Goal: Task Accomplishment & Management: Manage account settings

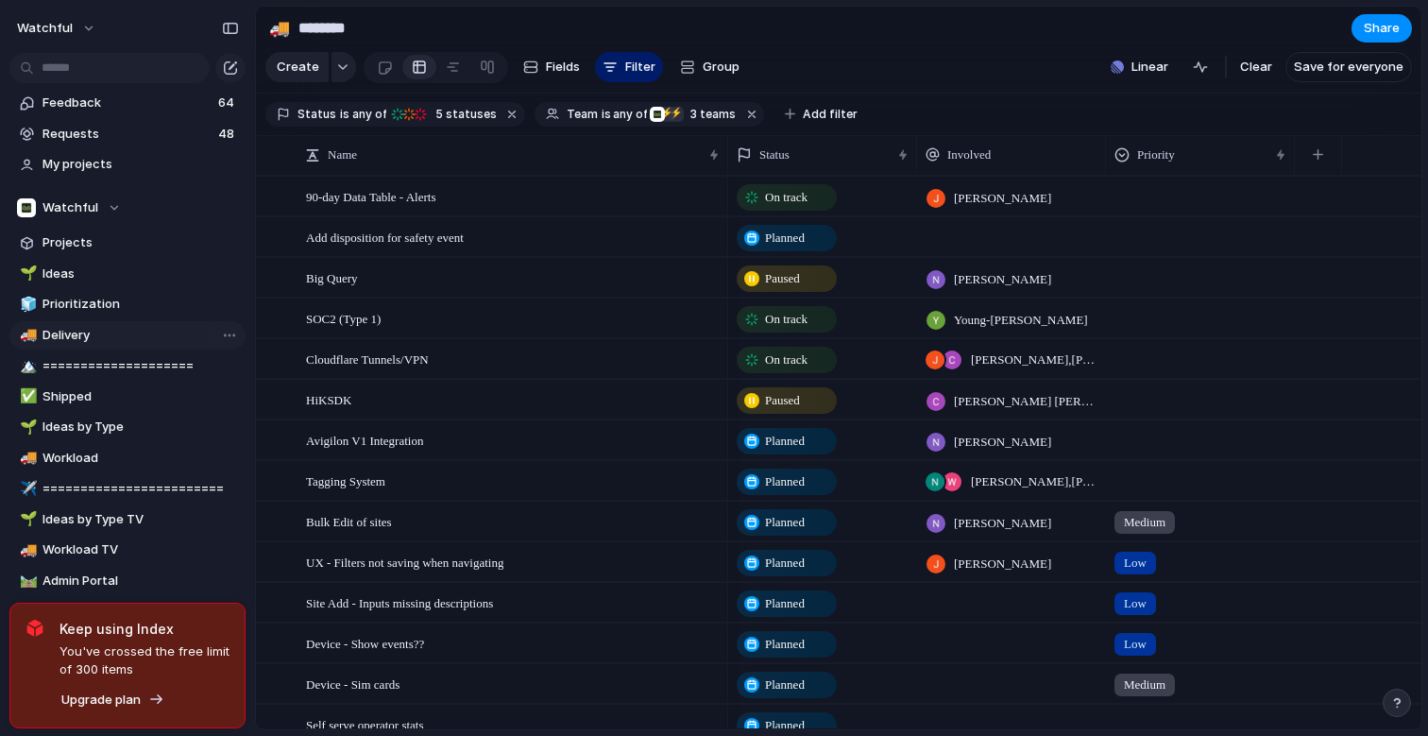
click at [54, 339] on span "Delivery" at bounding box center [141, 335] width 197 height 19
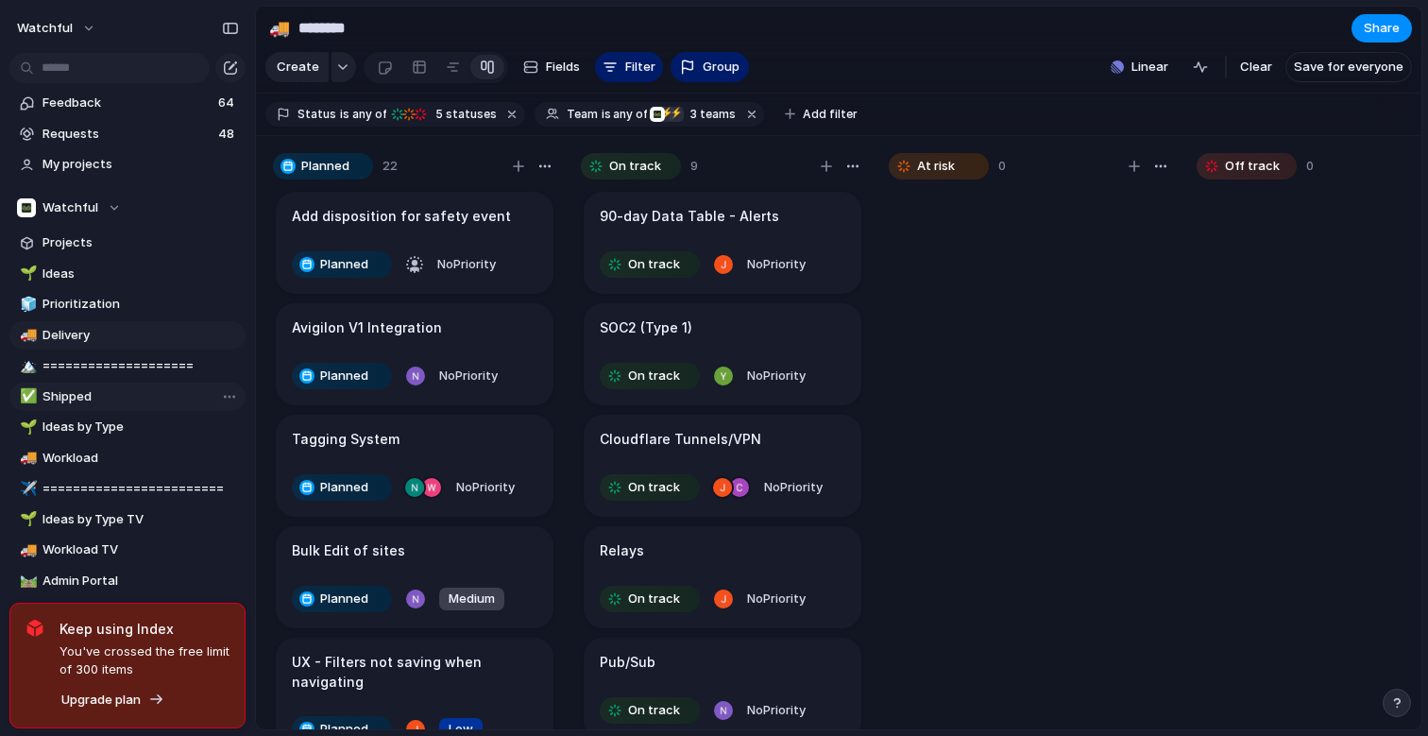
click at [72, 391] on span "Shipped" at bounding box center [141, 396] width 197 height 19
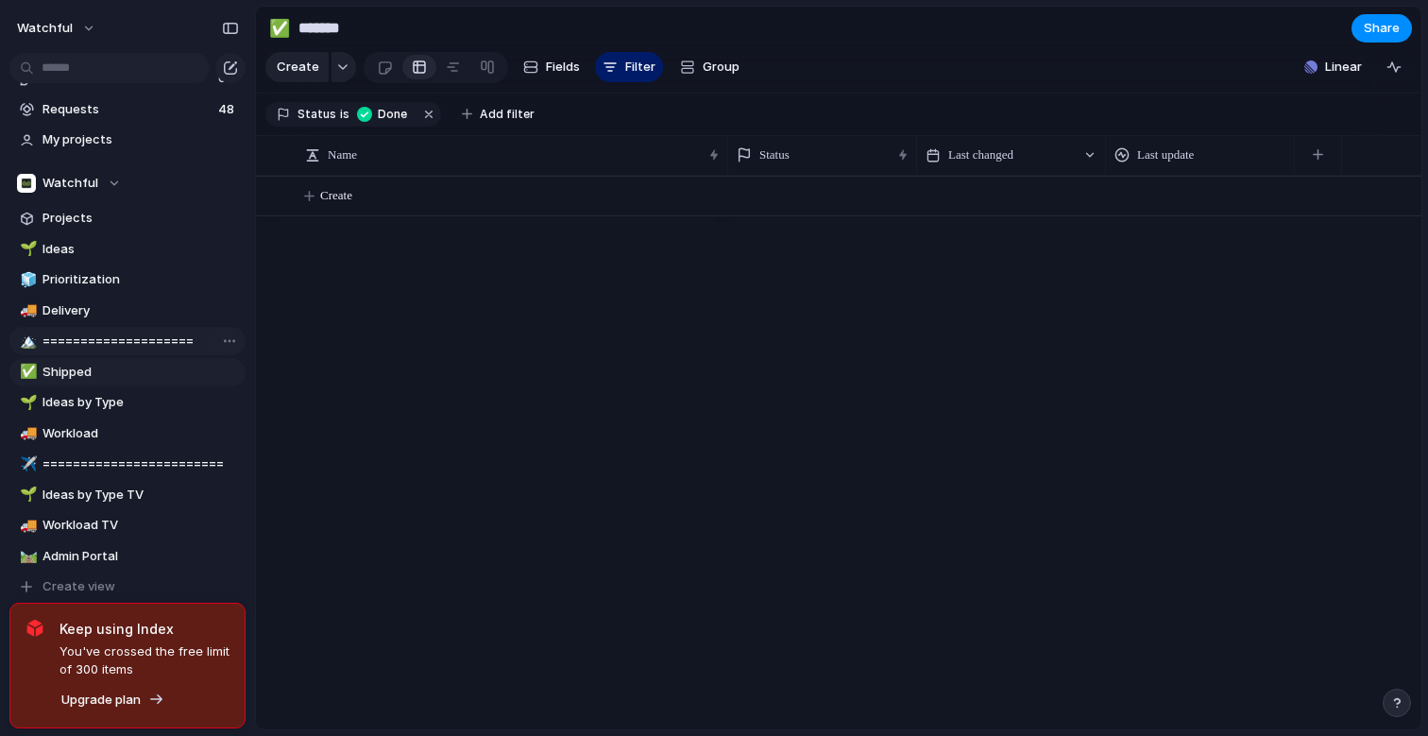
scroll to position [29, 0]
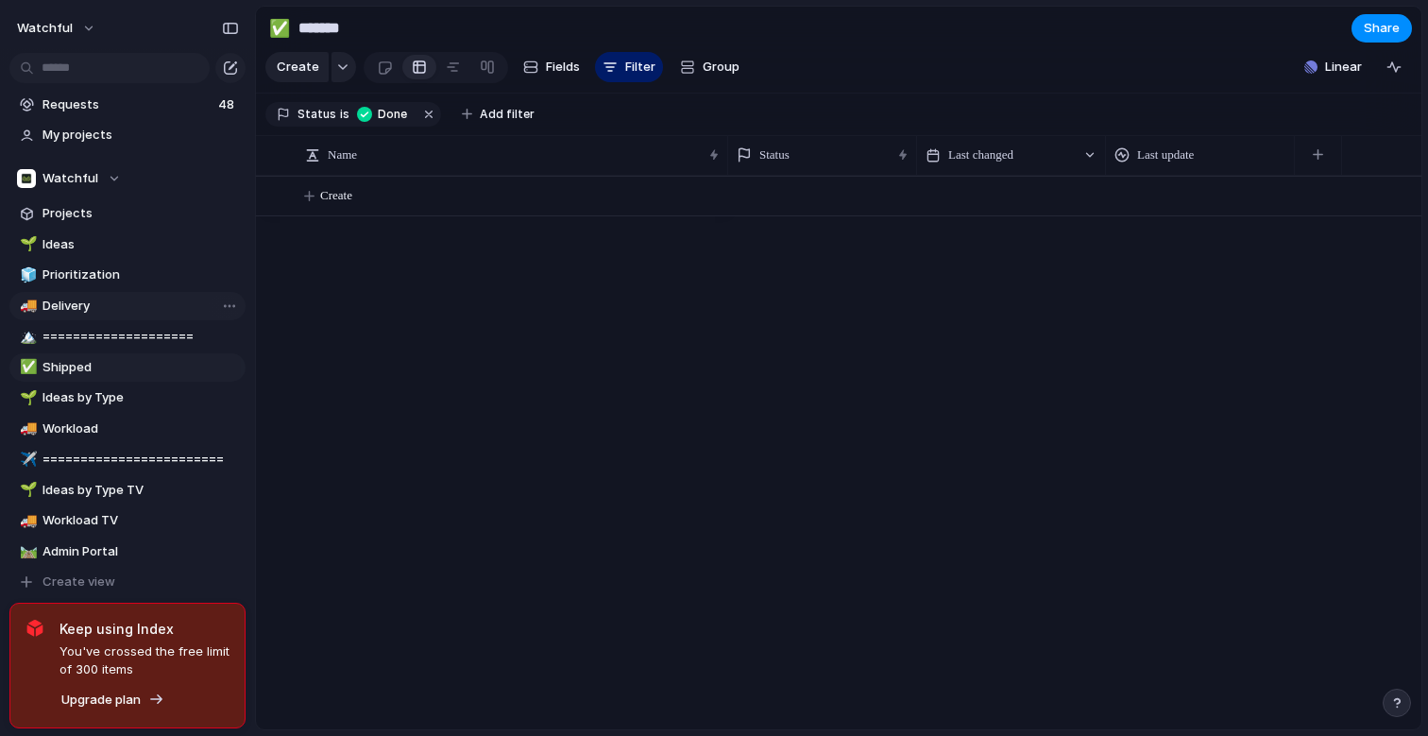
click at [79, 314] on span "Delivery" at bounding box center [141, 306] width 197 height 19
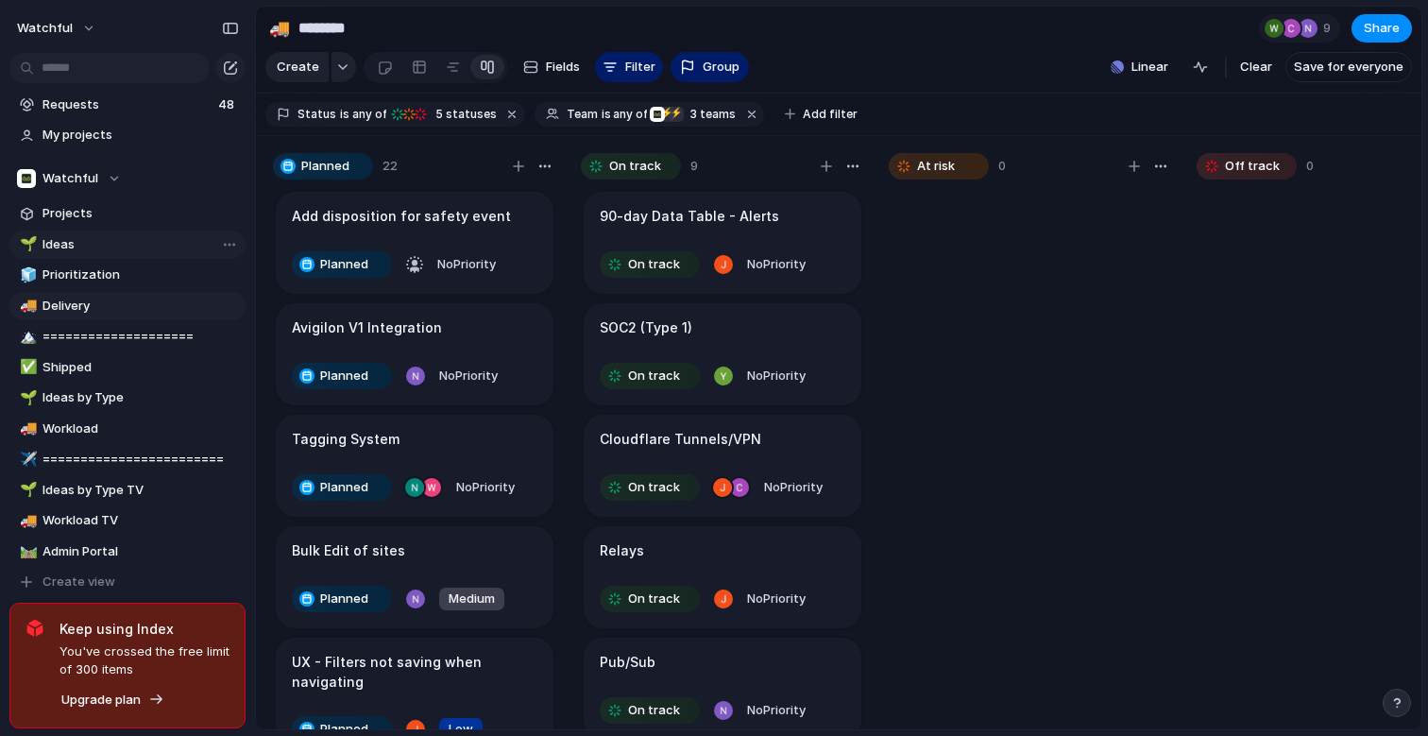
click at [82, 241] on span "Ideas" at bounding box center [141, 244] width 197 height 19
type input "*****"
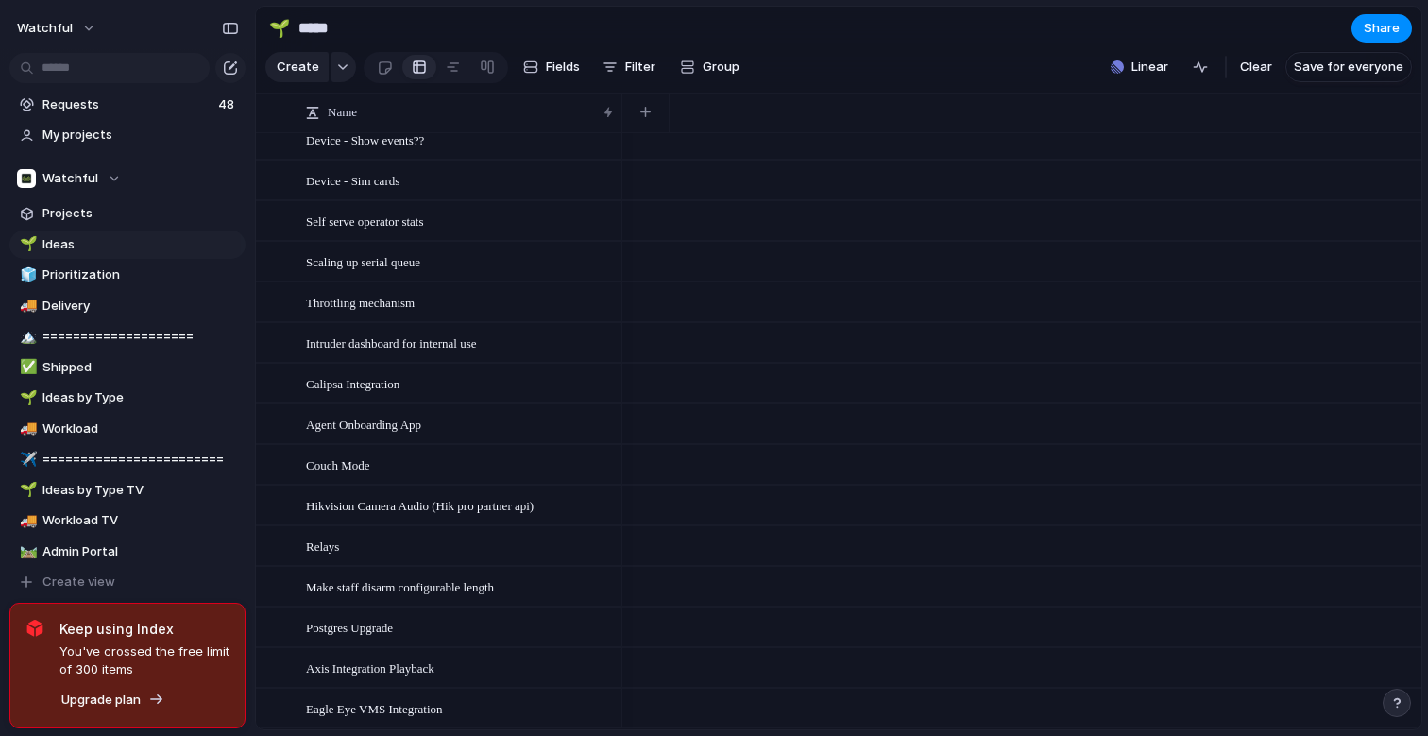
scroll to position [463, 0]
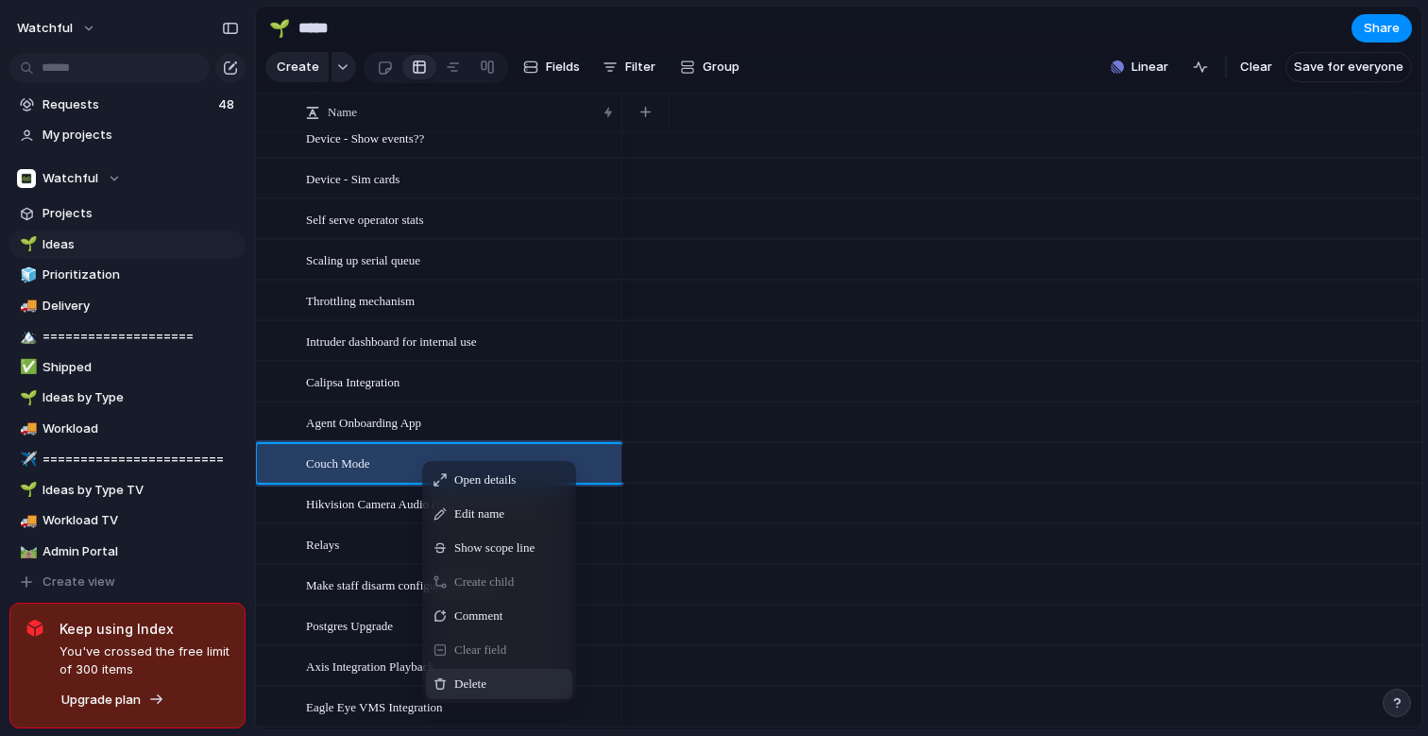
click at [463, 682] on span "Delete" at bounding box center [470, 684] width 32 height 19
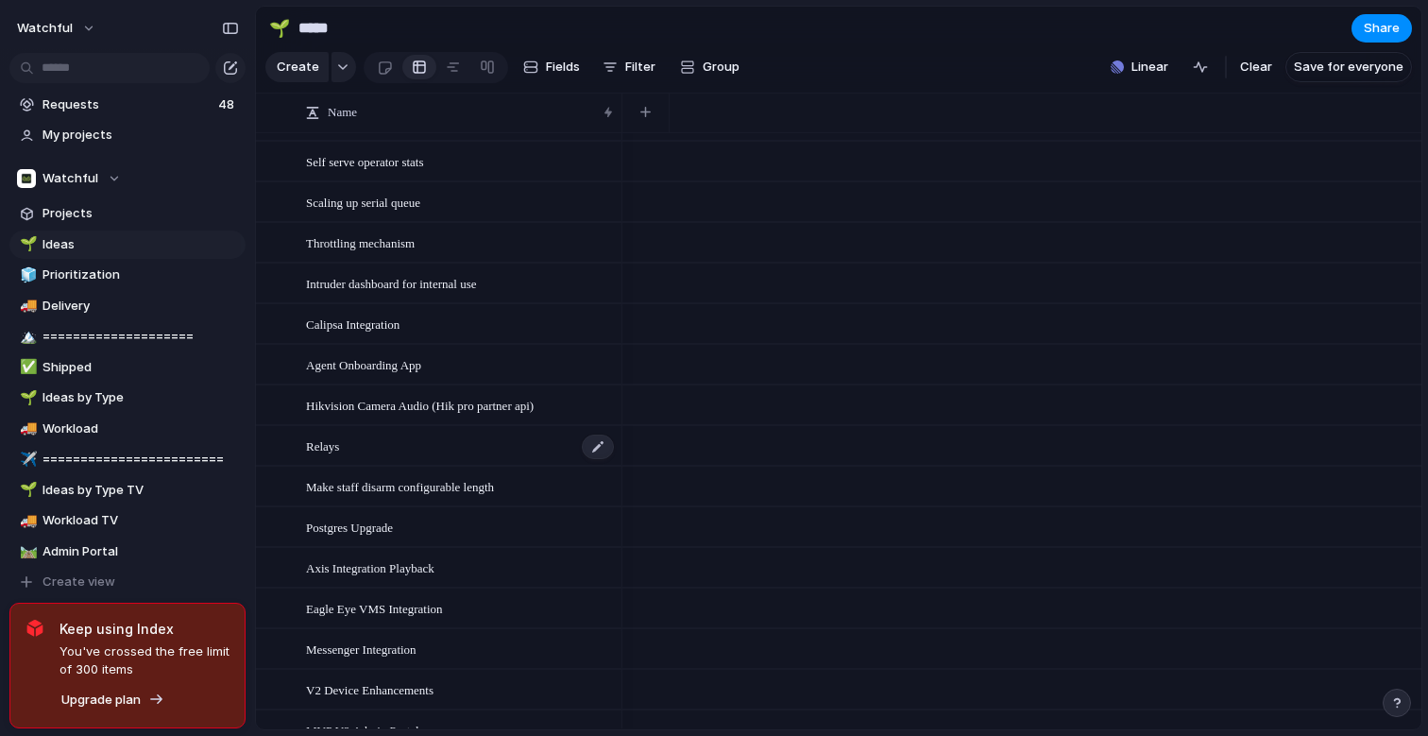
scroll to position [530, 0]
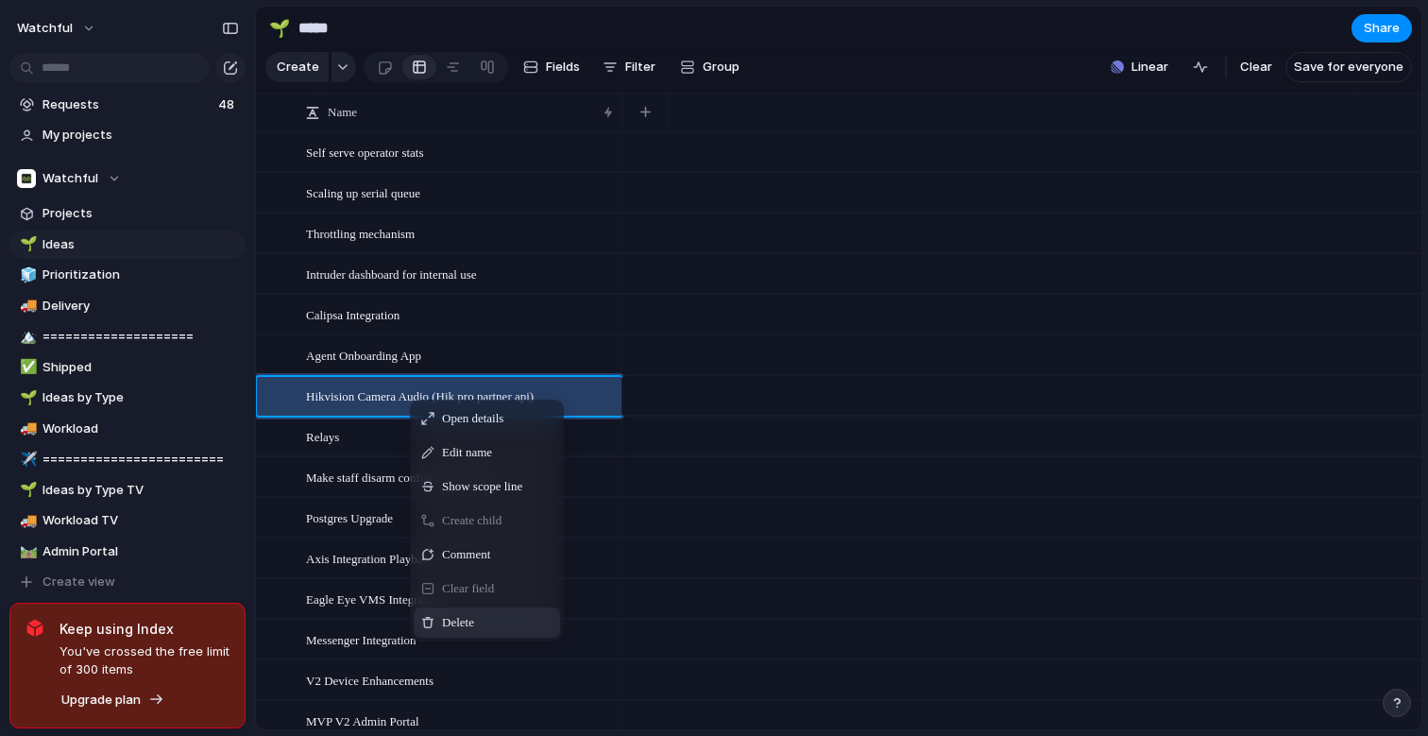
click at [449, 611] on div "Delete" at bounding box center [487, 622] width 146 height 30
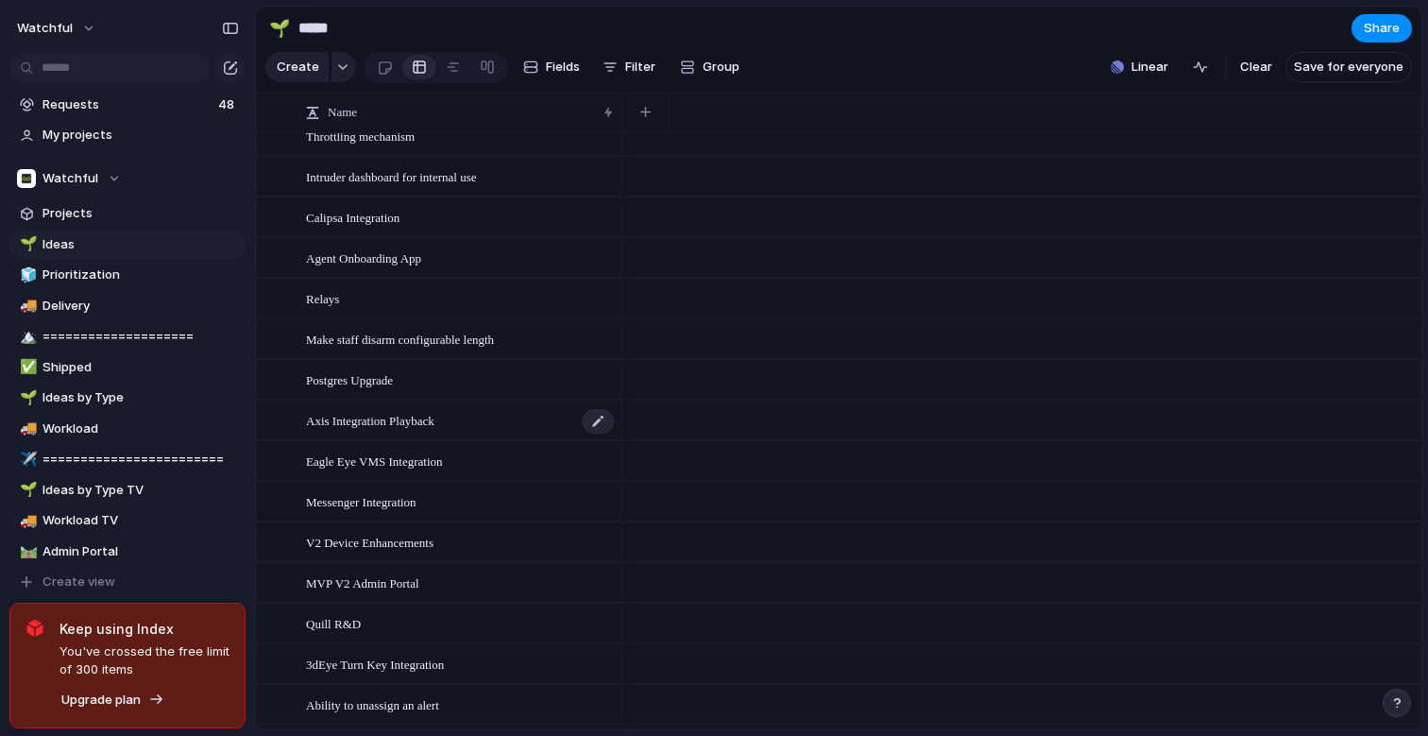
scroll to position [0, 0]
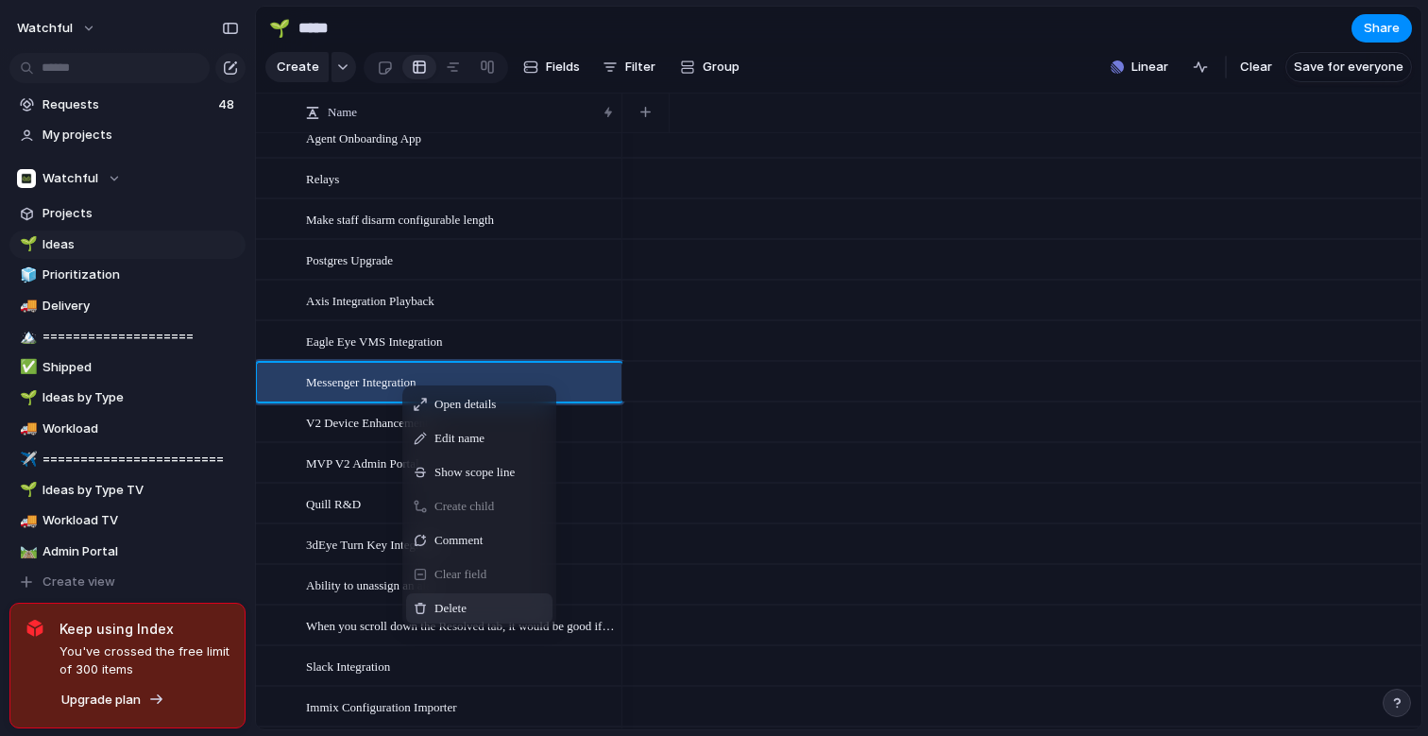
click at [453, 604] on span "Delete" at bounding box center [451, 608] width 32 height 19
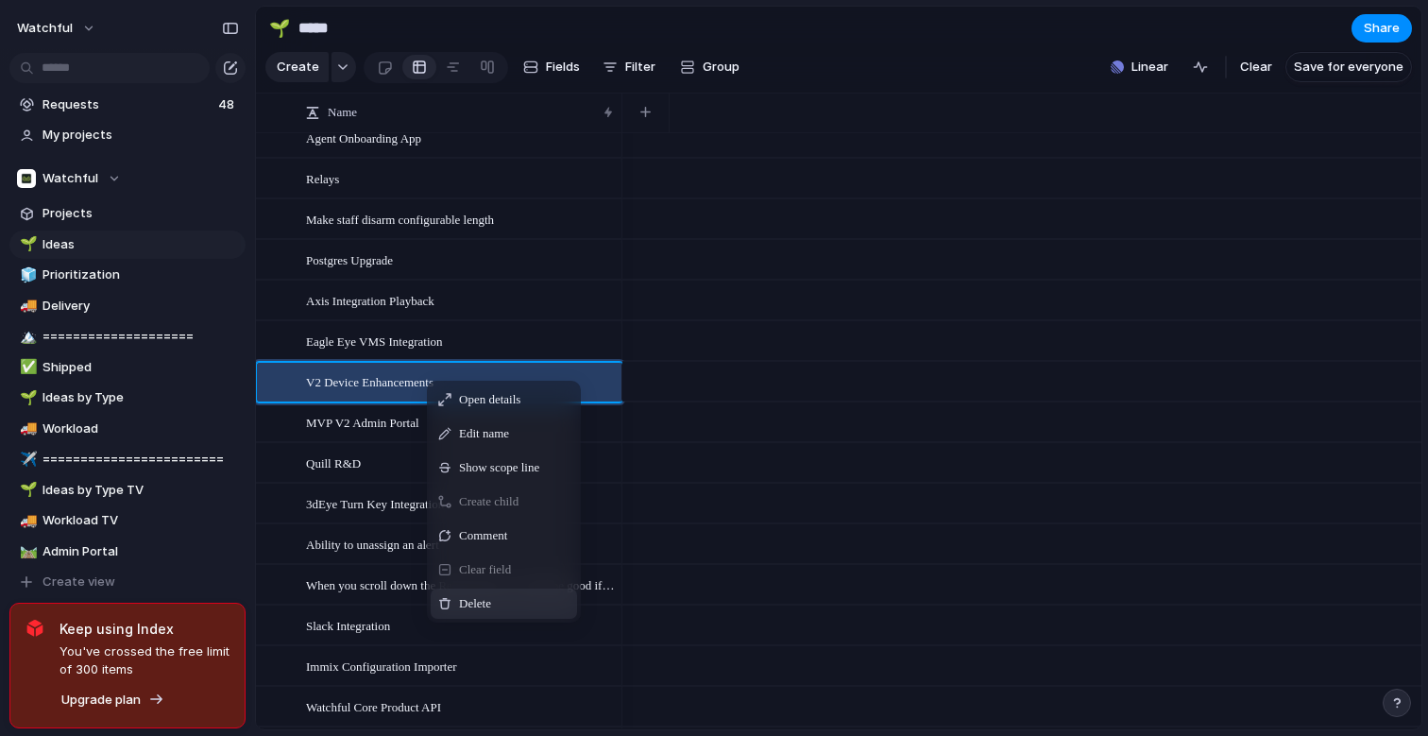
click at [466, 607] on span "Delete" at bounding box center [475, 603] width 32 height 19
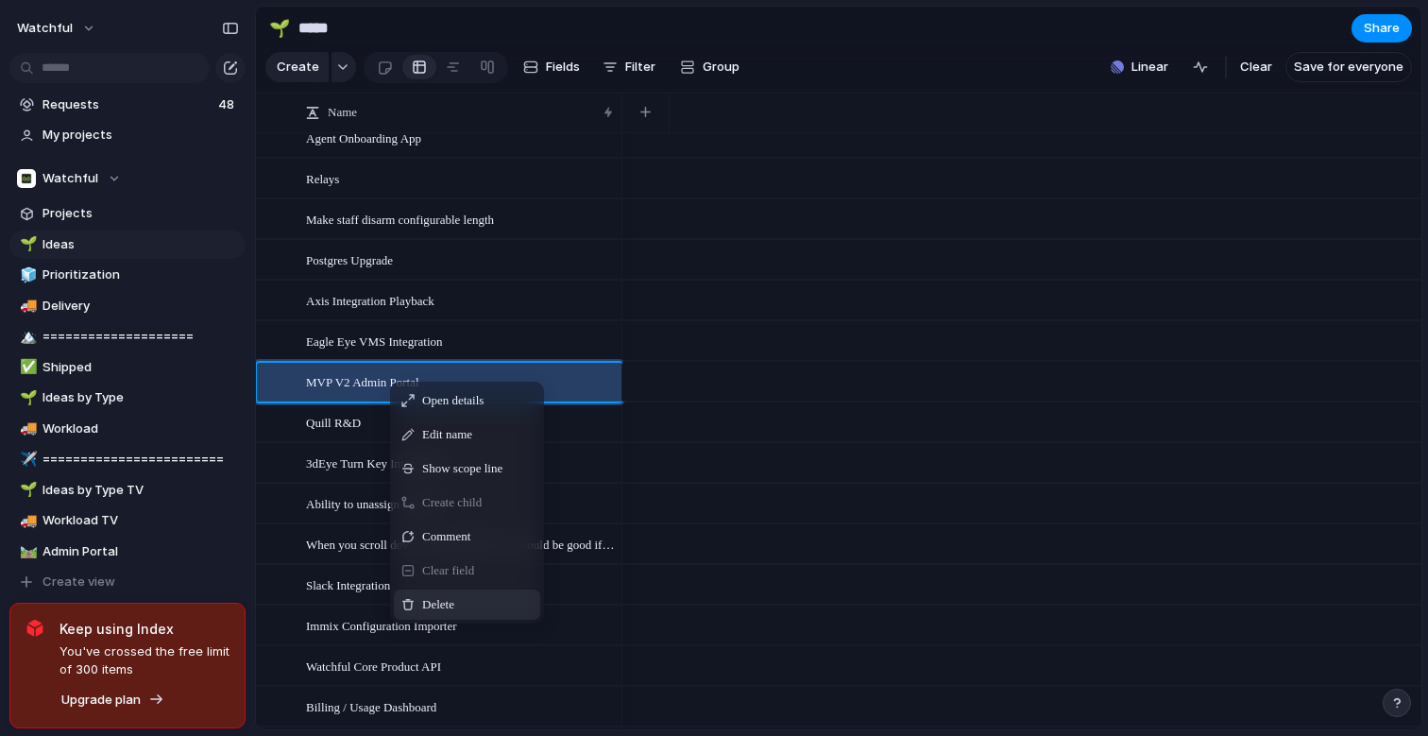
click at [420, 602] on div "Delete" at bounding box center [467, 605] width 146 height 30
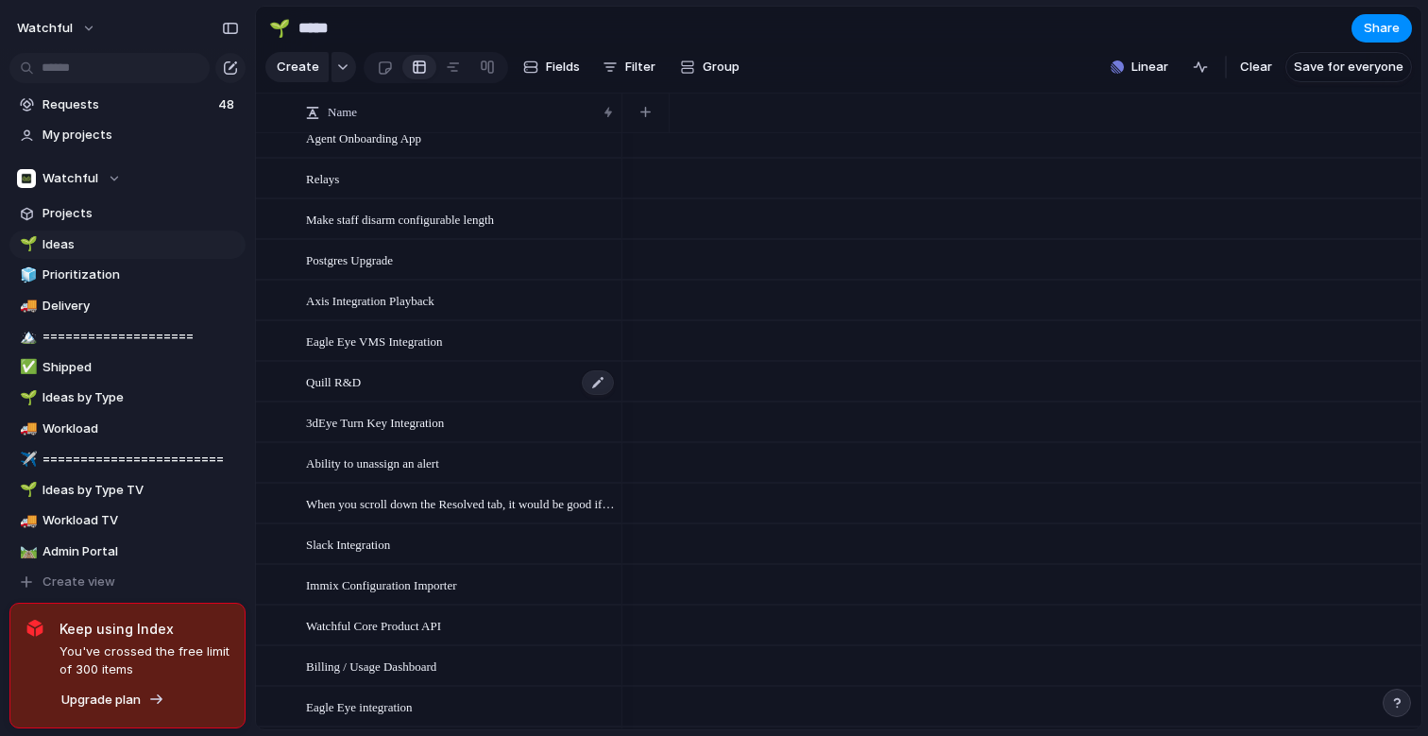
click at [345, 381] on span "Quill R&D" at bounding box center [333, 381] width 55 height 22
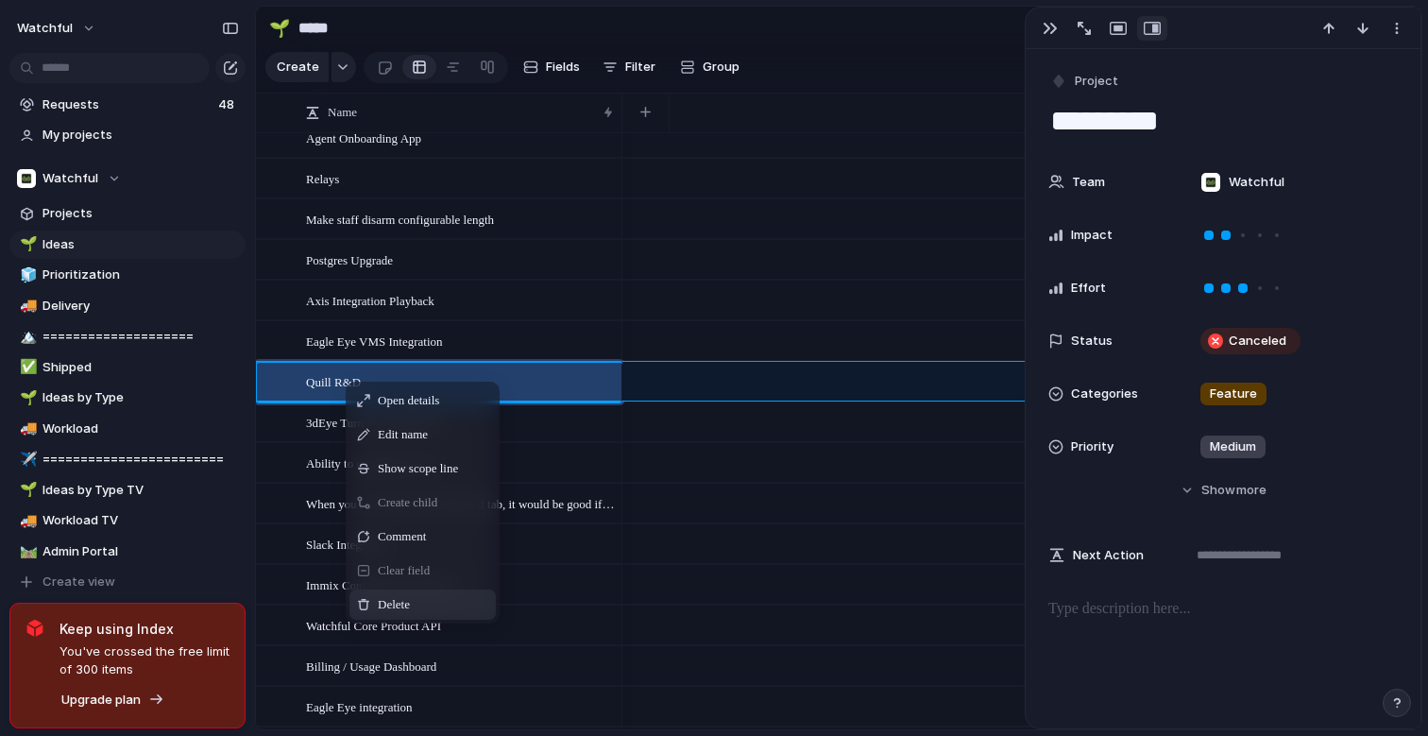
click at [396, 595] on span "Delete" at bounding box center [394, 604] width 32 height 19
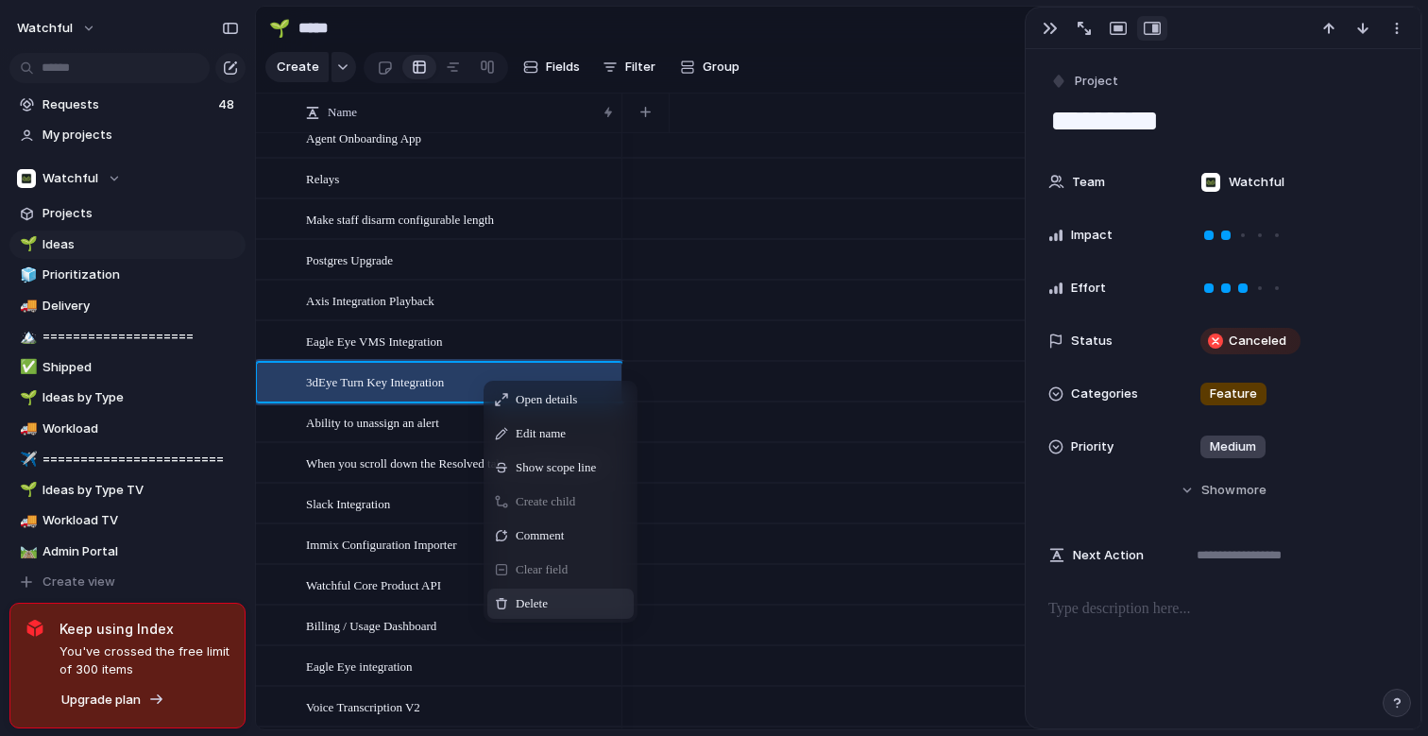
click at [542, 602] on span "Delete" at bounding box center [532, 603] width 32 height 19
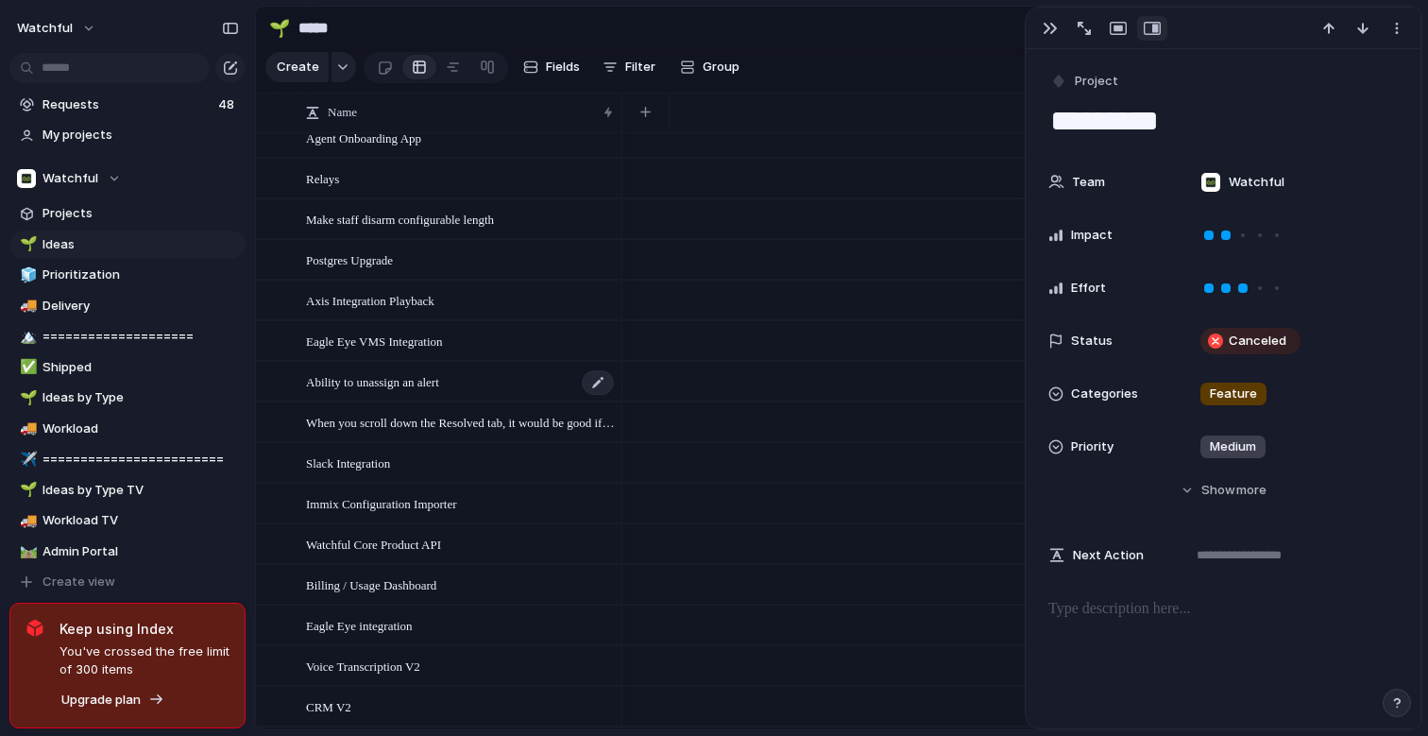
click at [471, 385] on div "Ability to unassign an alert" at bounding box center [461, 382] width 310 height 39
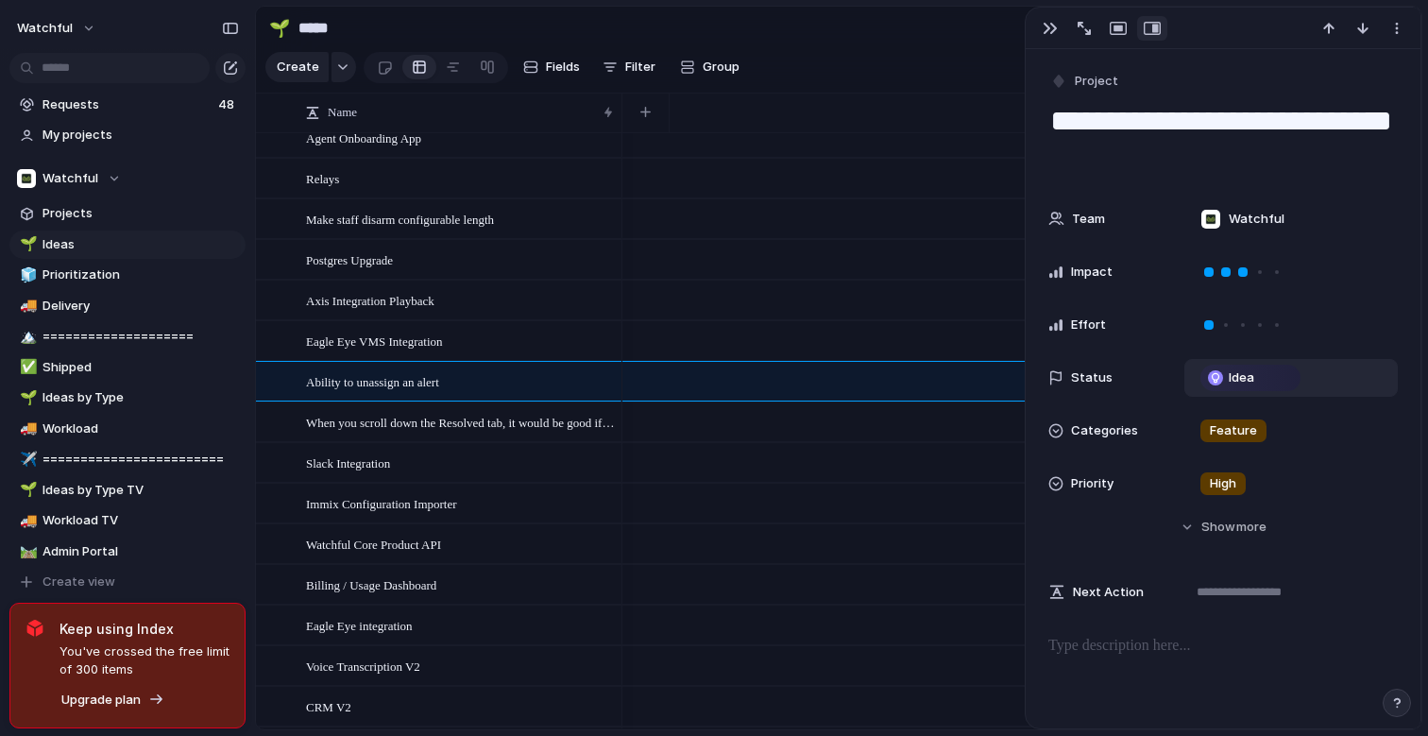
click at [1249, 377] on span "Idea" at bounding box center [1242, 377] width 26 height 19
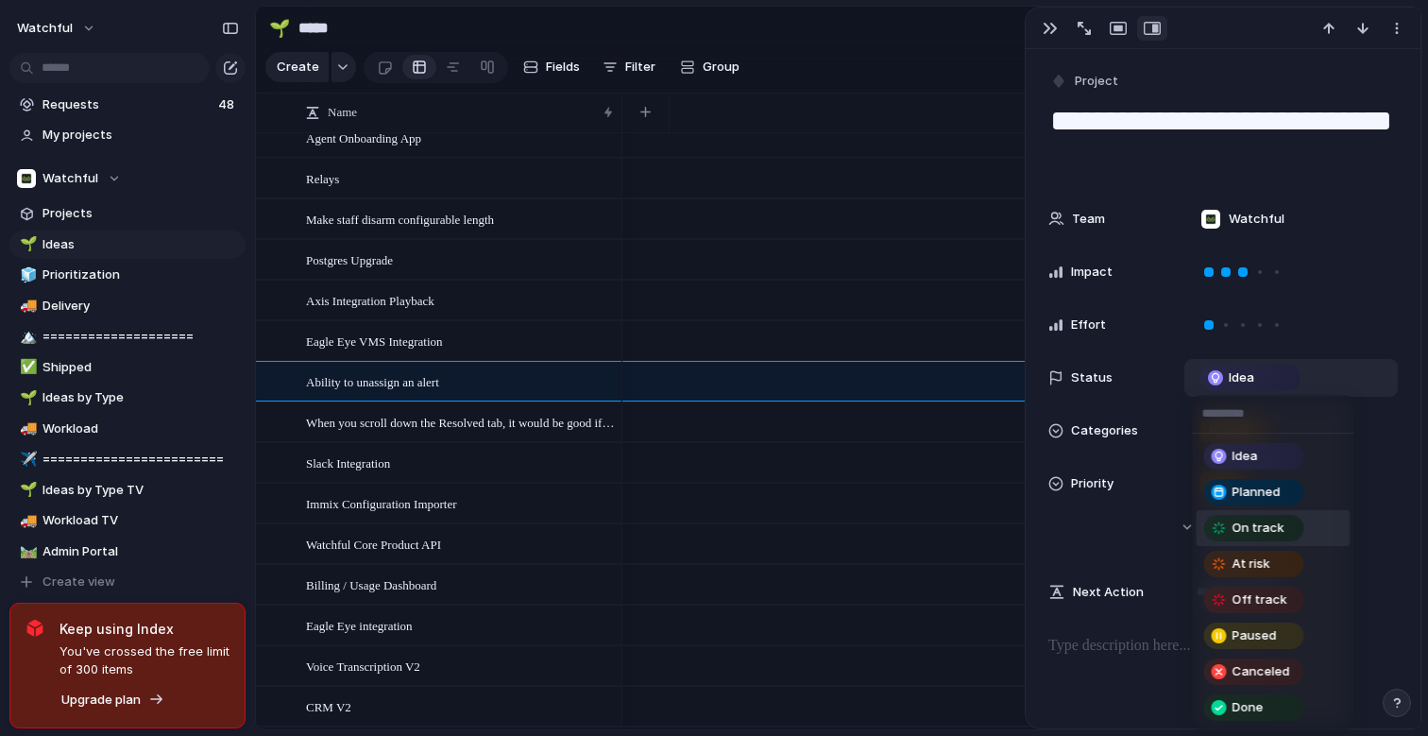
click at [685, 388] on div "Idea Planned On track At risk Off track Paused Canceled Done" at bounding box center [714, 368] width 1428 height 736
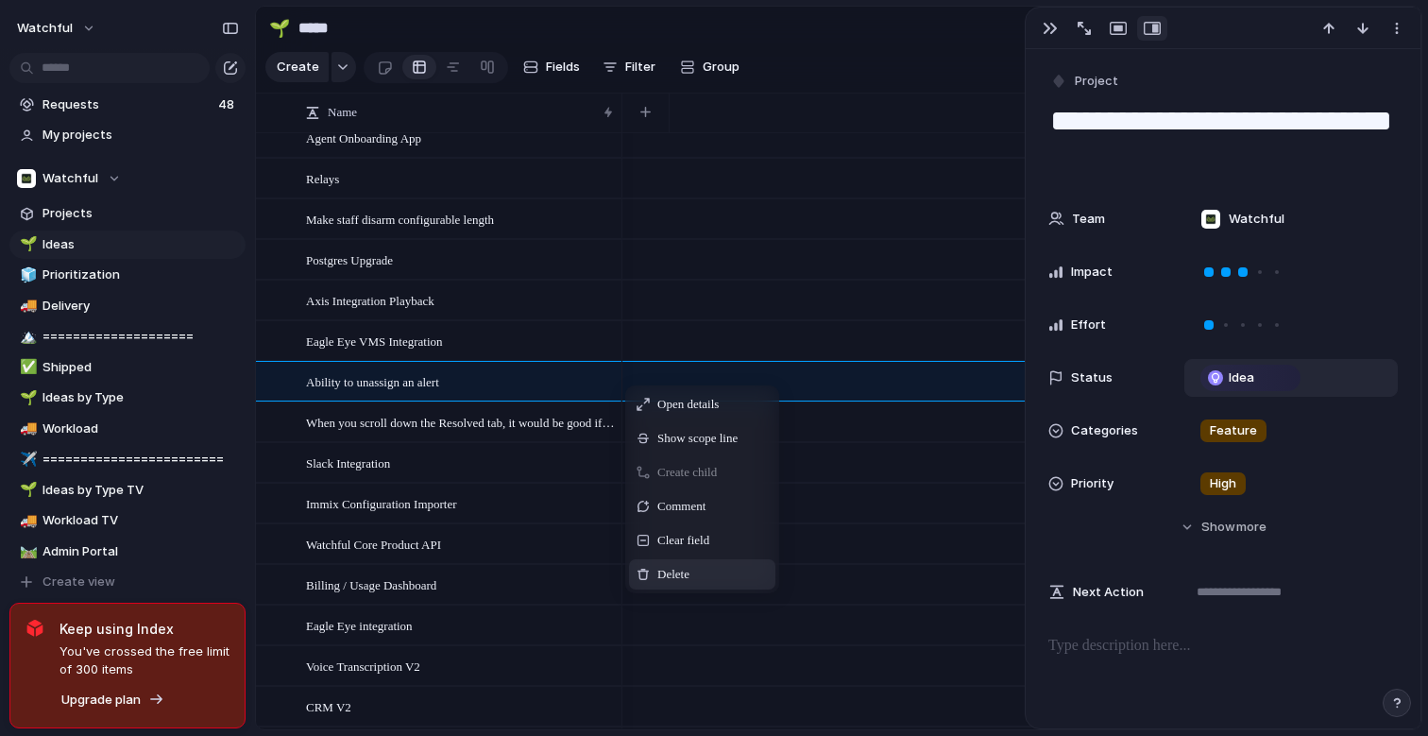
click at [665, 571] on span "Delete" at bounding box center [674, 574] width 32 height 19
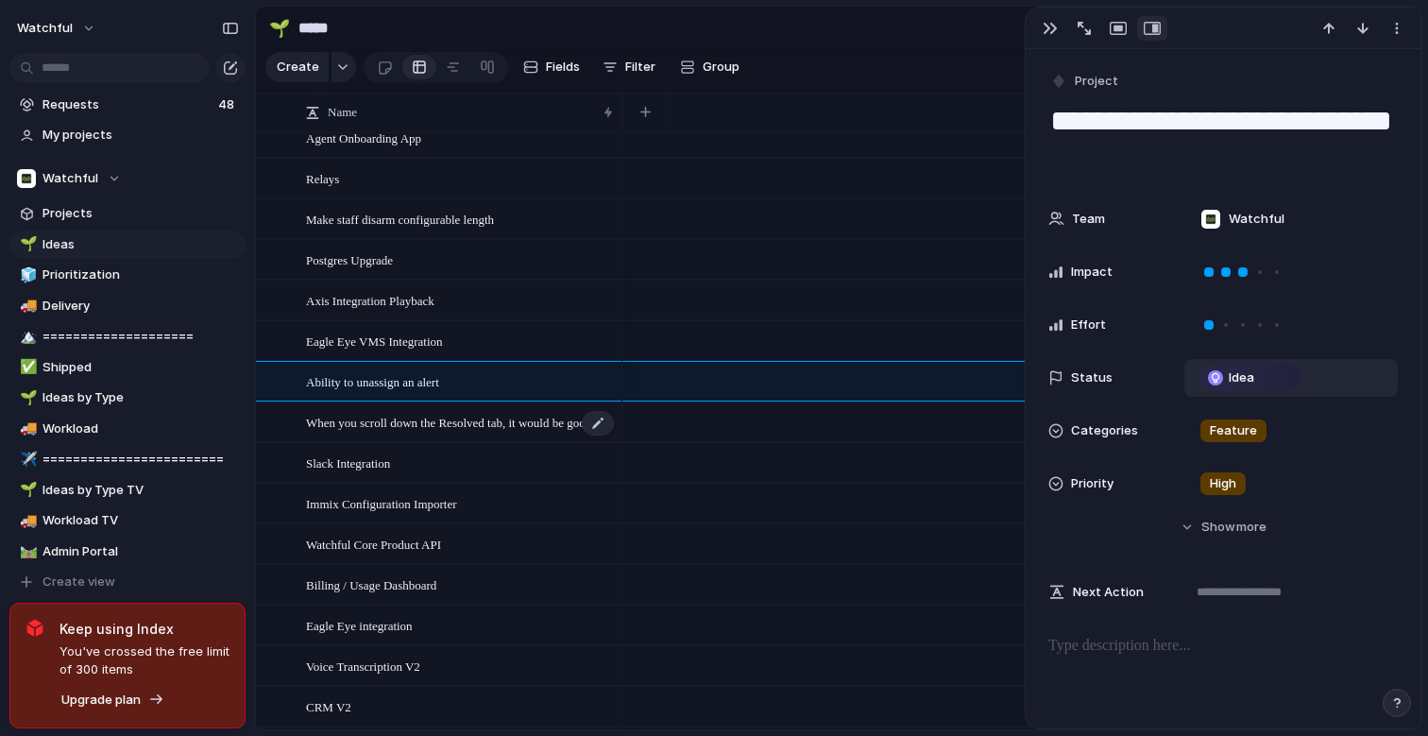
click at [503, 425] on span "When you scroll down the Resolved tab, it would be good if the alerts and assig…" at bounding box center [461, 422] width 310 height 22
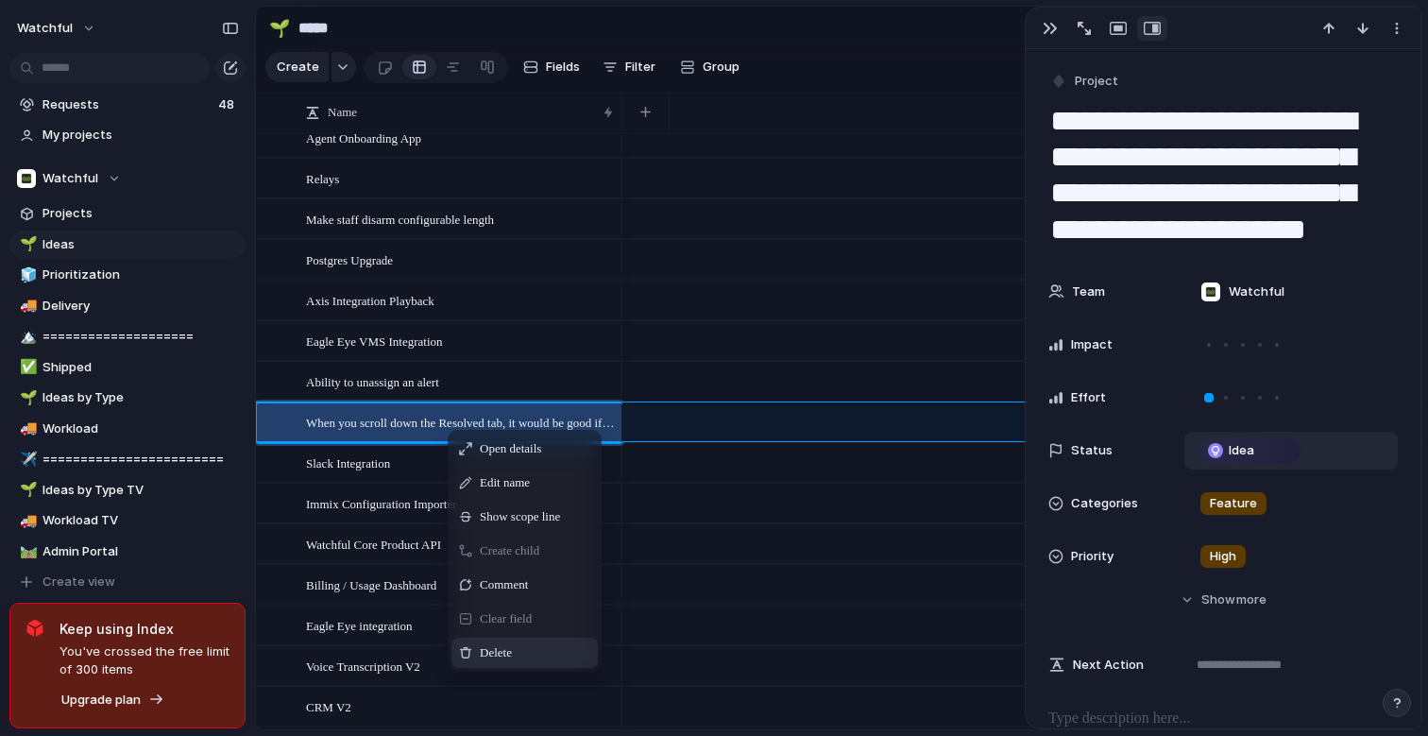
click at [521, 659] on div "Delete" at bounding box center [525, 653] width 146 height 30
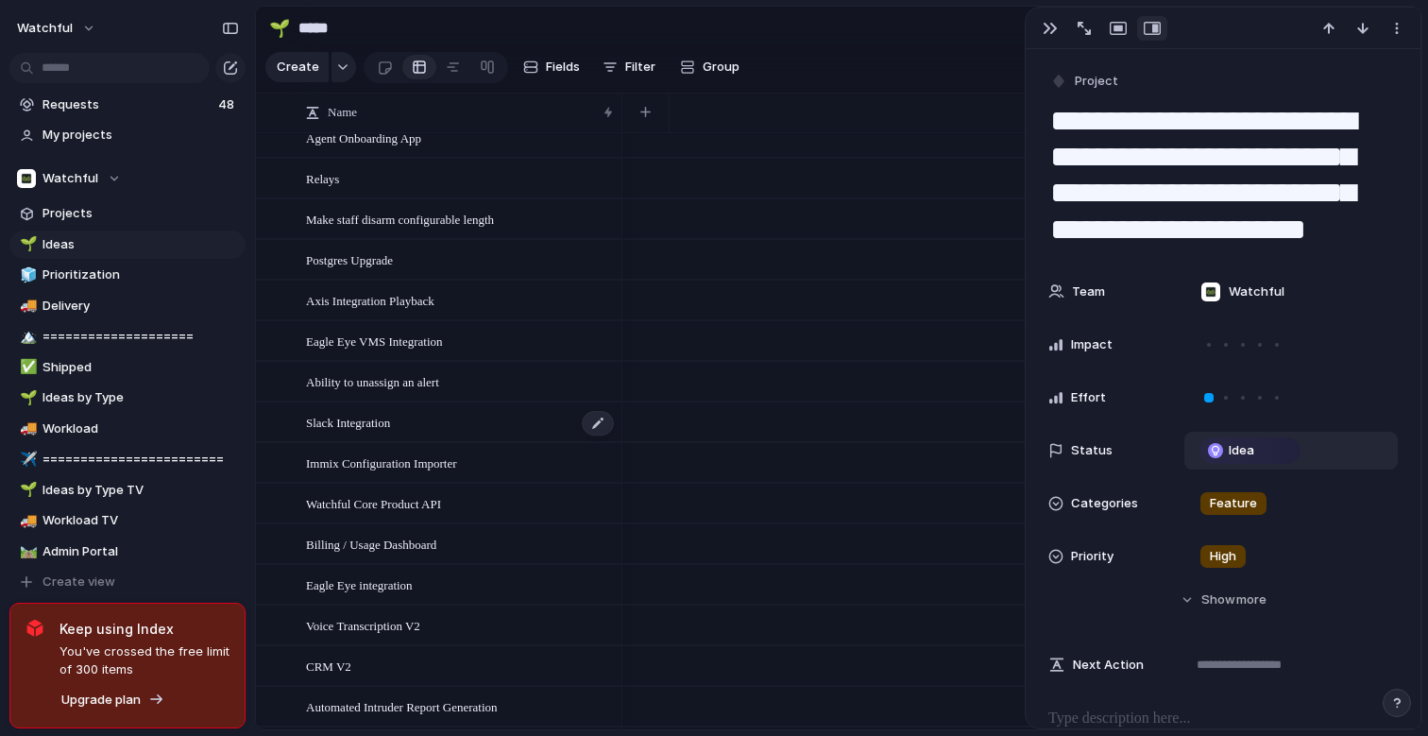
click at [390, 417] on span "Slack Integration" at bounding box center [348, 422] width 84 height 22
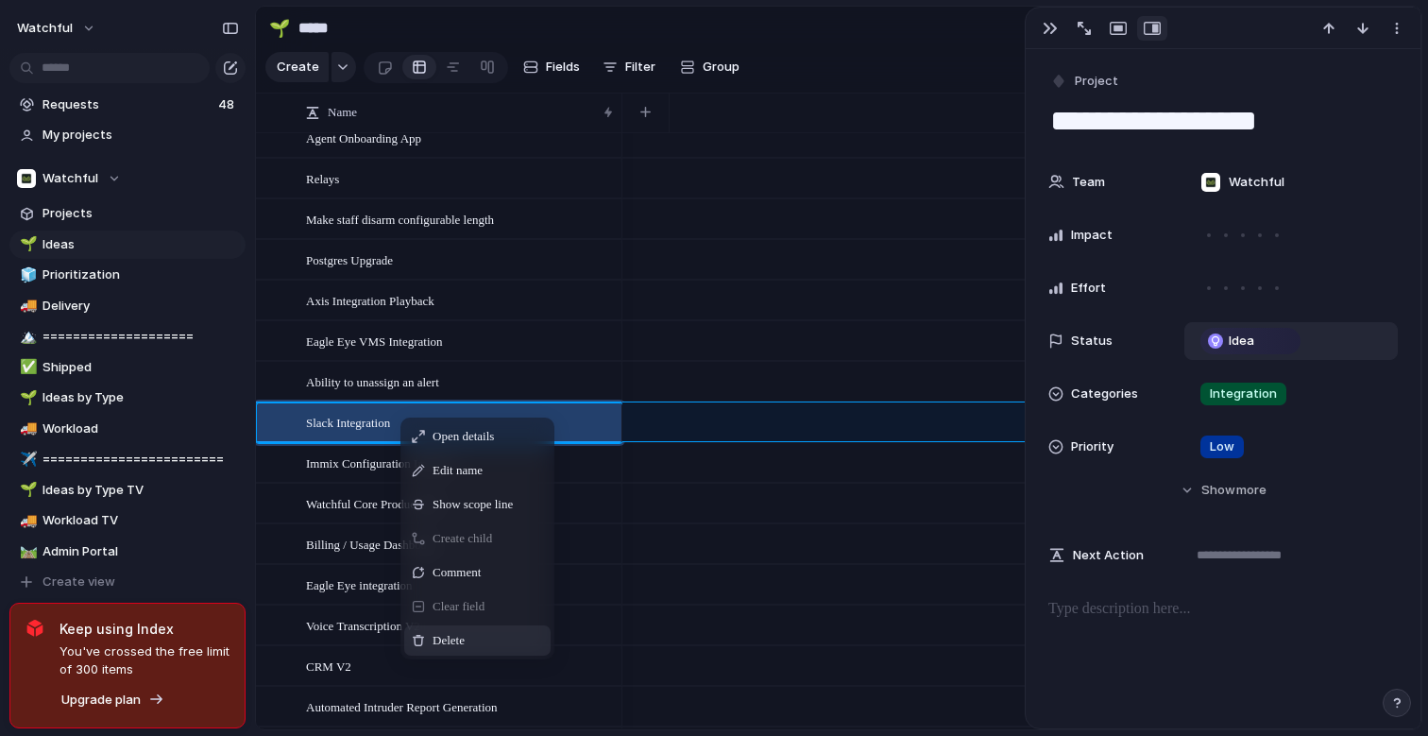
click at [439, 627] on div "Delete" at bounding box center [477, 640] width 146 height 30
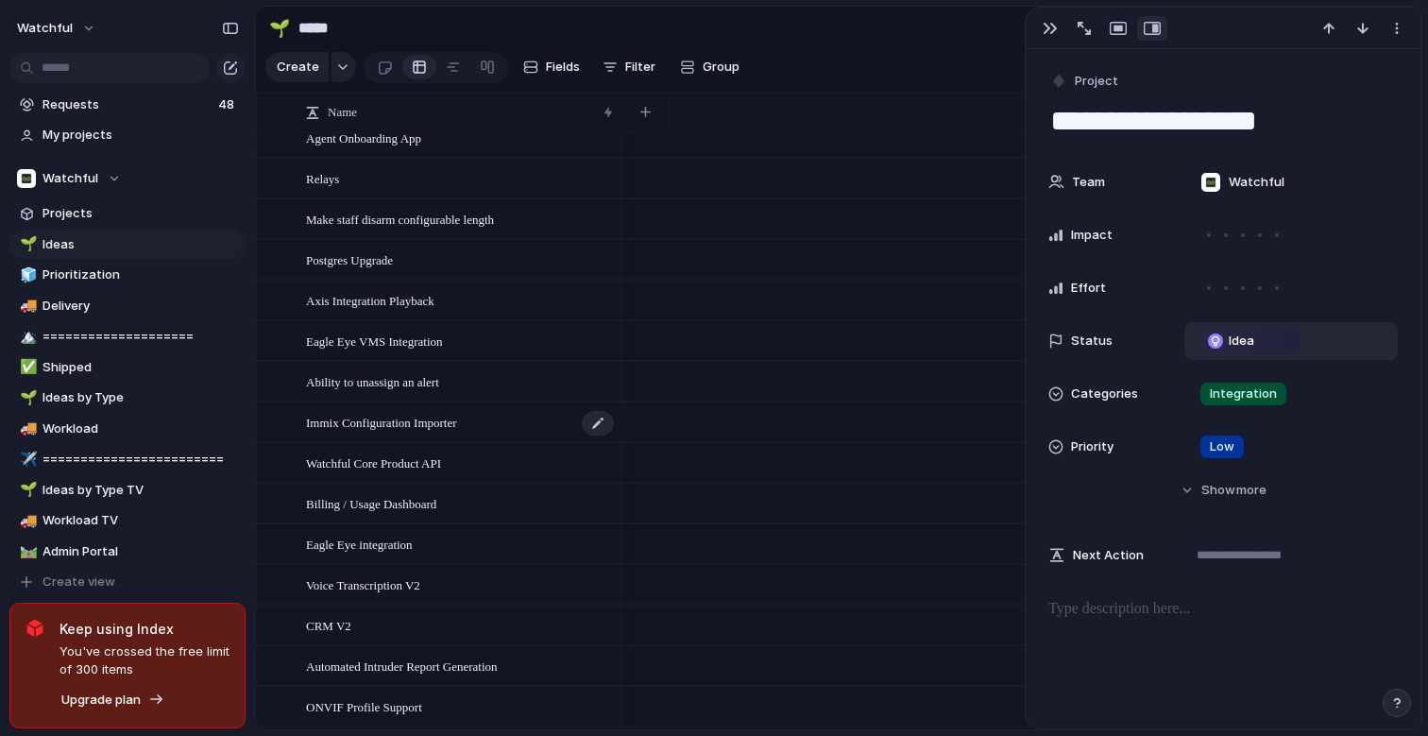
click at [402, 420] on span "Immix Configuration Importer" at bounding box center [381, 422] width 151 height 22
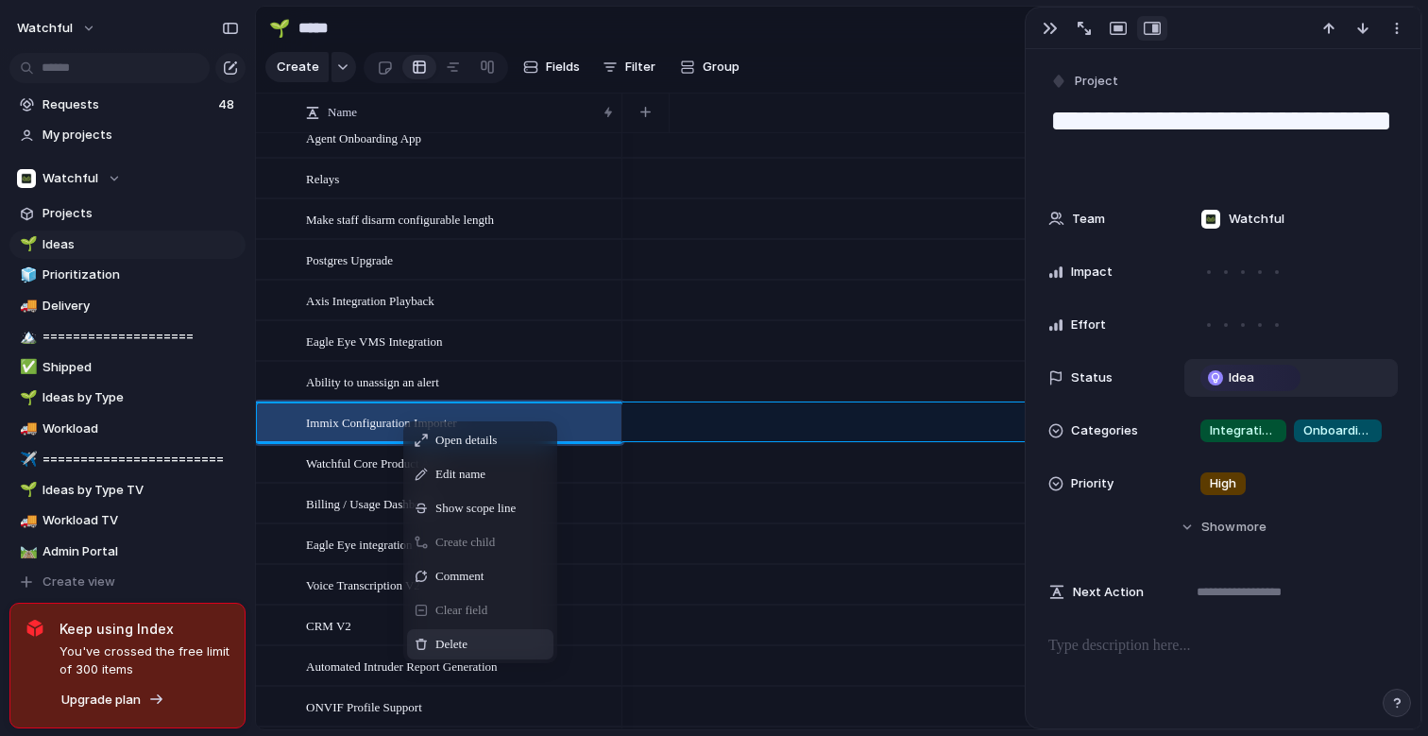
click at [440, 636] on span "Delete" at bounding box center [452, 644] width 32 height 19
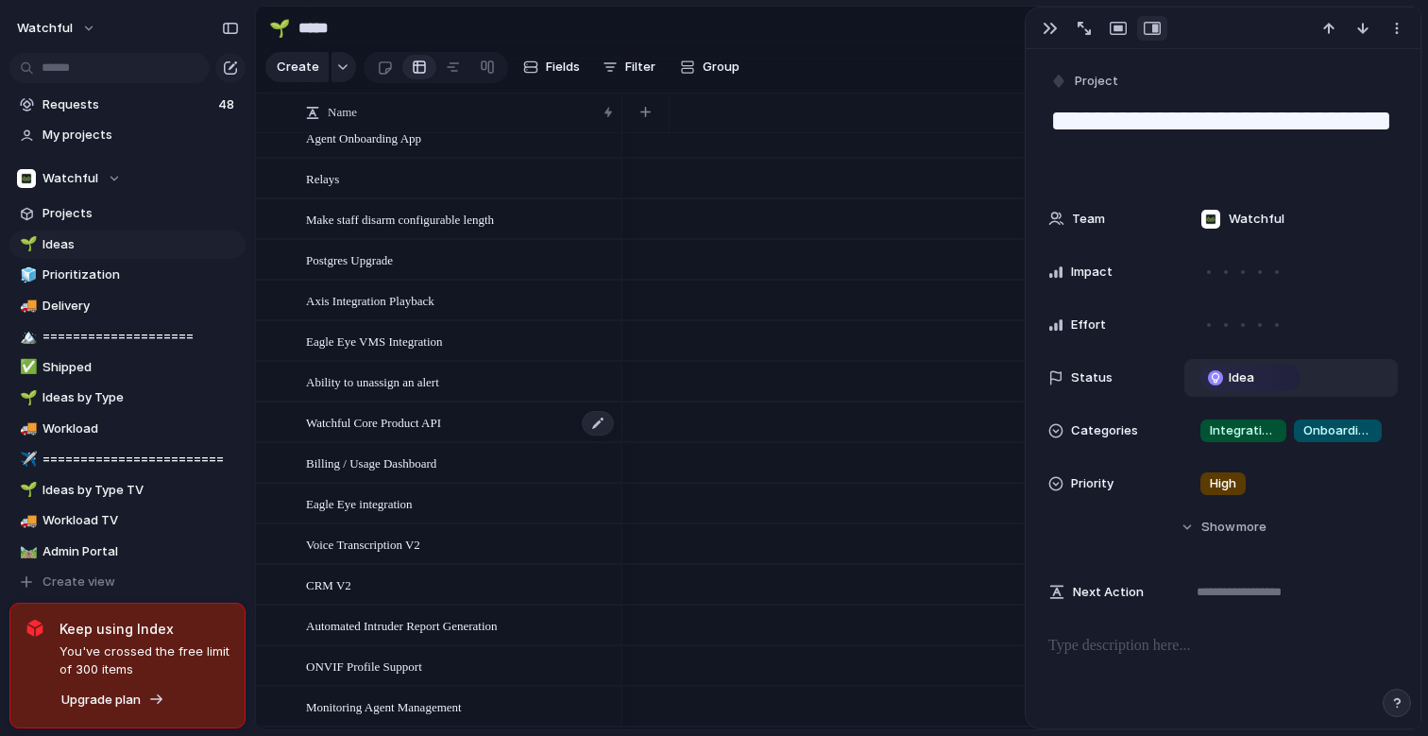
click at [419, 418] on span "Watchful Core Product API" at bounding box center [373, 422] width 135 height 22
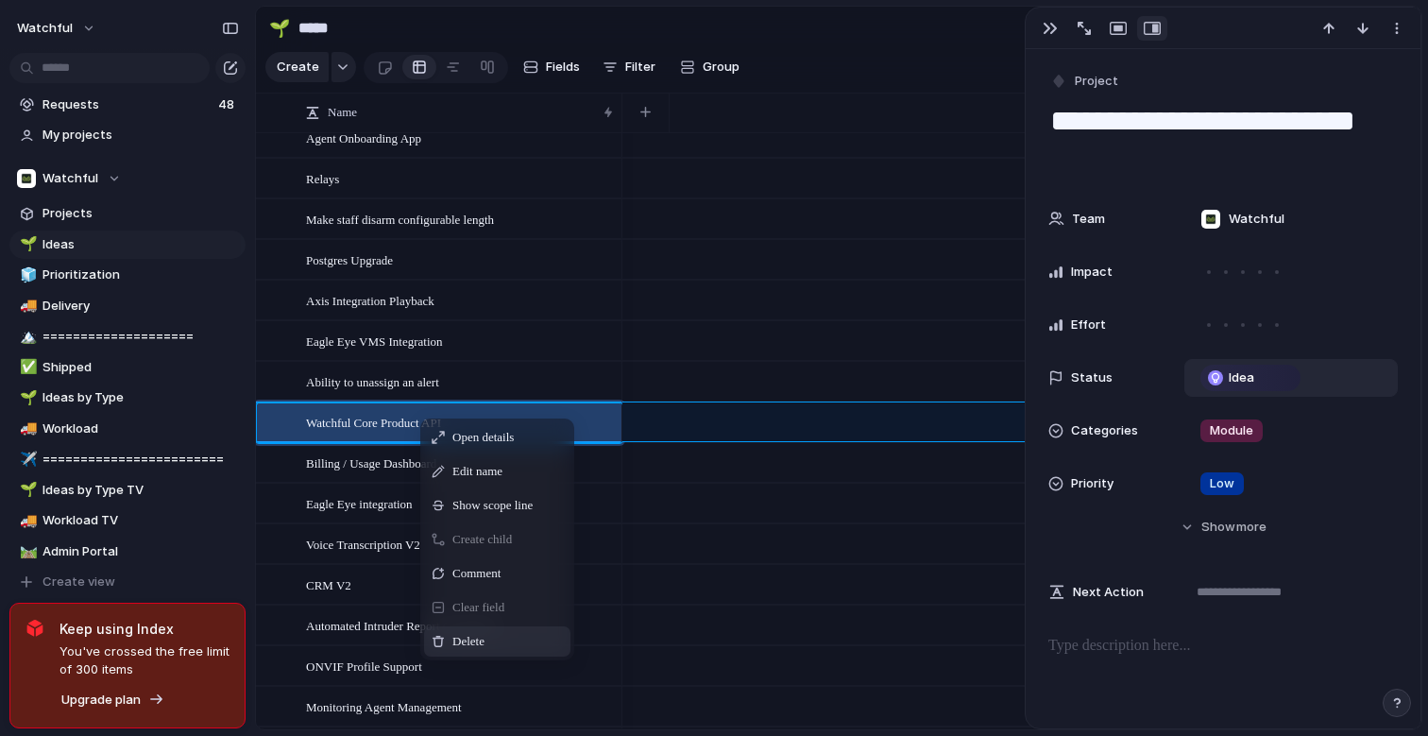
click at [478, 636] on span "Delete" at bounding box center [469, 641] width 32 height 19
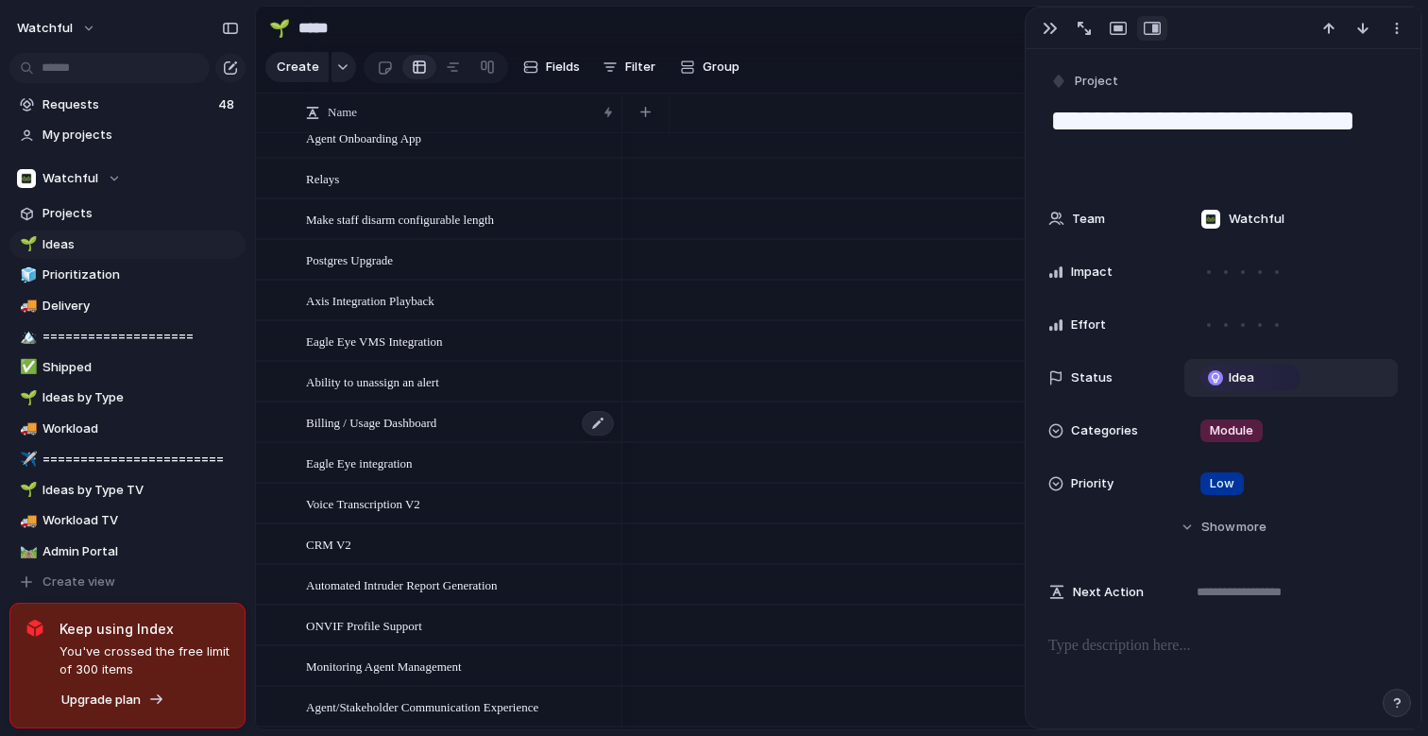
click at [407, 424] on span "Billing / Usage Dashboard" at bounding box center [371, 422] width 130 height 22
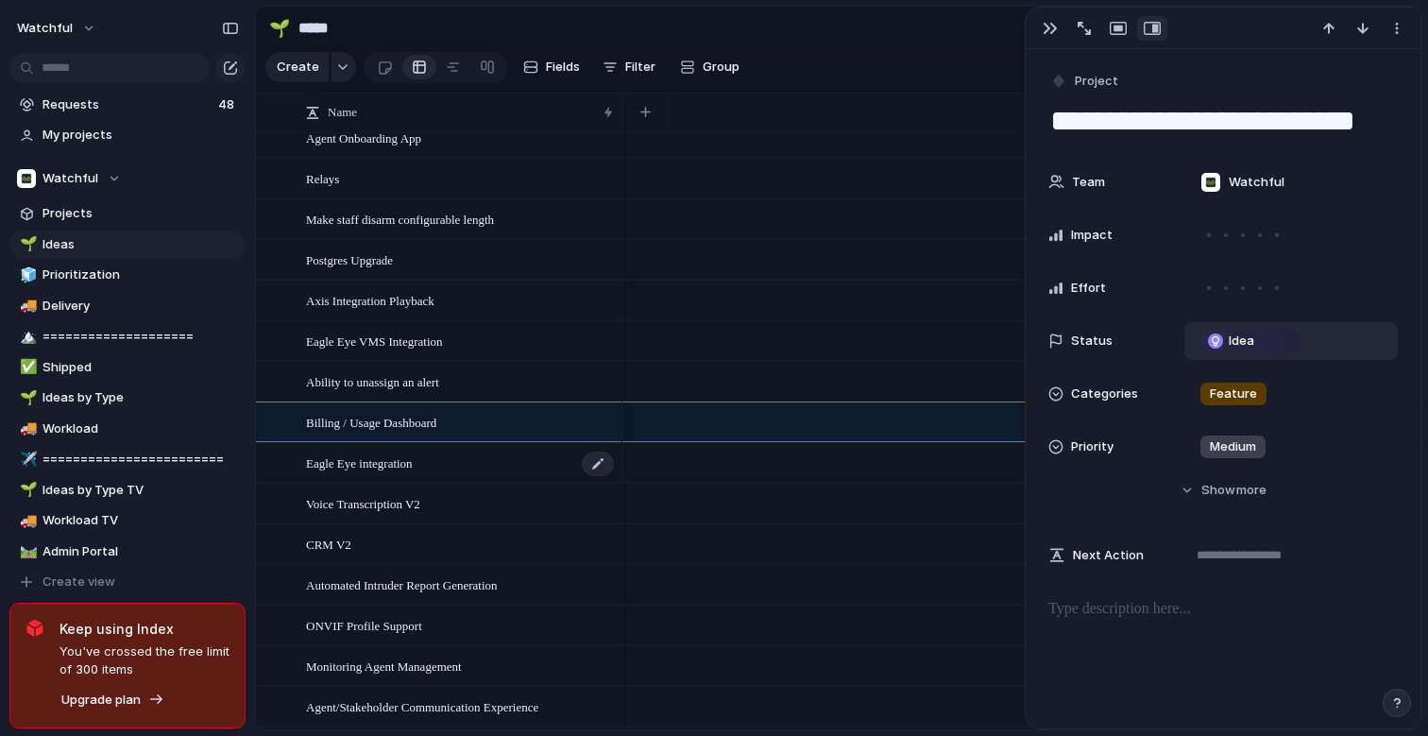
click at [382, 463] on span "Eagle Eye integration" at bounding box center [359, 463] width 107 height 22
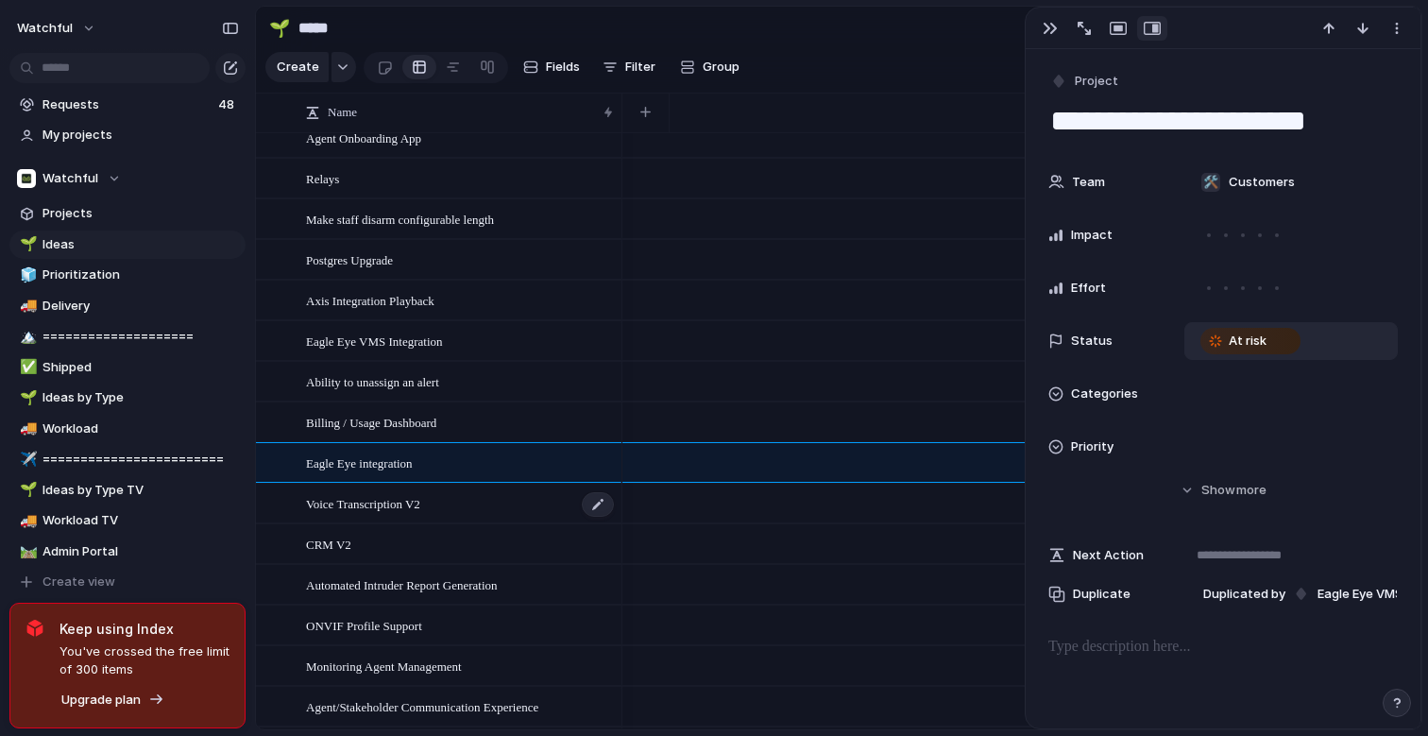
click at [379, 489] on div "Voice Transcription V2" at bounding box center [461, 504] width 310 height 39
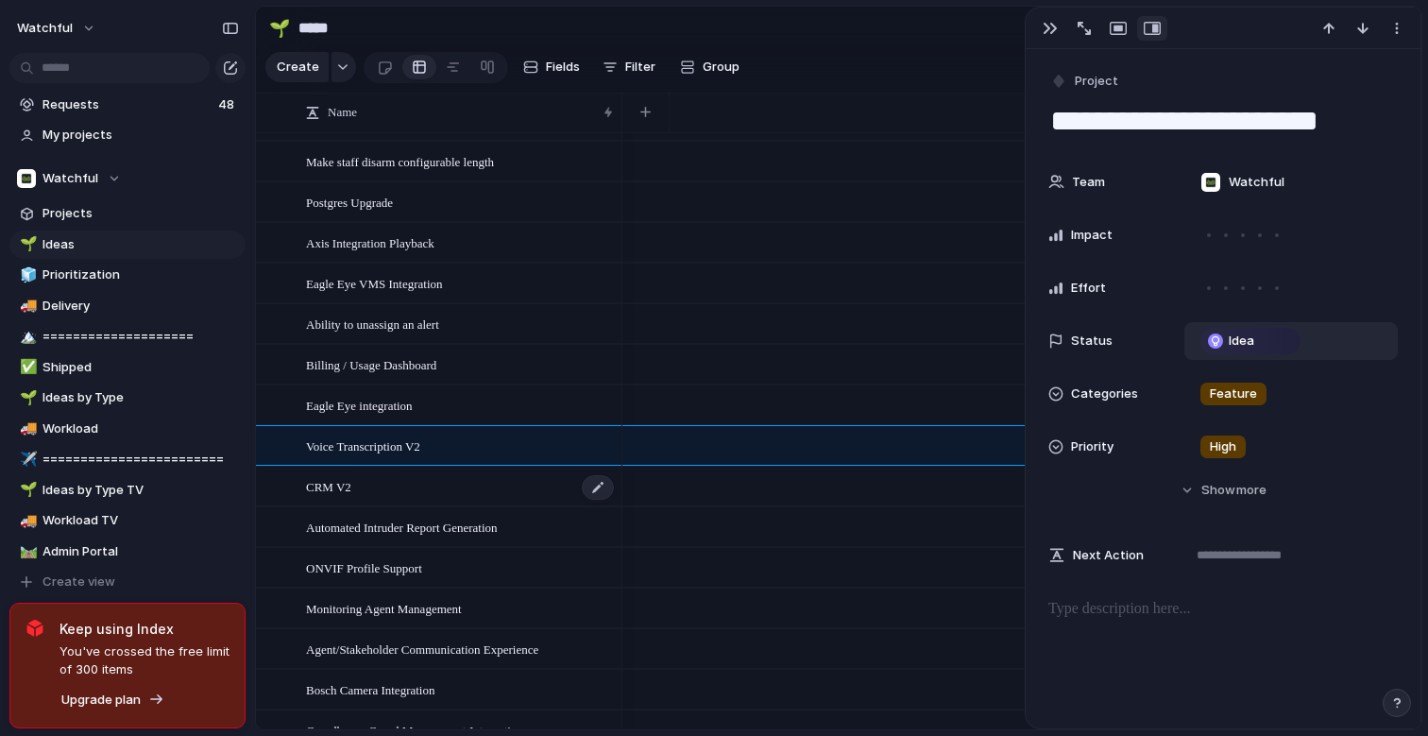
scroll to position [806, 0]
click at [365, 486] on div "CRM V2" at bounding box center [461, 486] width 310 height 39
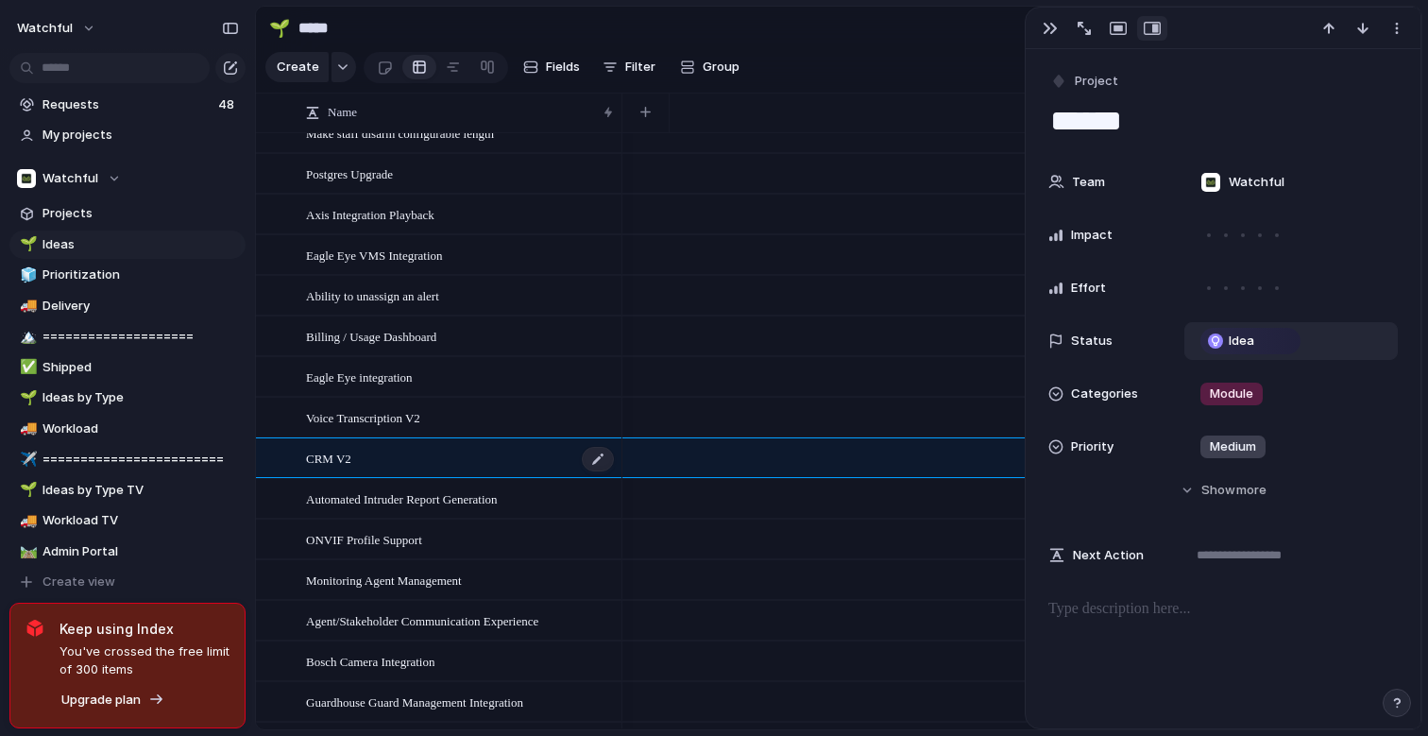
scroll to position [837, 0]
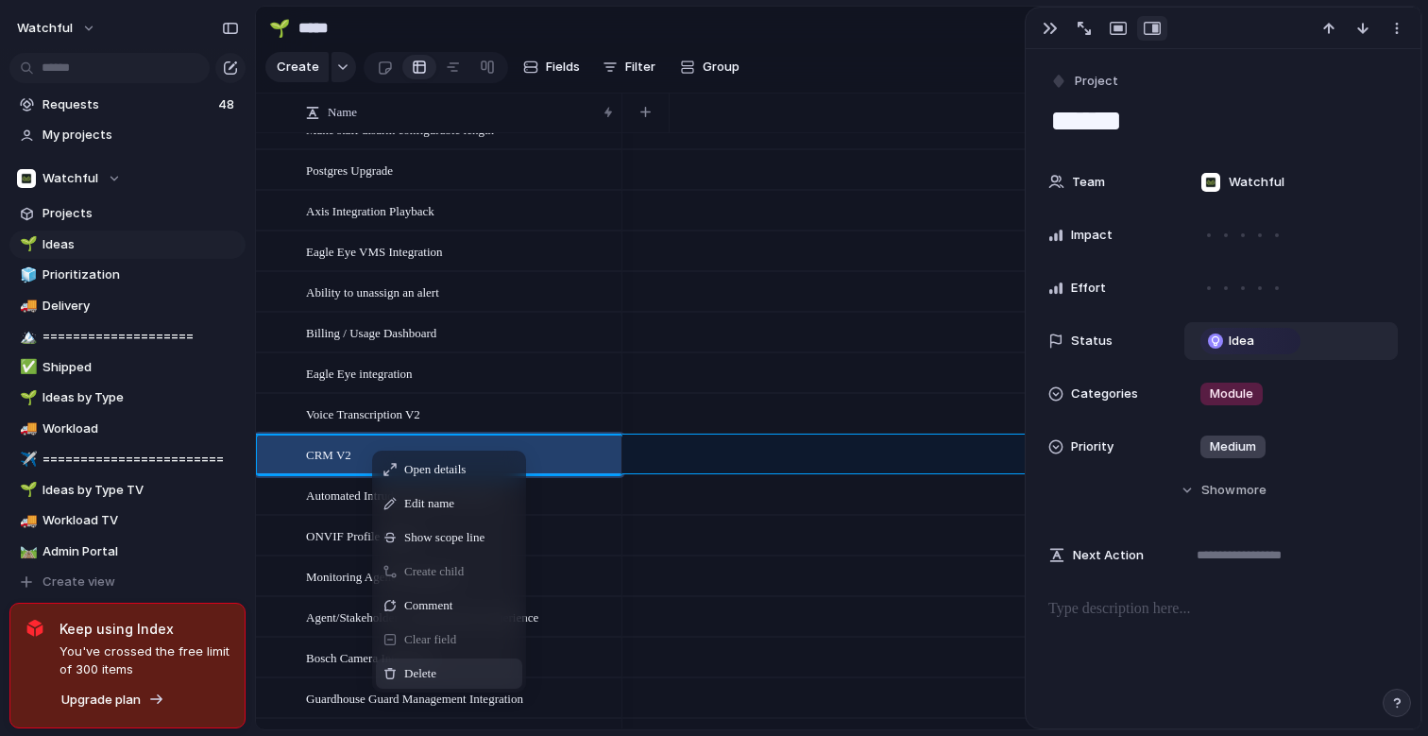
click at [504, 664] on div "Delete" at bounding box center [449, 673] width 146 height 30
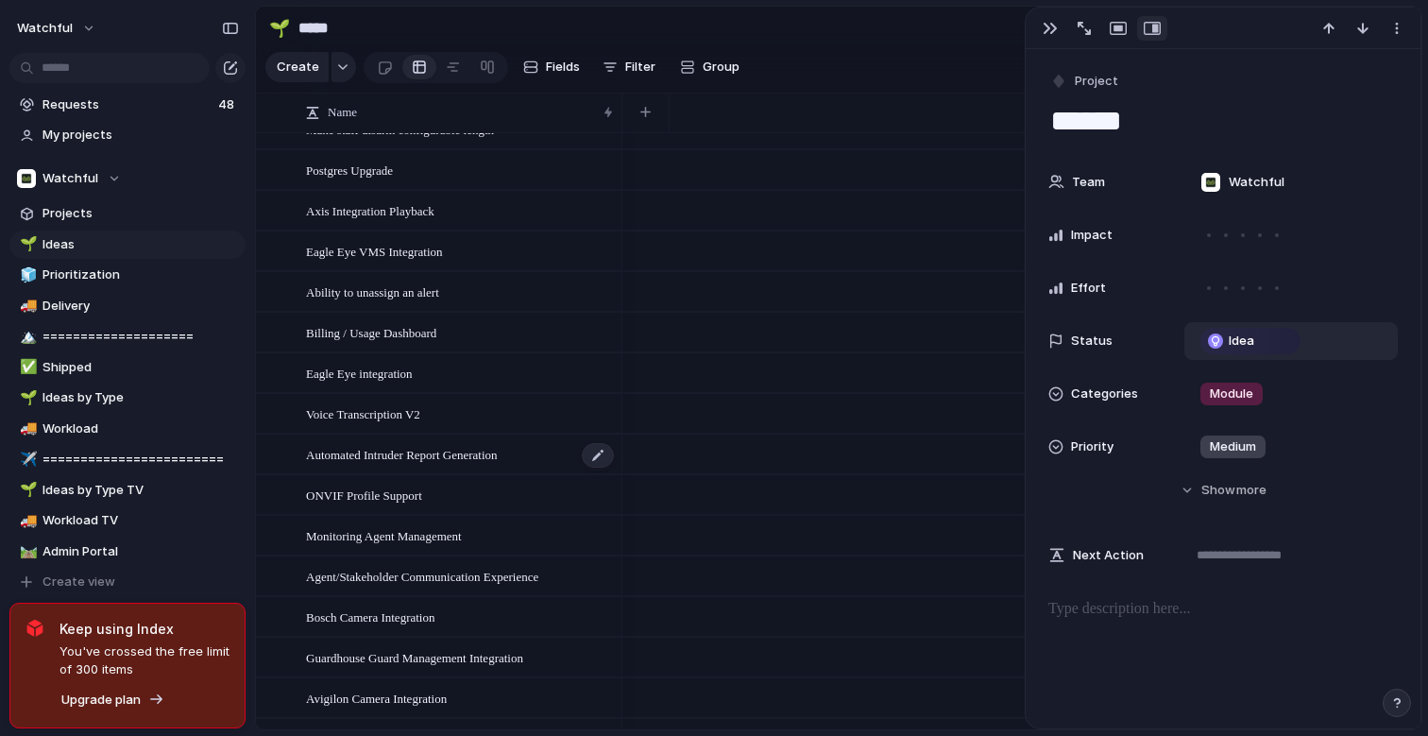
click at [376, 454] on span "Automated Intruder Report Generation" at bounding box center [402, 454] width 192 height 22
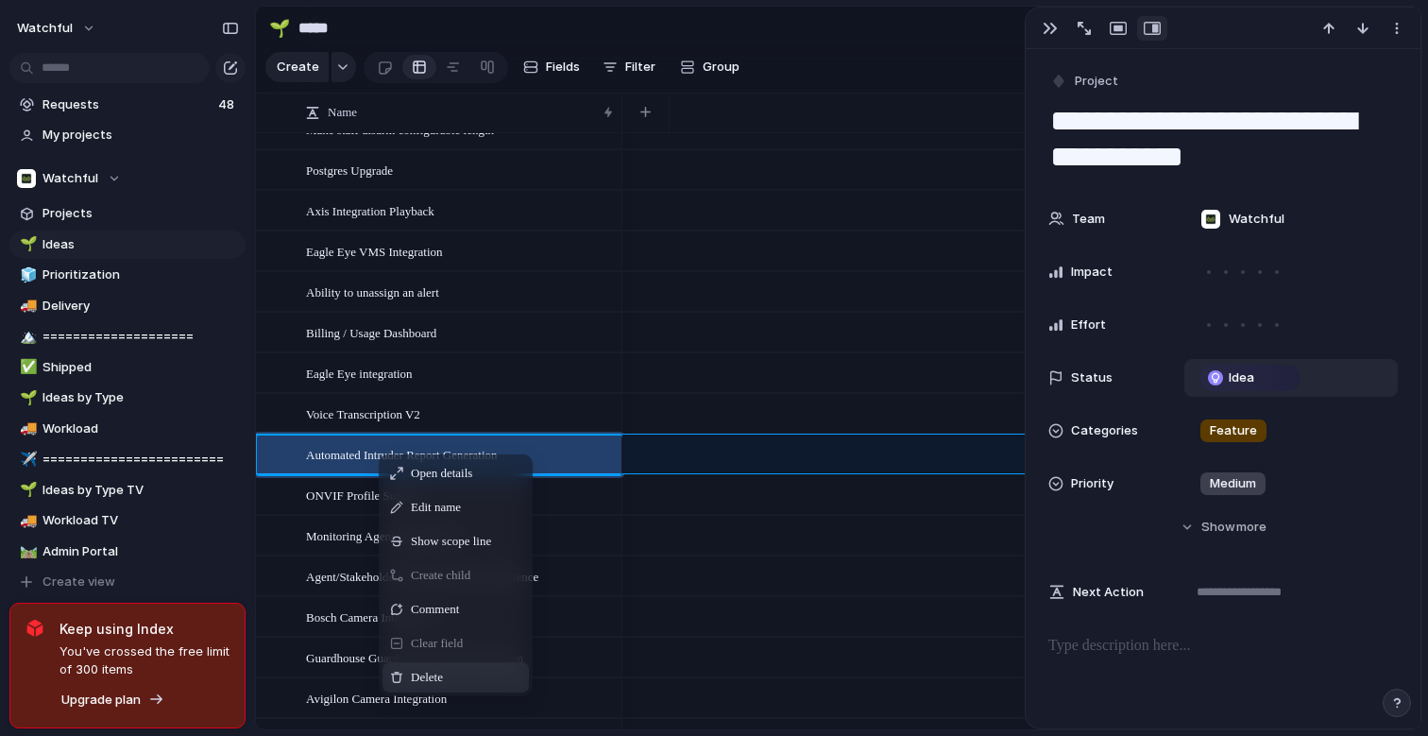
click at [450, 675] on div "Delete" at bounding box center [456, 677] width 146 height 30
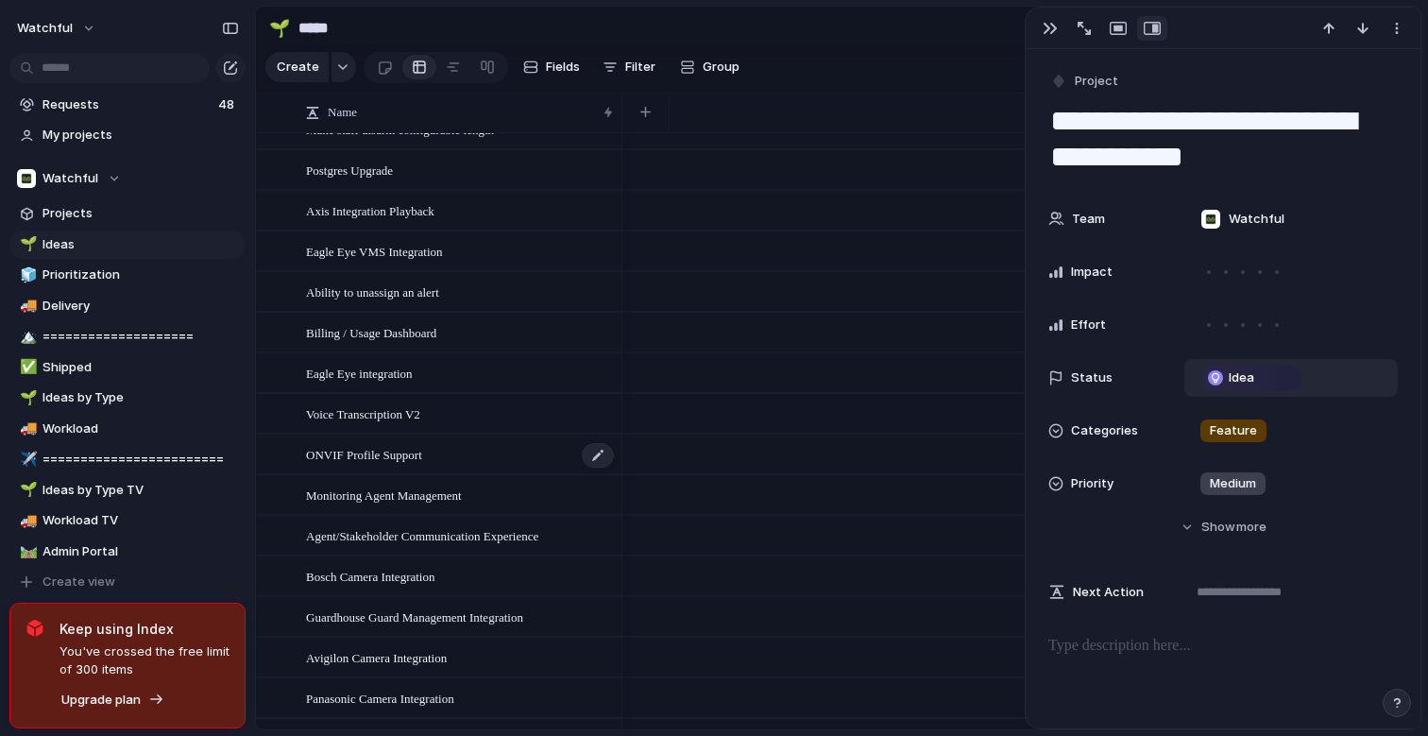
click at [403, 451] on span "ONVIF Profile Support" at bounding box center [364, 454] width 116 height 22
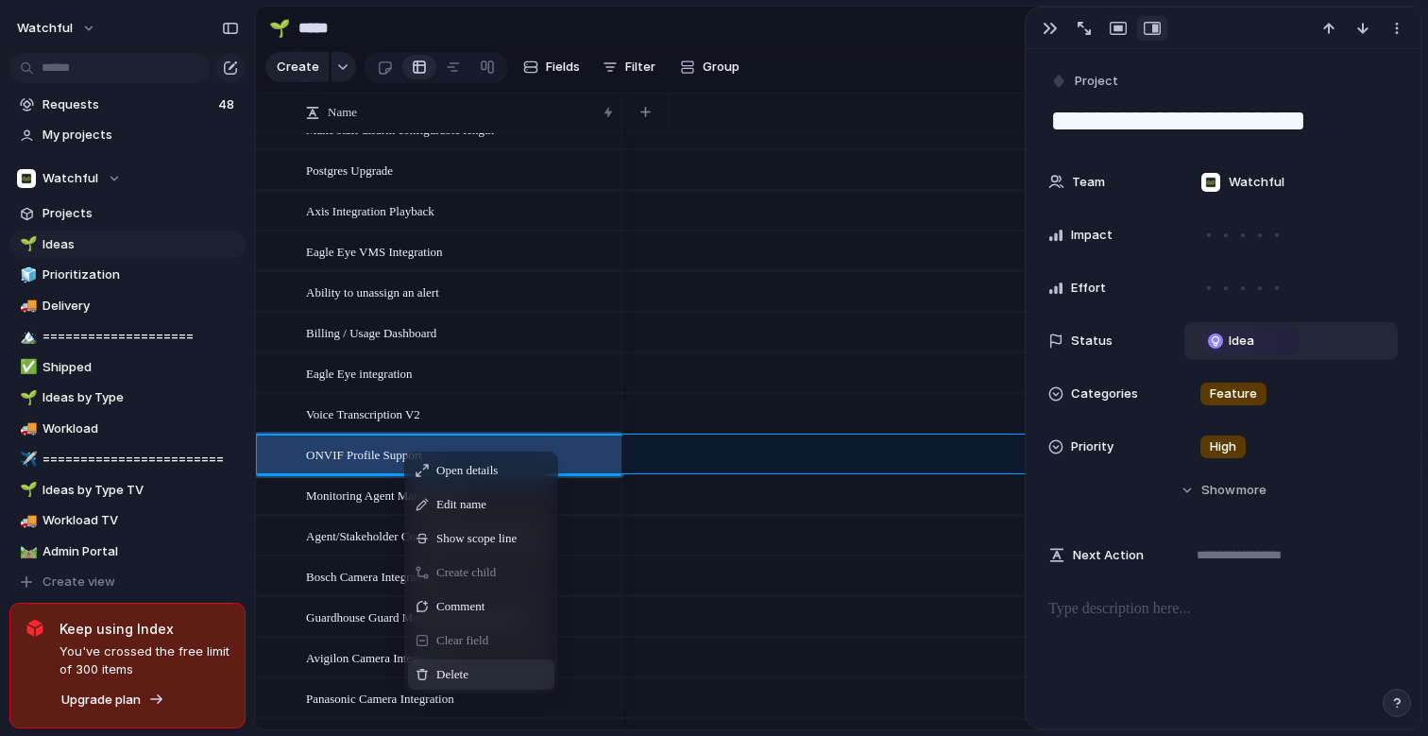
click at [469, 675] on span "Delete" at bounding box center [452, 674] width 32 height 19
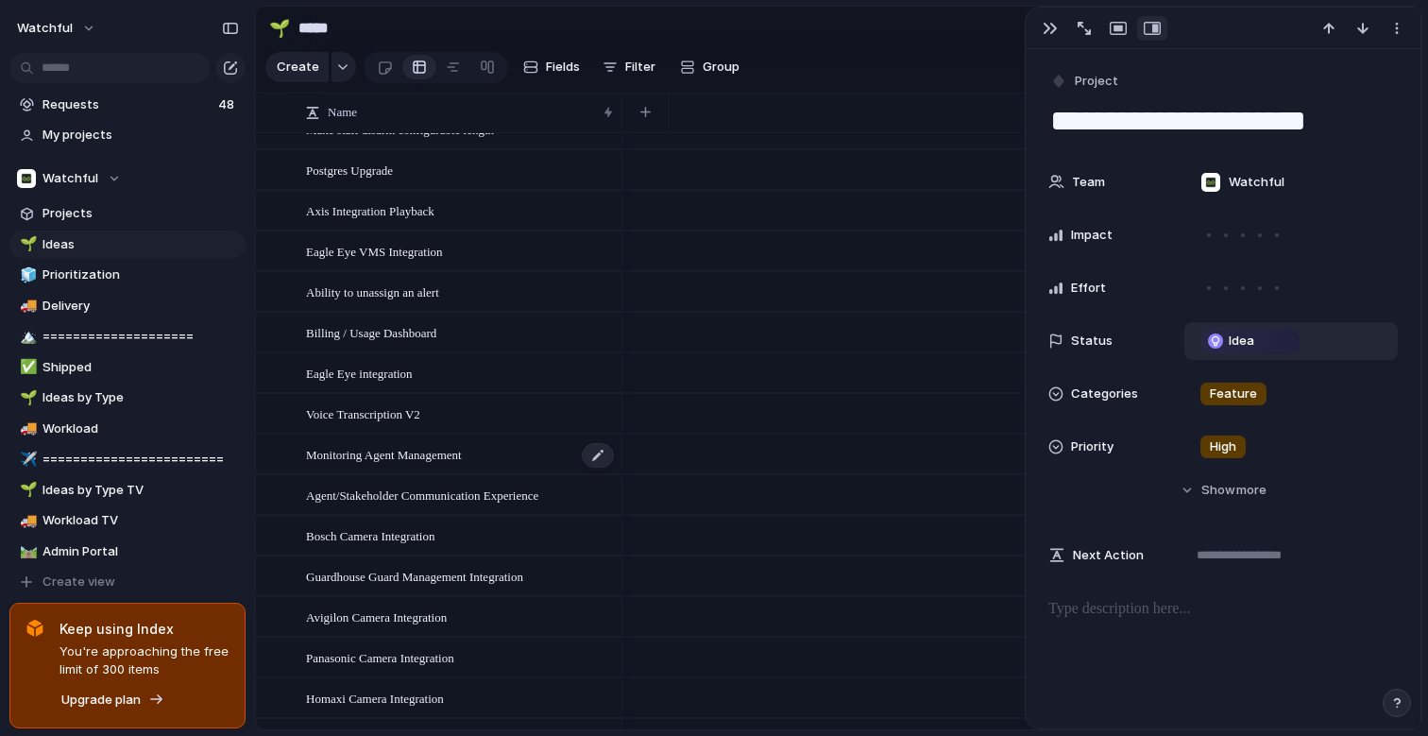
click at [445, 466] on div "Monitoring Agent Management" at bounding box center [461, 455] width 310 height 39
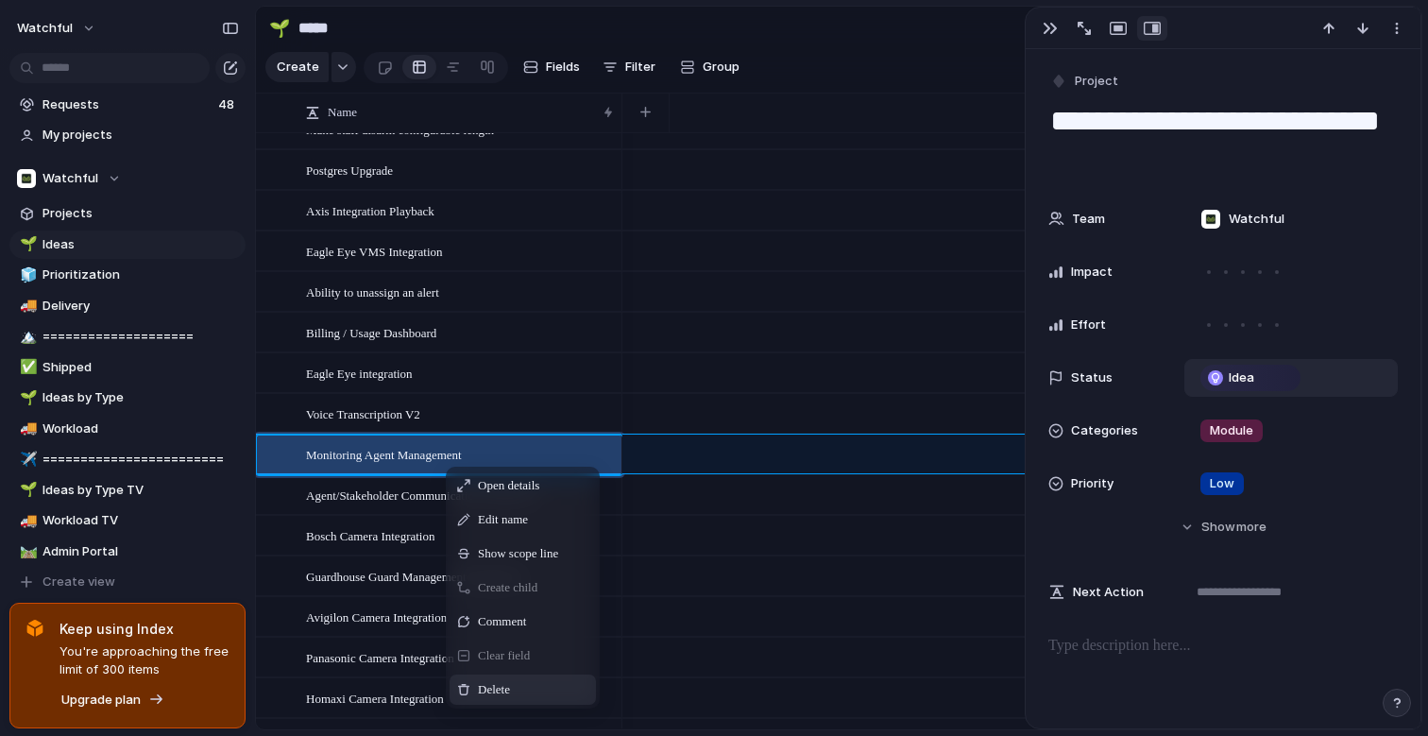
click at [499, 680] on span "Delete" at bounding box center [494, 689] width 32 height 19
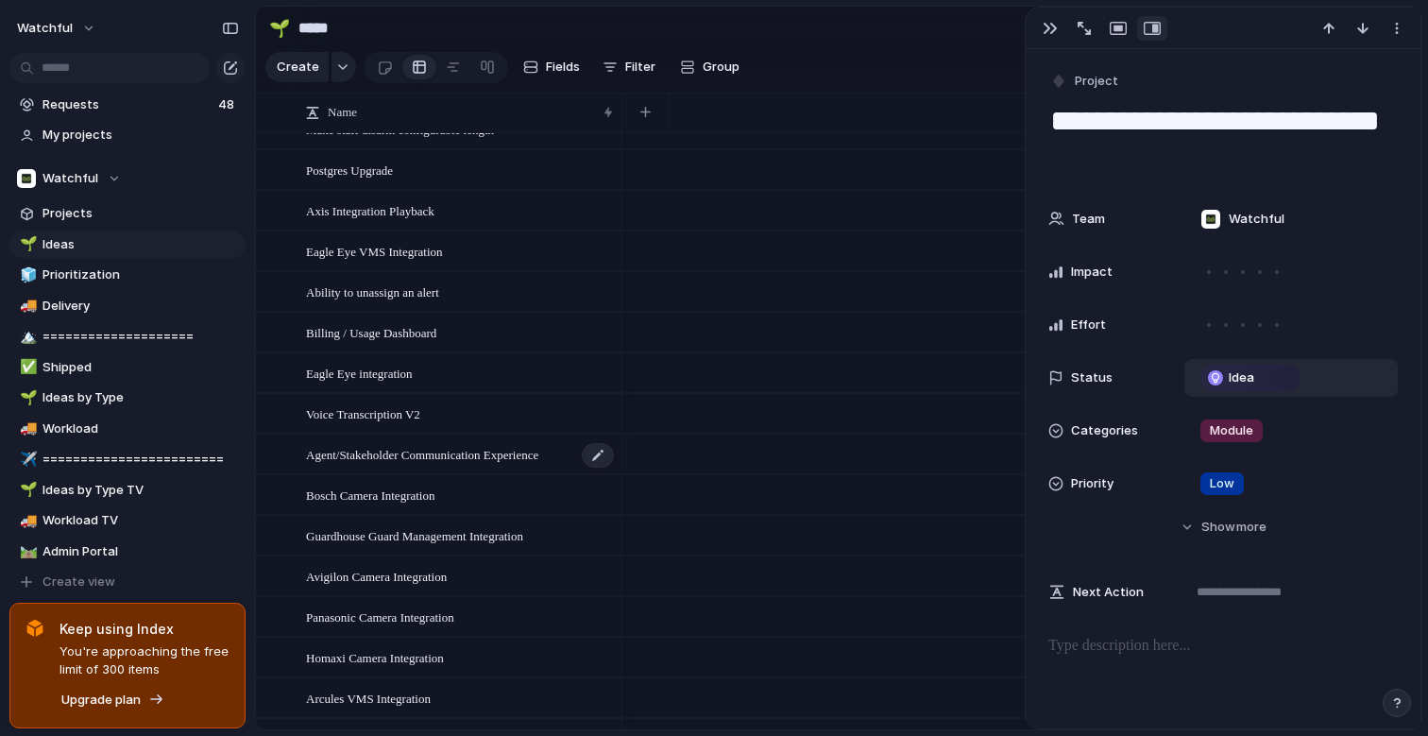
click at [470, 456] on span "Agent/Stakeholder Communication Experience" at bounding box center [422, 454] width 232 height 22
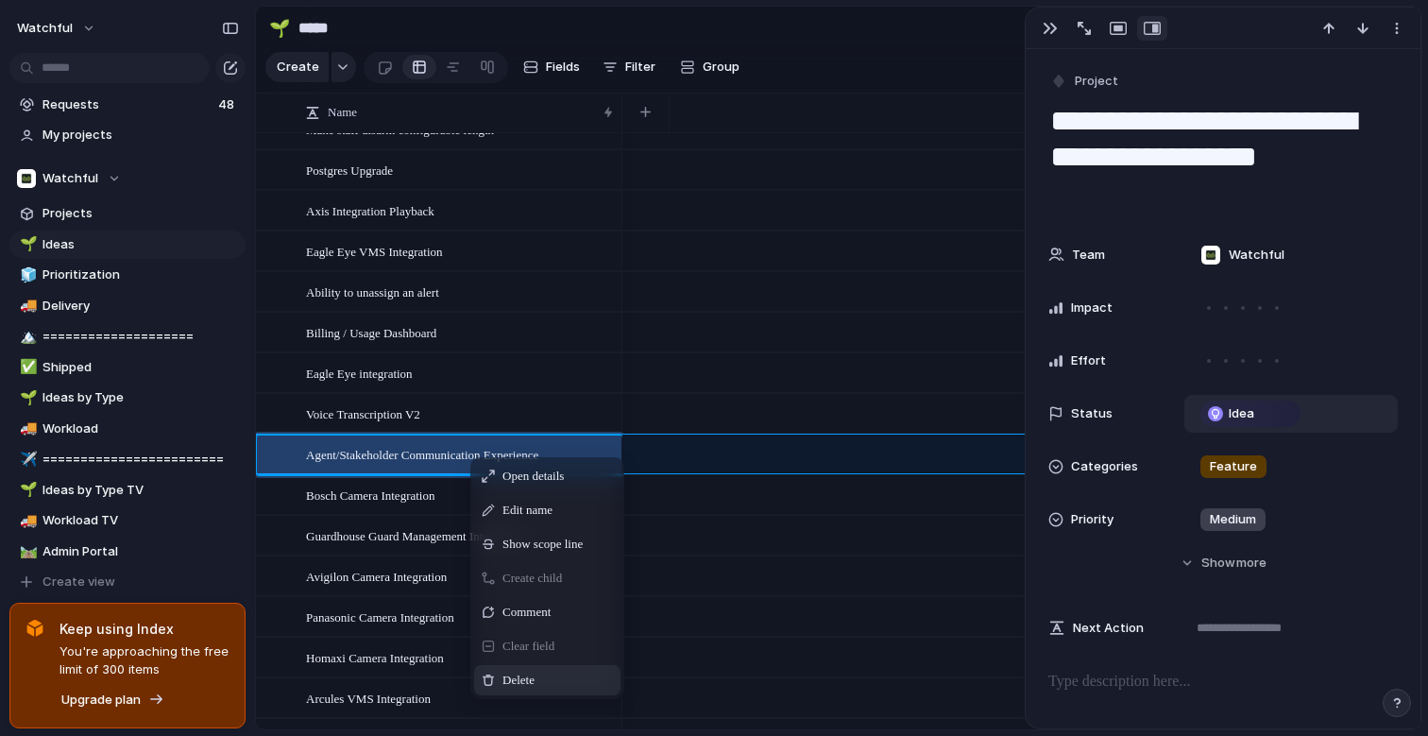
click at [515, 671] on span "Delete" at bounding box center [519, 680] width 32 height 19
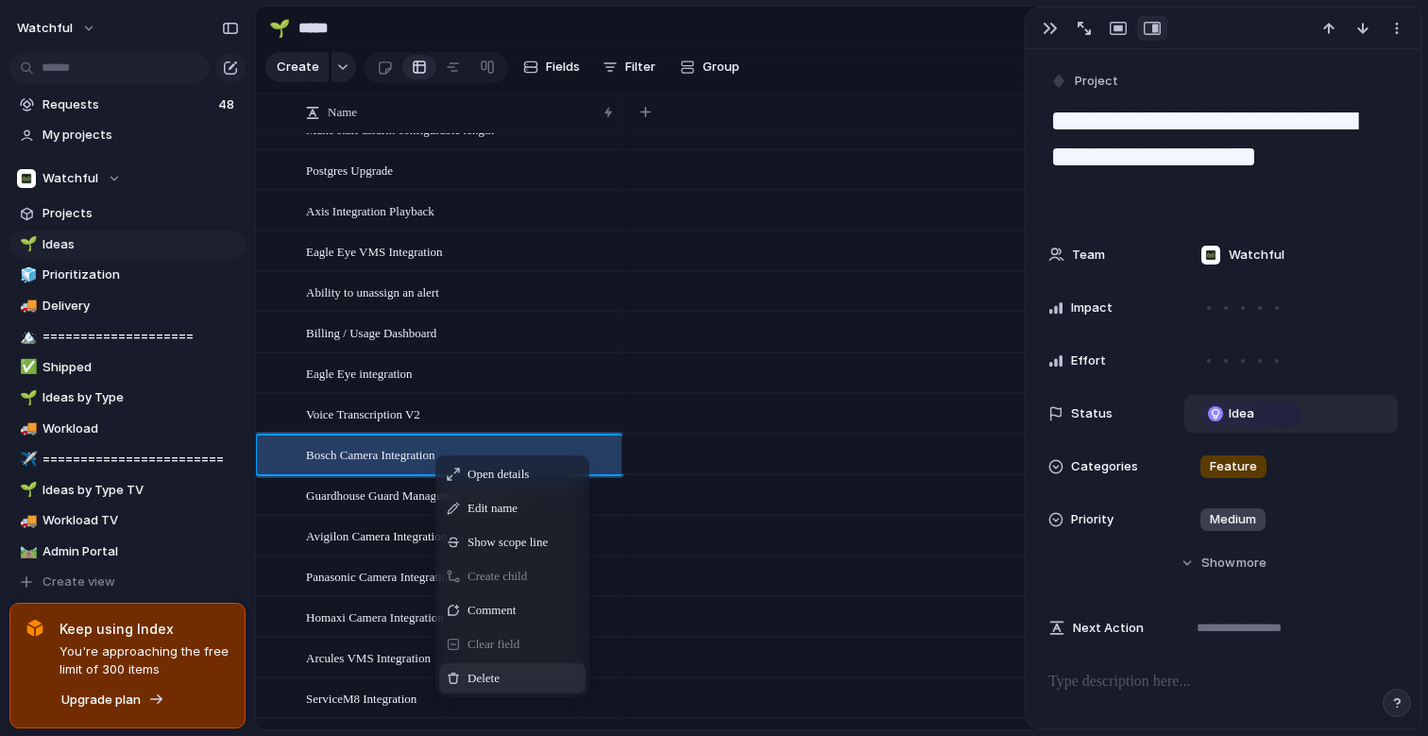
click at [484, 679] on span "Delete" at bounding box center [484, 678] width 32 height 19
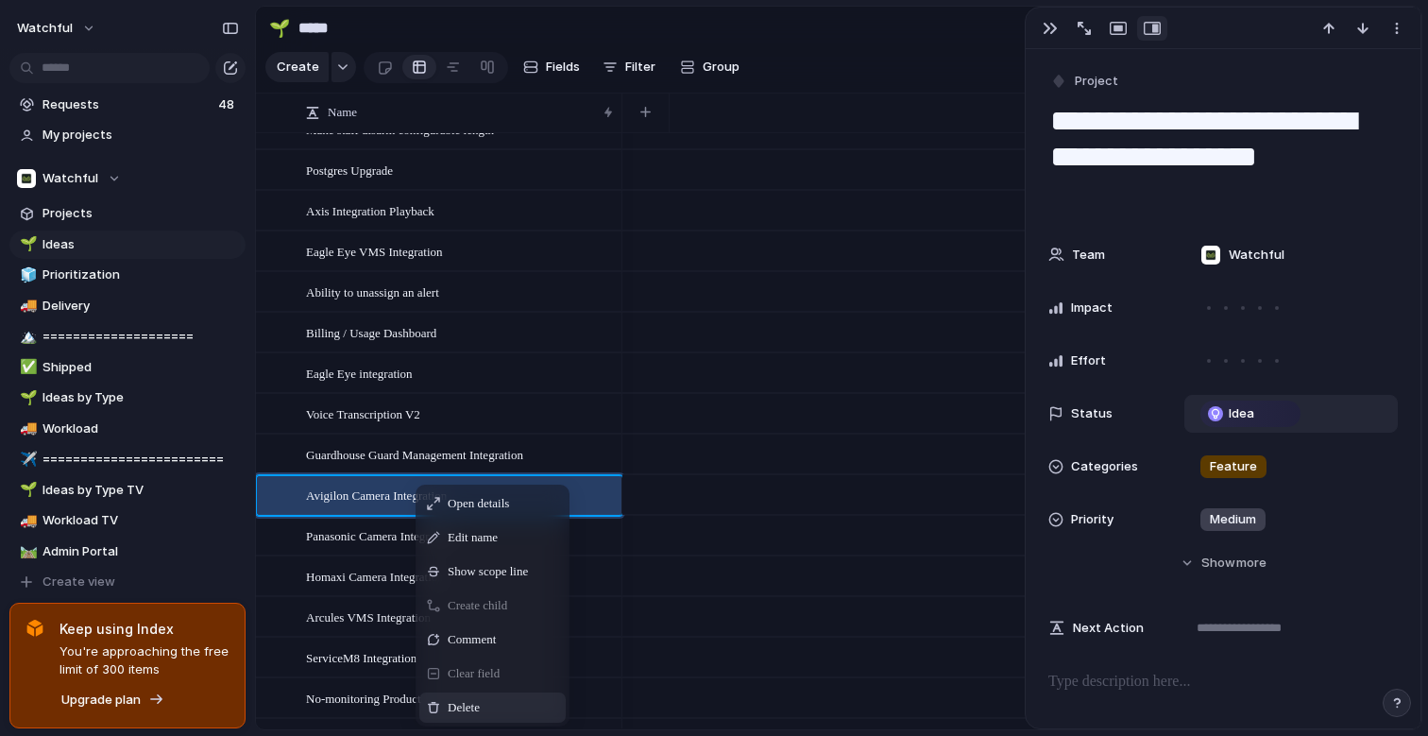
click at [446, 697] on div "Delete" at bounding box center [492, 708] width 146 height 30
click at [433, 711] on span "Delete" at bounding box center [448, 707] width 32 height 19
click at [434, 699] on span "Delete" at bounding box center [447, 707] width 32 height 19
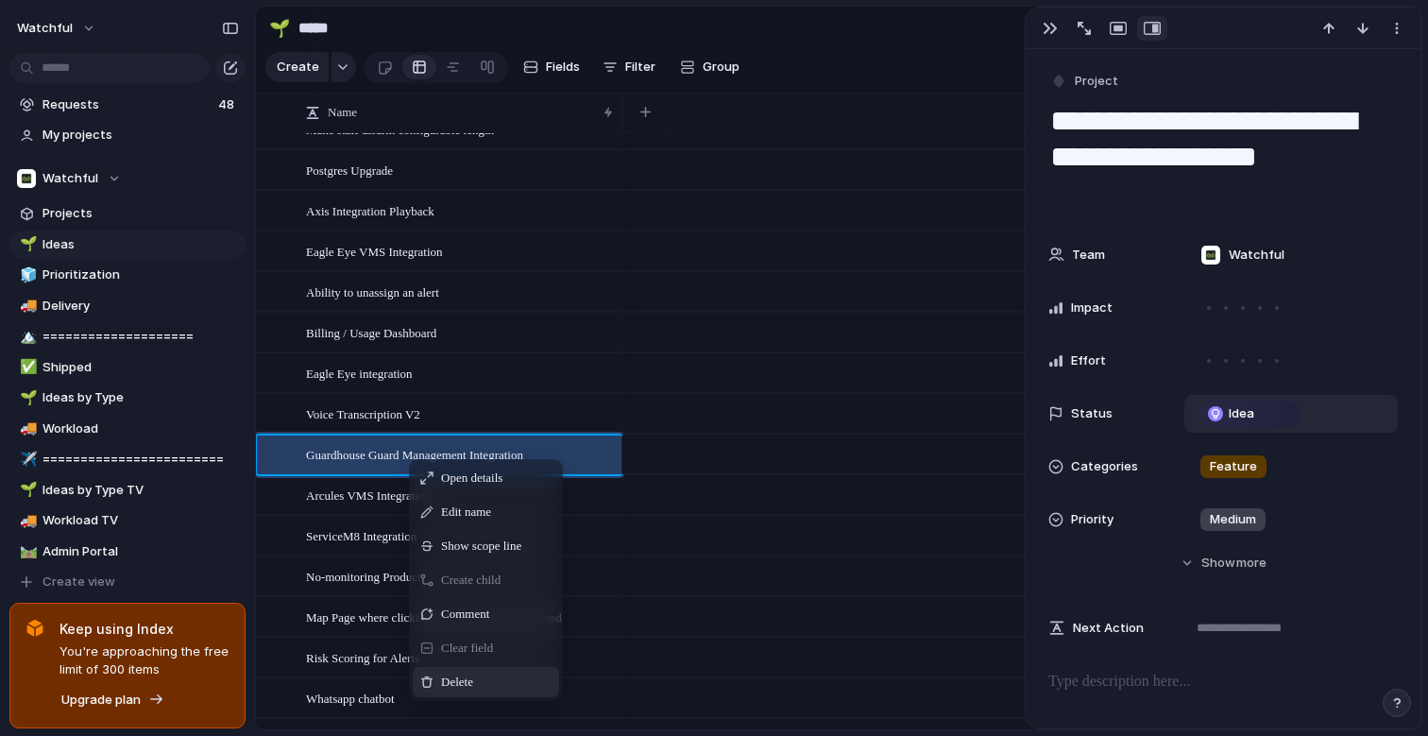
click at [457, 678] on span "Delete" at bounding box center [457, 682] width 32 height 19
click at [449, 669] on span "Delete" at bounding box center [440, 677] width 32 height 19
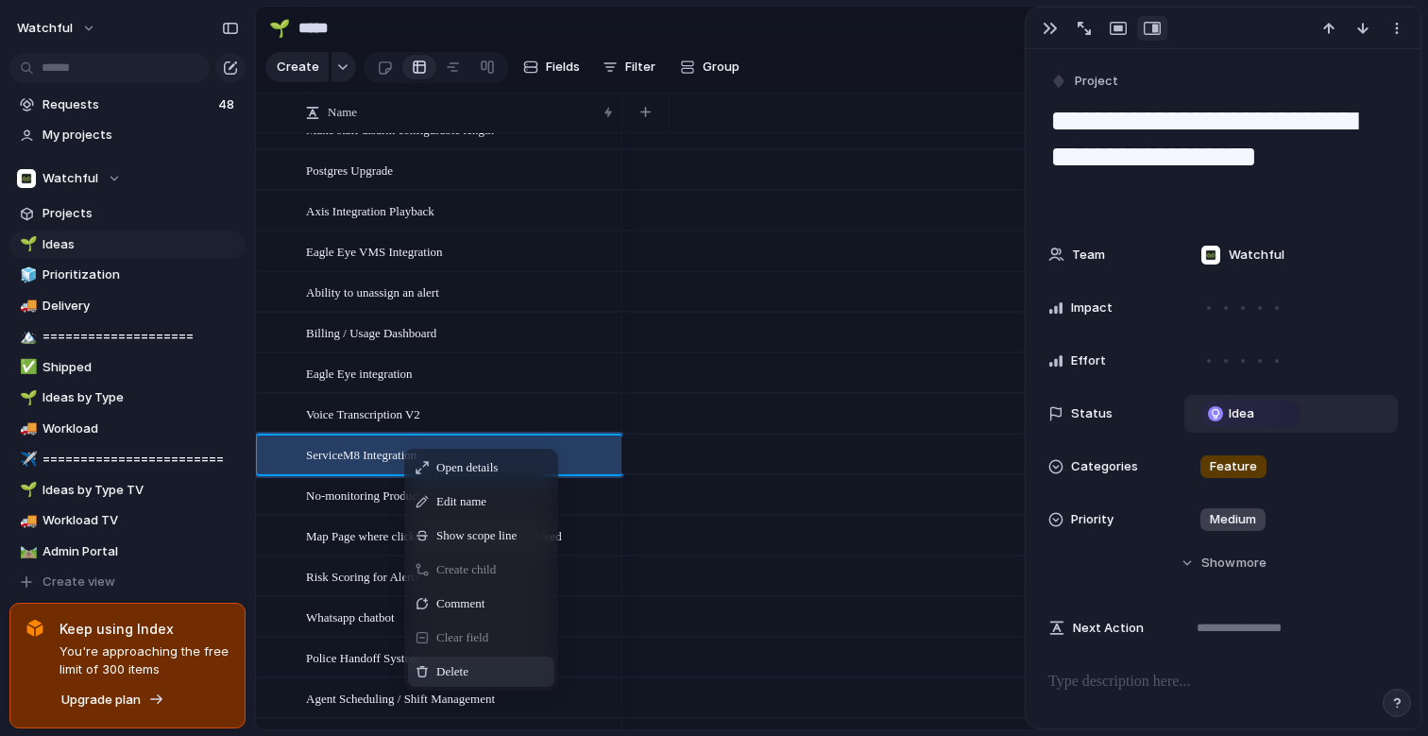
click at [442, 665] on span "Delete" at bounding box center [452, 671] width 32 height 19
click at [435, 675] on span "Delete" at bounding box center [441, 672] width 32 height 19
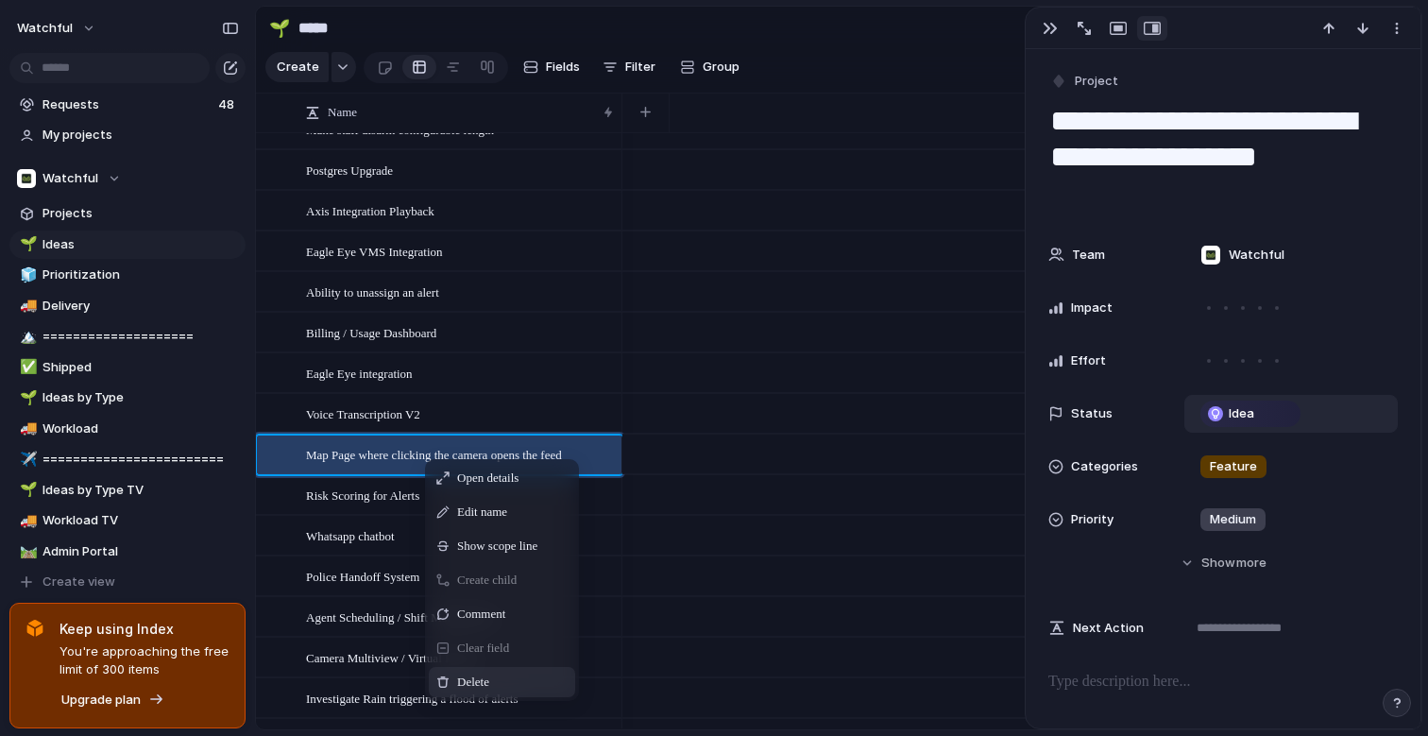
click at [468, 677] on span "Delete" at bounding box center [473, 682] width 32 height 19
click at [463, 690] on span "Delete" at bounding box center [452, 684] width 32 height 19
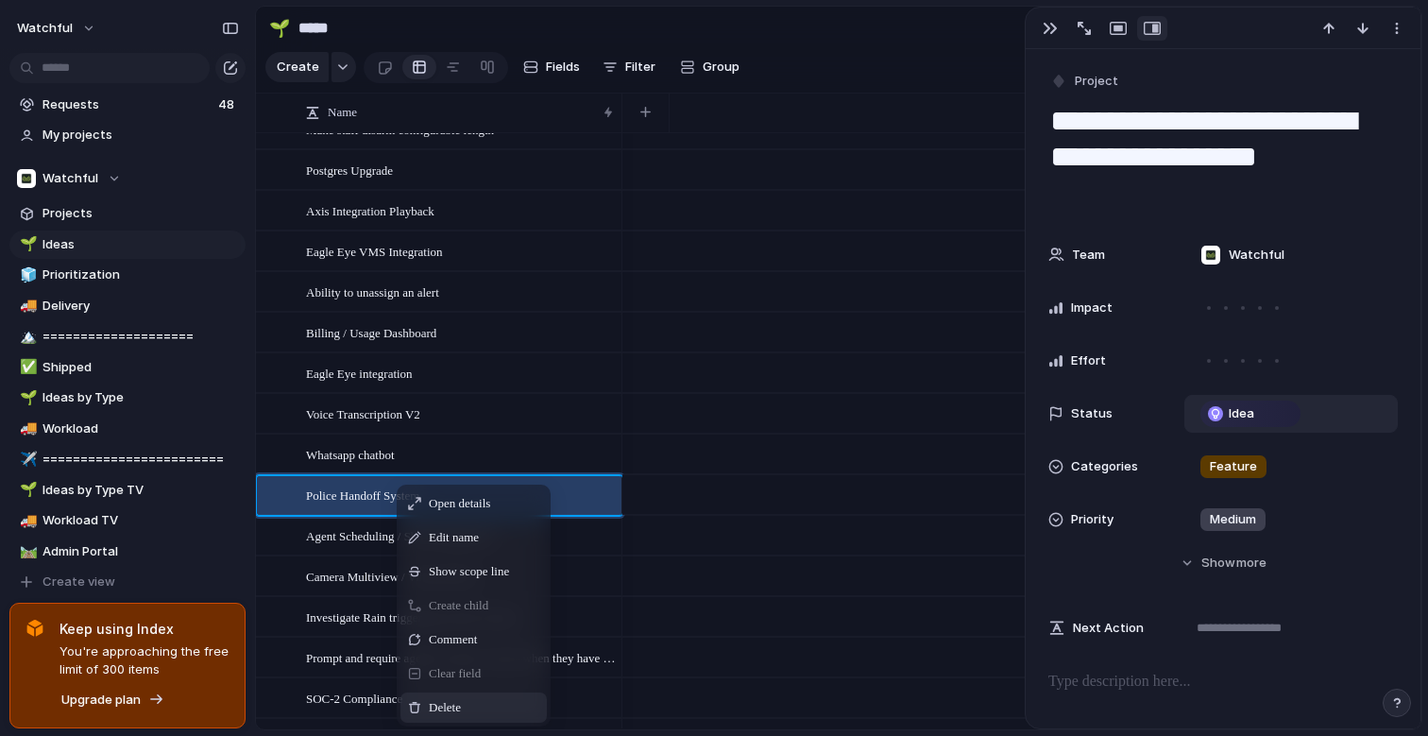
click at [435, 699] on span "Delete" at bounding box center [445, 707] width 32 height 19
click at [460, 698] on span "Delete" at bounding box center [465, 707] width 32 height 19
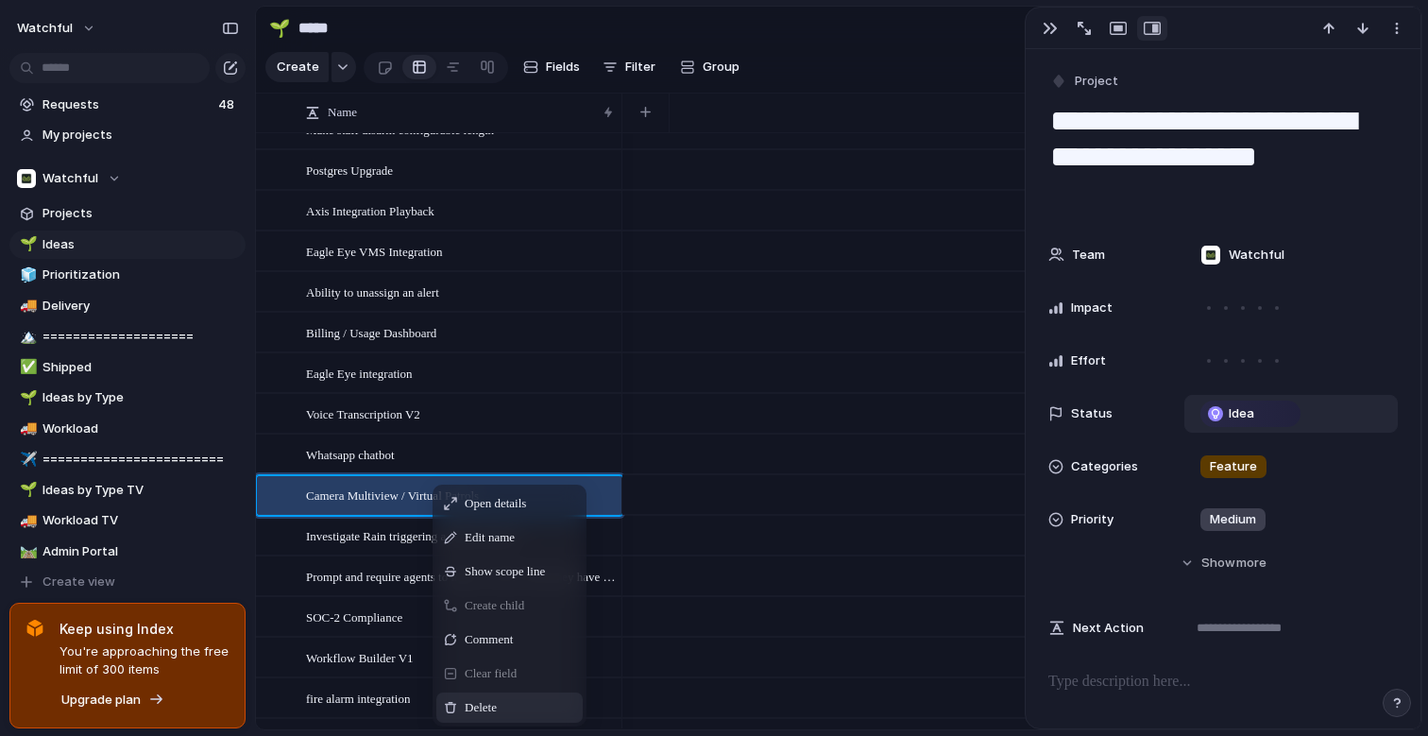
click at [490, 701] on span "Delete" at bounding box center [481, 707] width 32 height 19
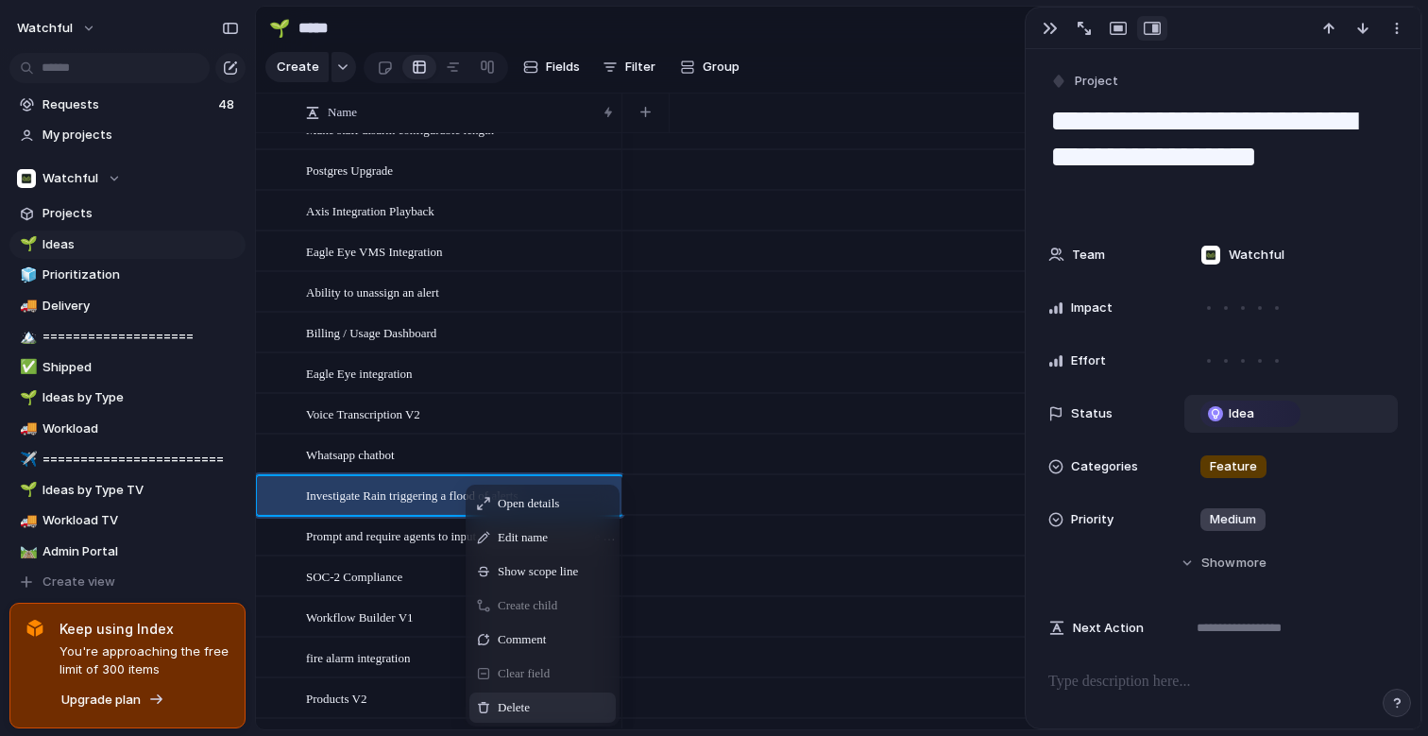
click at [502, 713] on span "Delete" at bounding box center [514, 707] width 32 height 19
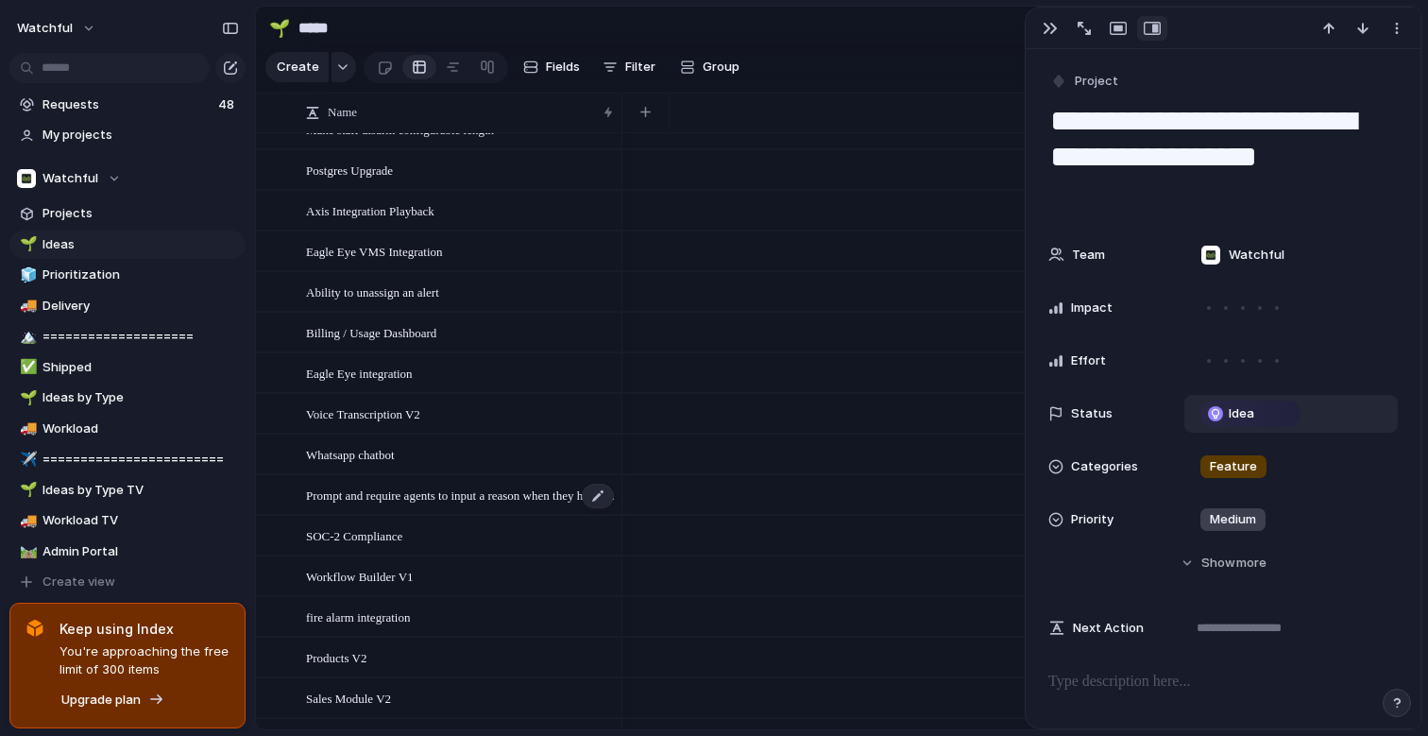
click at [443, 497] on span "Prompt and require agents to input a reason when they have an SLA/MMA breach" at bounding box center [461, 495] width 310 height 22
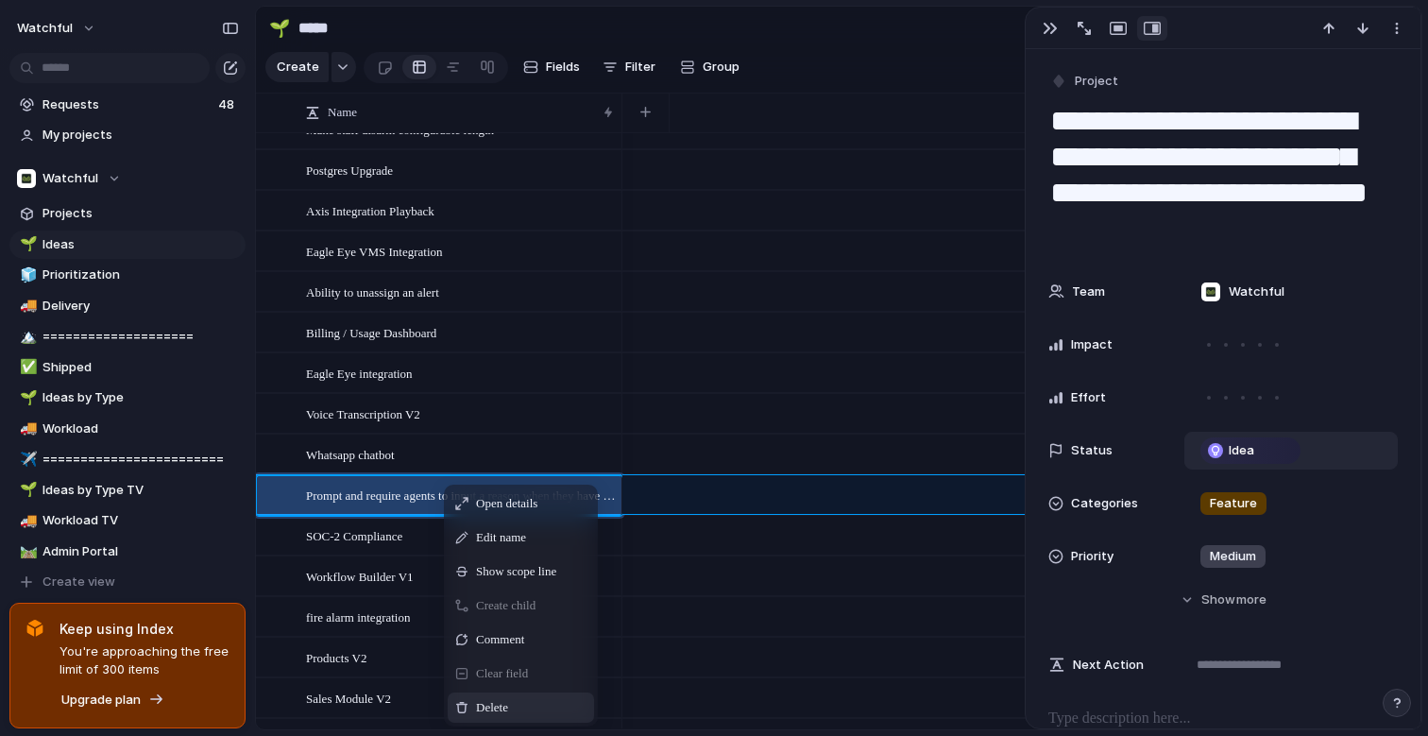
click at [474, 697] on div "Delete" at bounding box center [521, 708] width 146 height 30
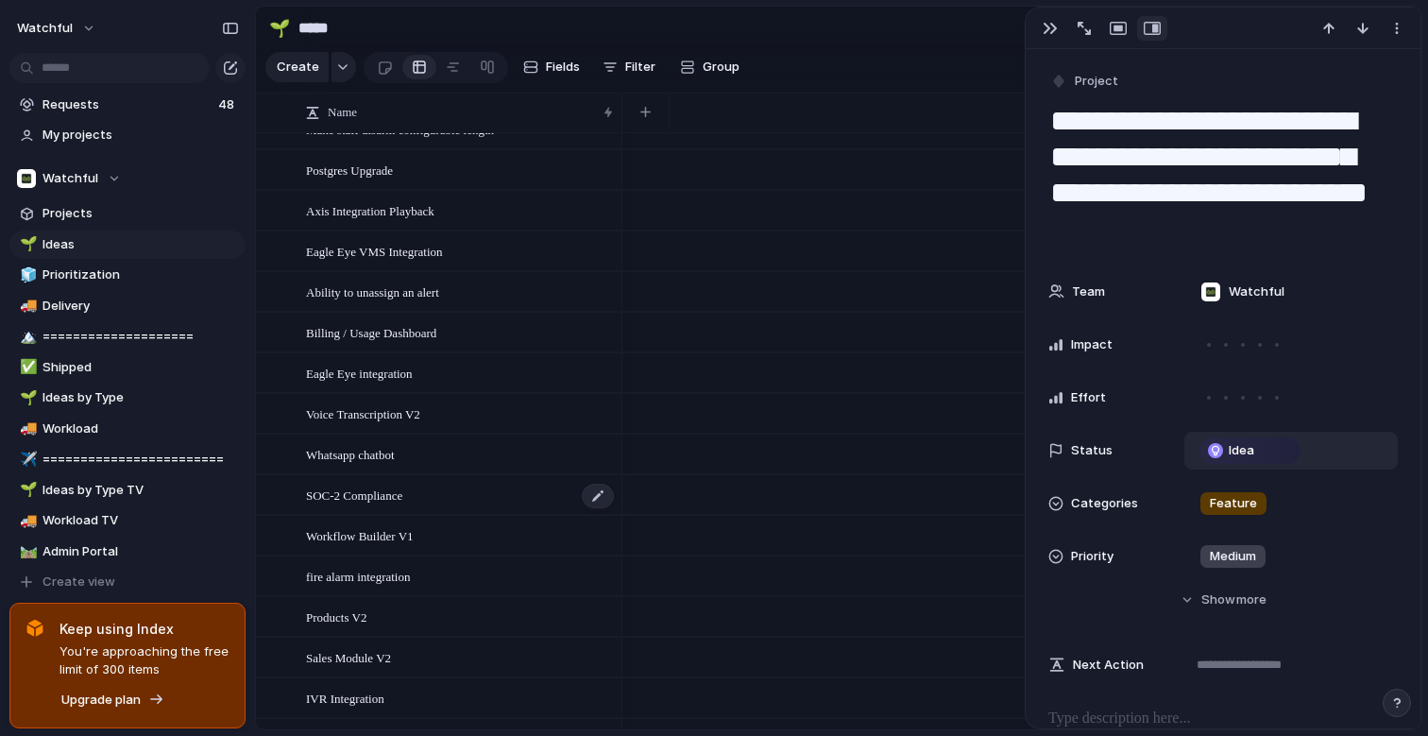
click at [384, 494] on span "SOC-2 Compliance" at bounding box center [354, 495] width 96 height 22
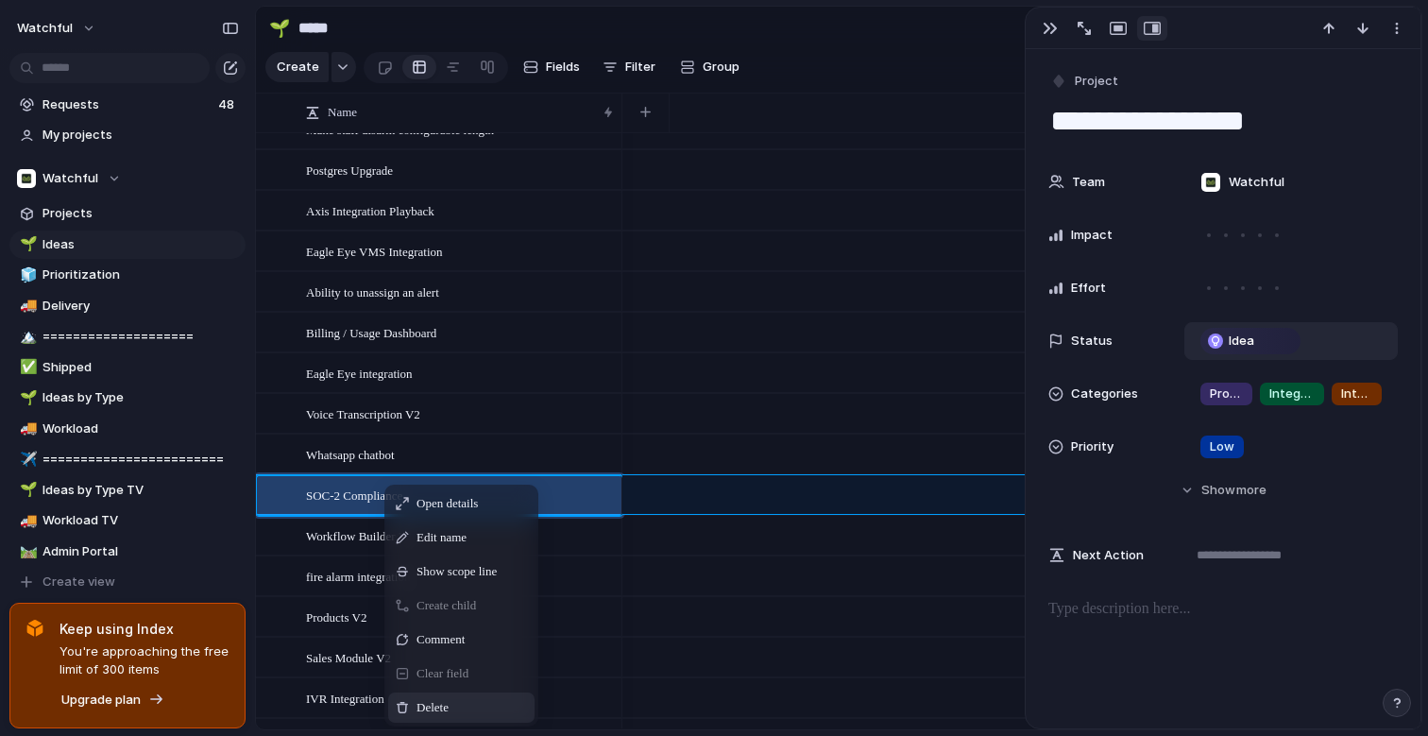
click at [443, 715] on span "Delete" at bounding box center [433, 707] width 32 height 19
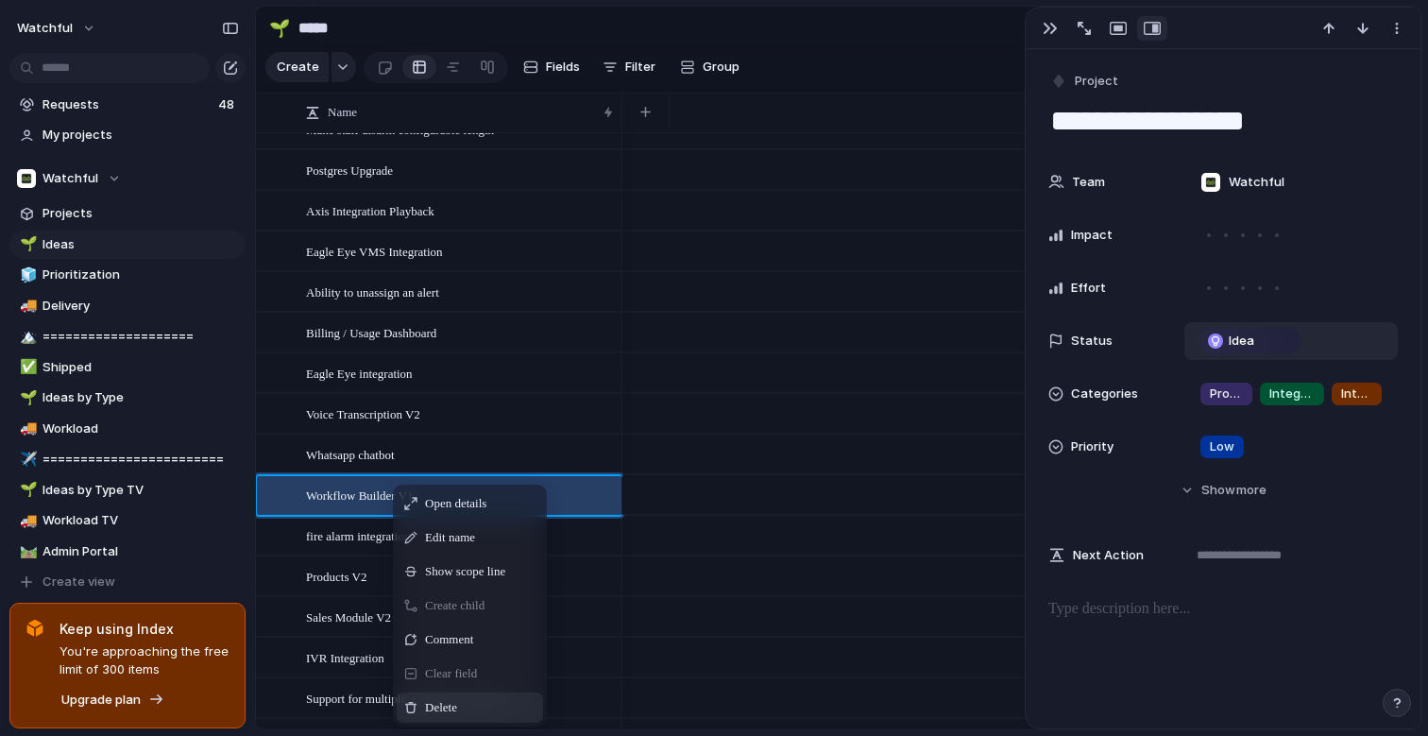
click at [435, 695] on div "Delete" at bounding box center [470, 708] width 146 height 30
click at [422, 702] on span "Delete" at bounding box center [435, 707] width 32 height 19
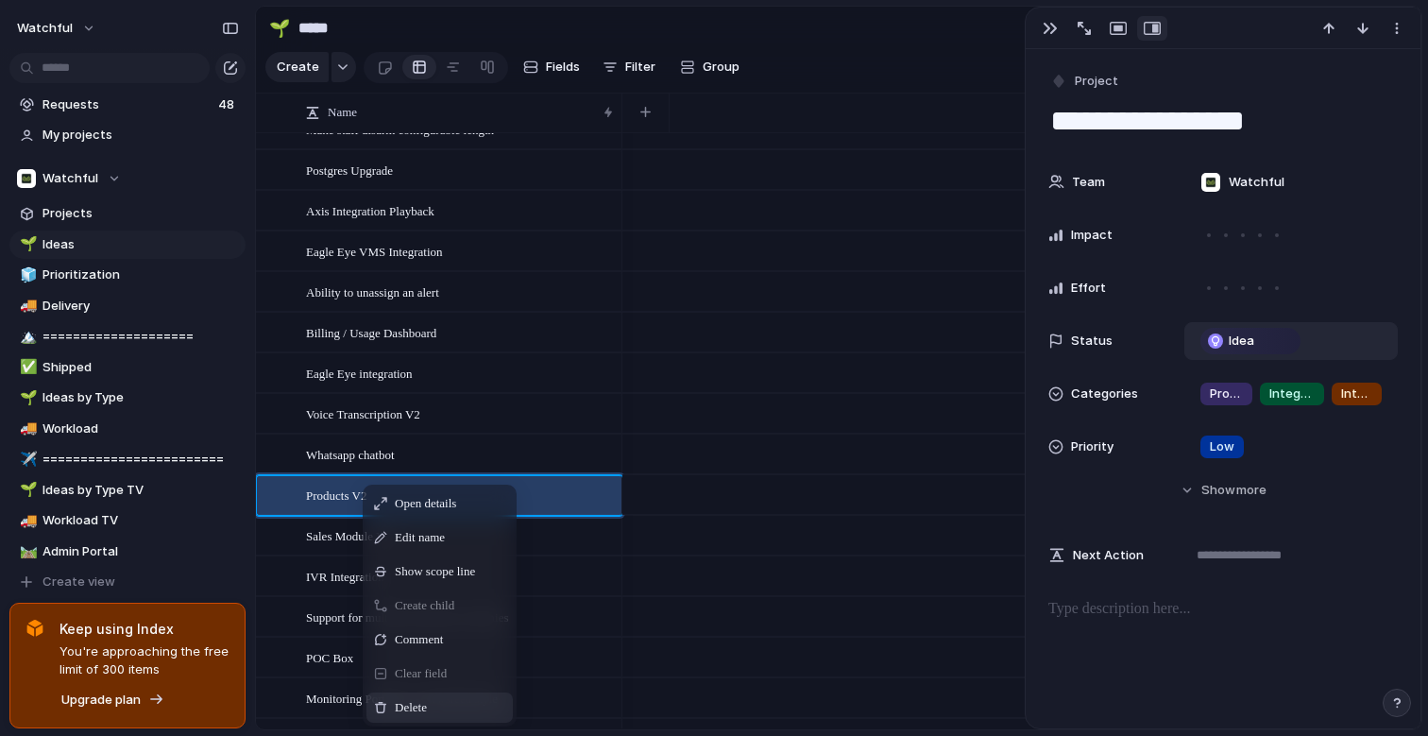
click at [398, 712] on span "Delete" at bounding box center [411, 707] width 32 height 19
click at [389, 700] on span "Delete" at bounding box center [402, 707] width 32 height 19
click at [406, 705] on span "Delete" at bounding box center [417, 707] width 32 height 19
click at [429, 712] on span "Delete" at bounding box center [428, 707] width 32 height 19
click at [410, 710] on span "Delete" at bounding box center [423, 707] width 32 height 19
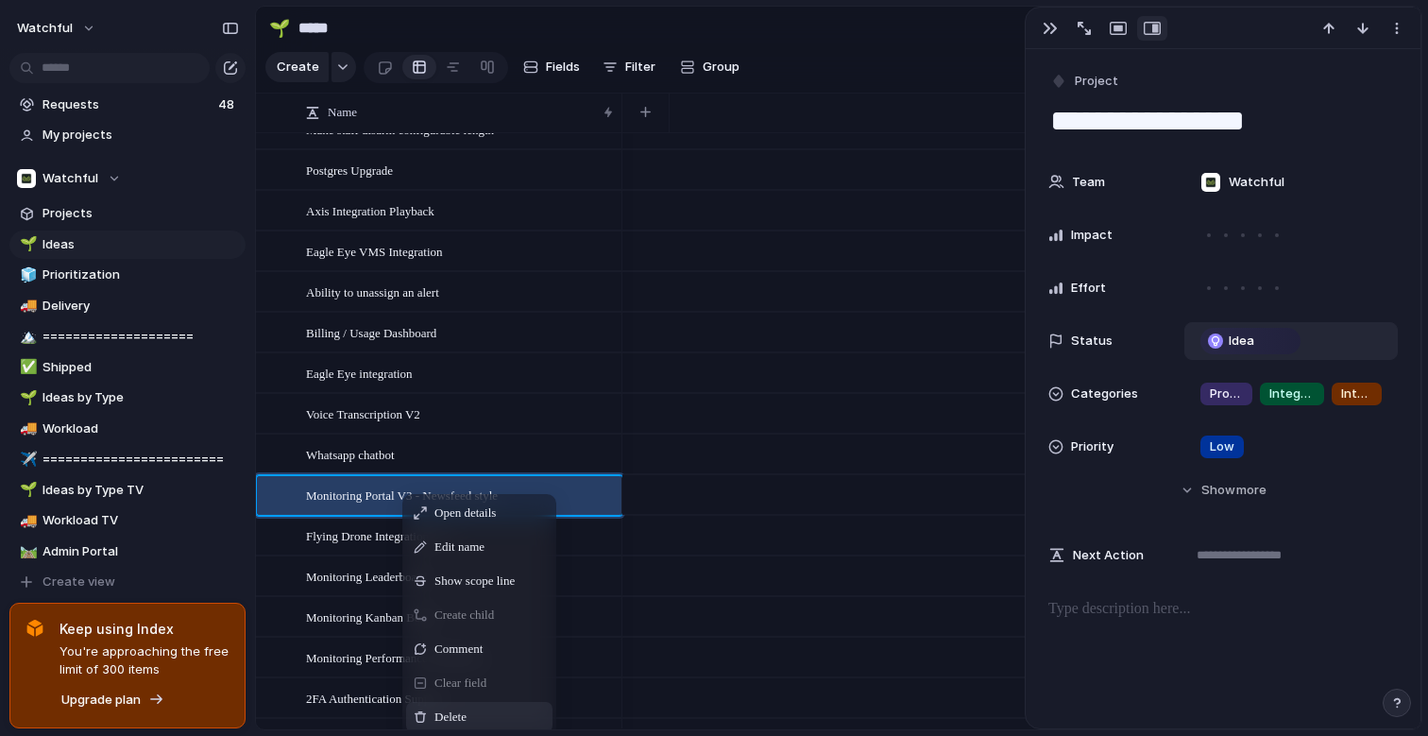
click at [442, 721] on span "Delete" at bounding box center [451, 717] width 32 height 19
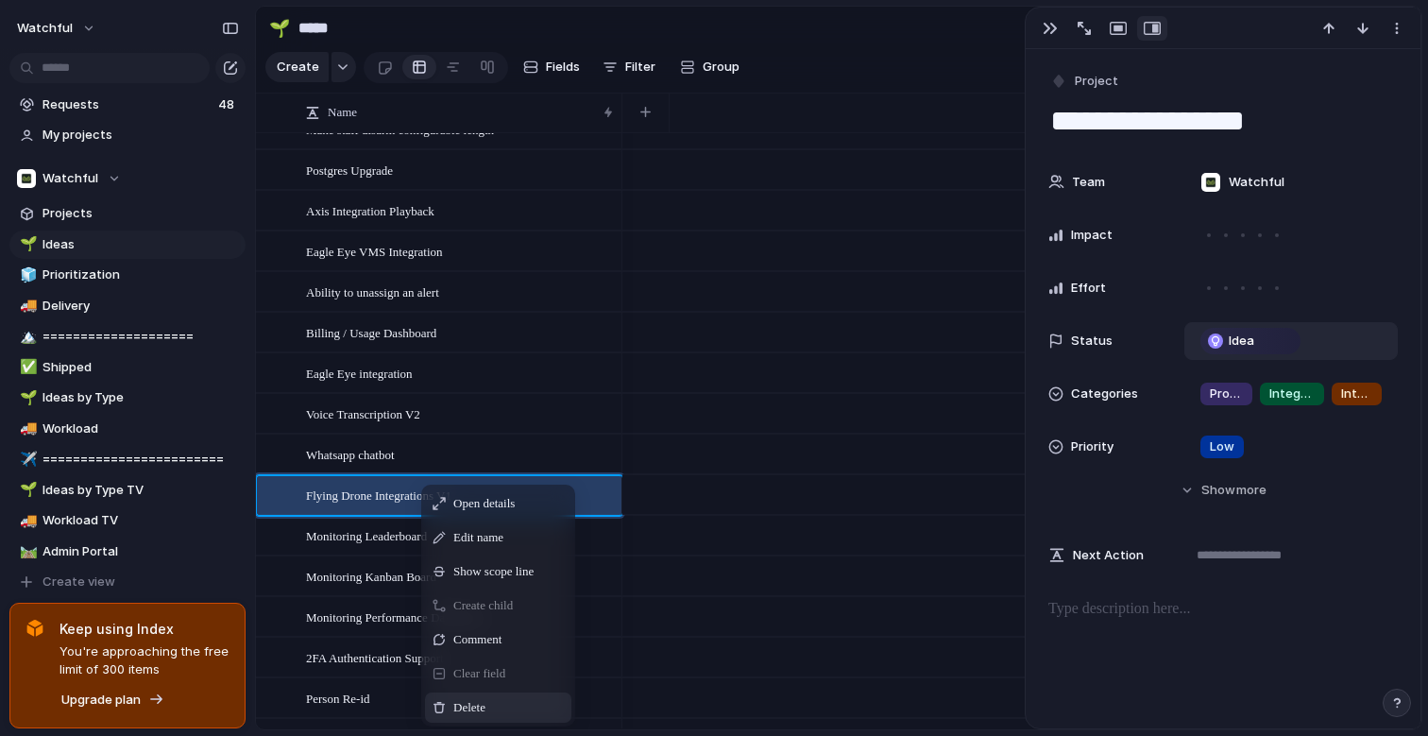
click at [449, 699] on div "Delete" at bounding box center [498, 708] width 146 height 30
click at [470, 705] on span "Delete" at bounding box center [458, 707] width 32 height 19
click at [453, 705] on span "Context Menu" at bounding box center [449, 707] width 13 height 13
click at [460, 715] on span "Delete" at bounding box center [463, 707] width 32 height 19
click at [441, 710] on span "Delete" at bounding box center [447, 707] width 32 height 19
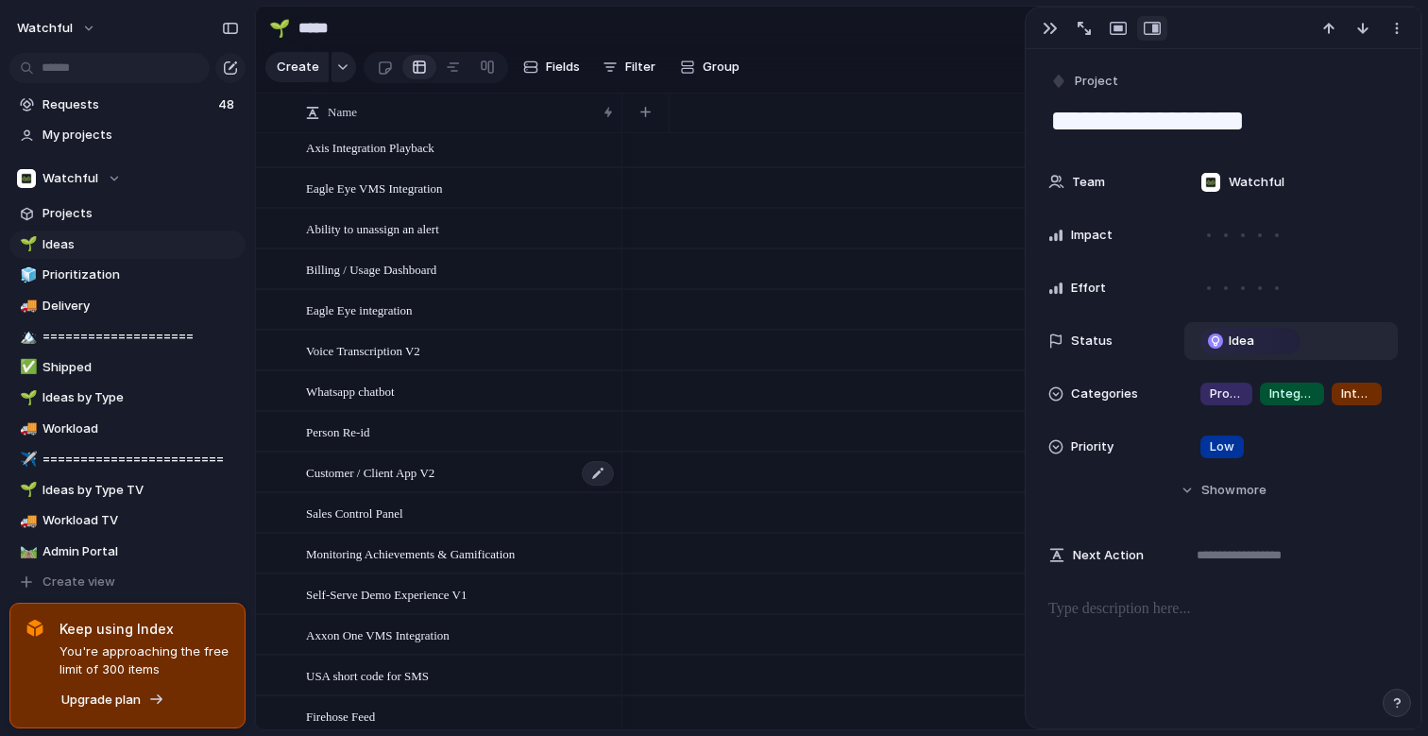
scroll to position [902, 0]
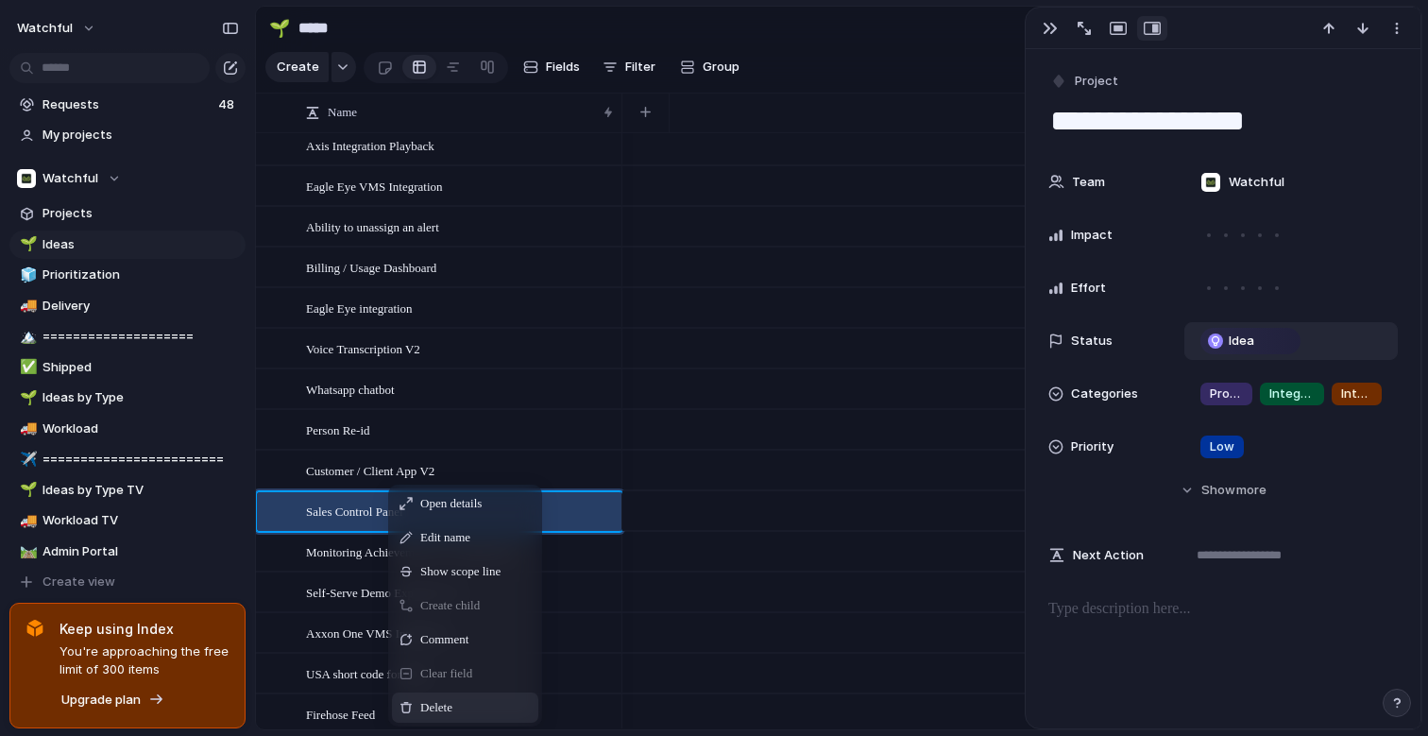
click at [430, 707] on span "Delete" at bounding box center [436, 707] width 32 height 19
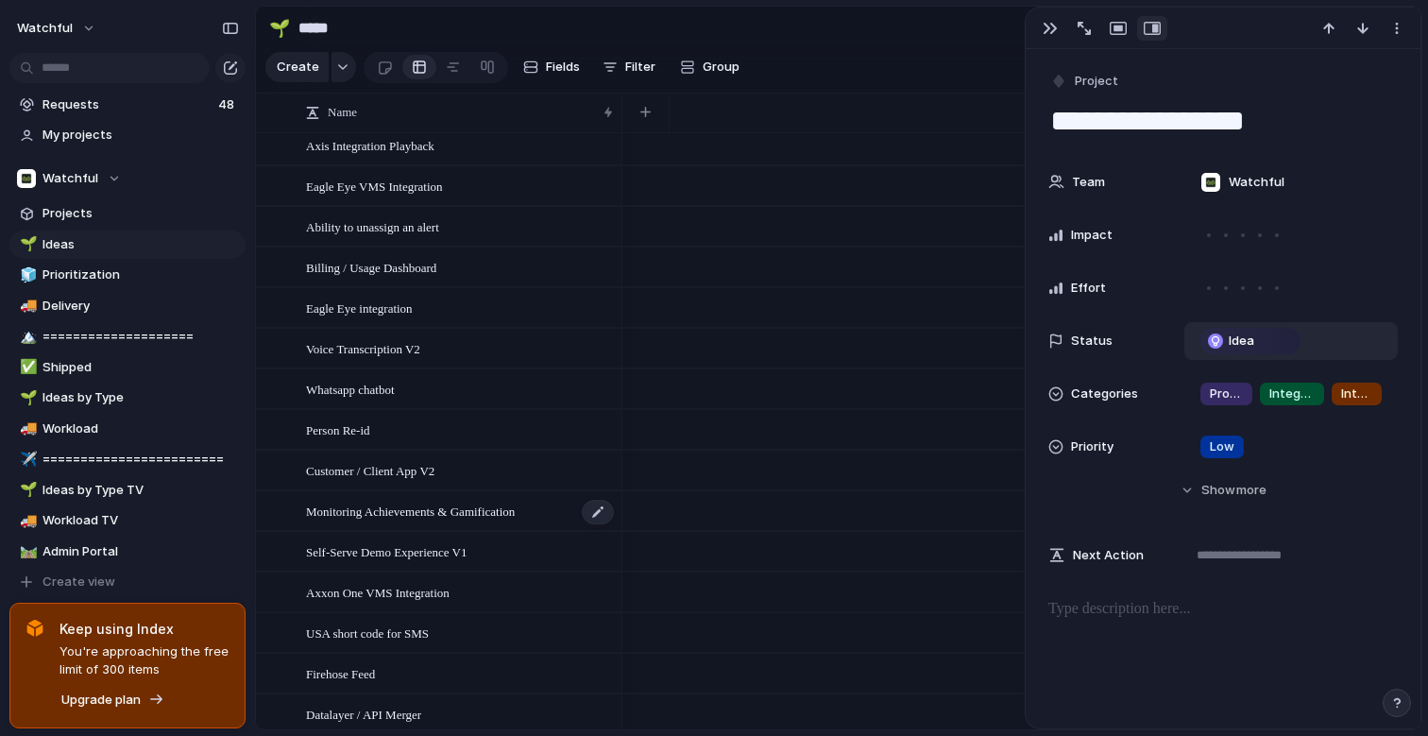
click at [401, 515] on span "Monitoring Achievements & Gamification" at bounding box center [410, 511] width 209 height 22
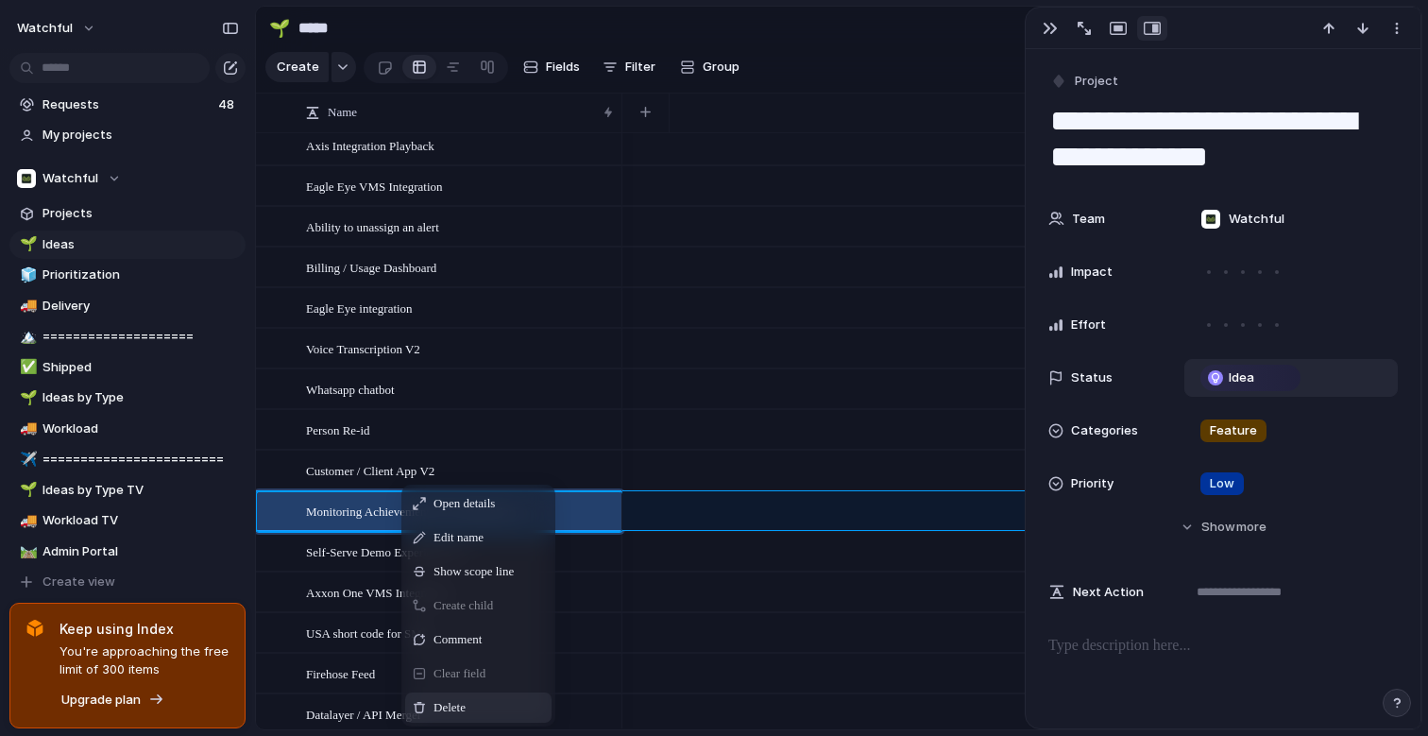
click at [453, 716] on div "Delete" at bounding box center [478, 708] width 146 height 30
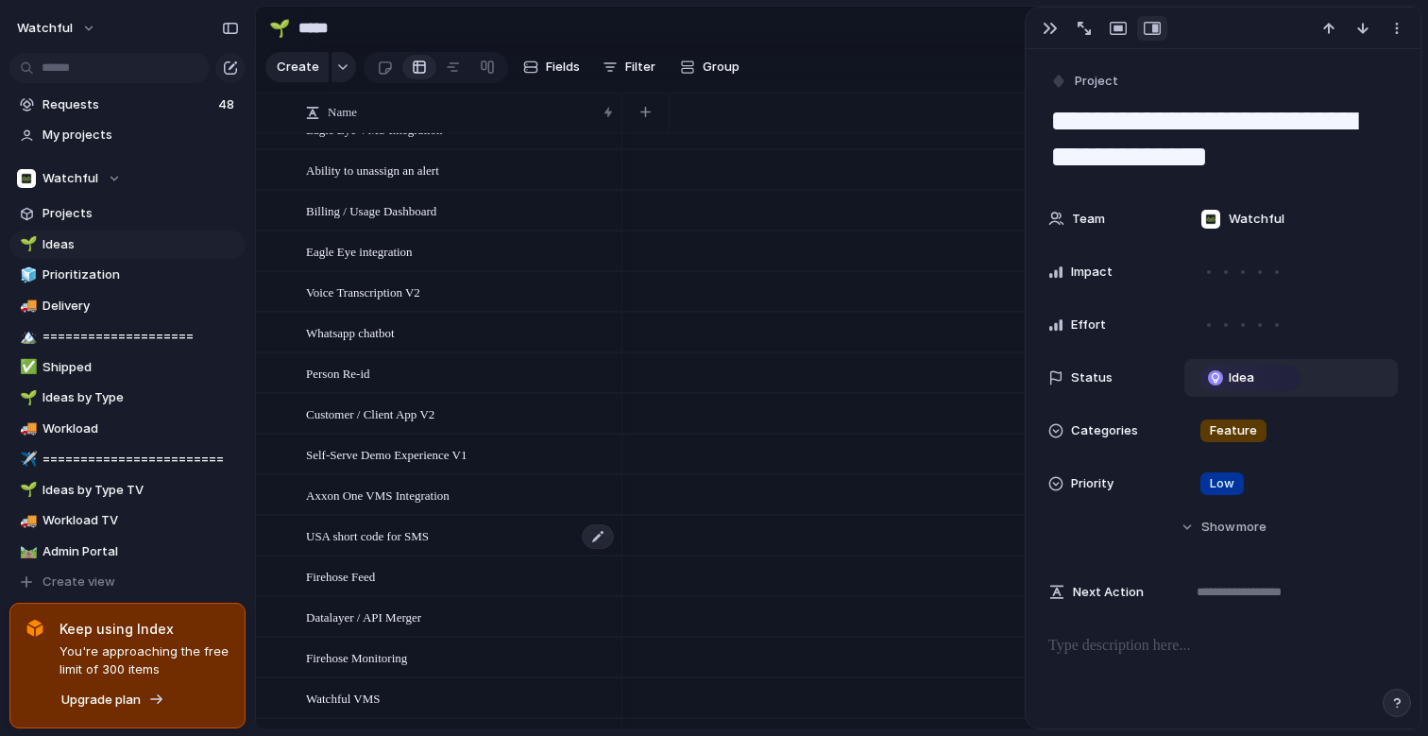
scroll to position [961, 0]
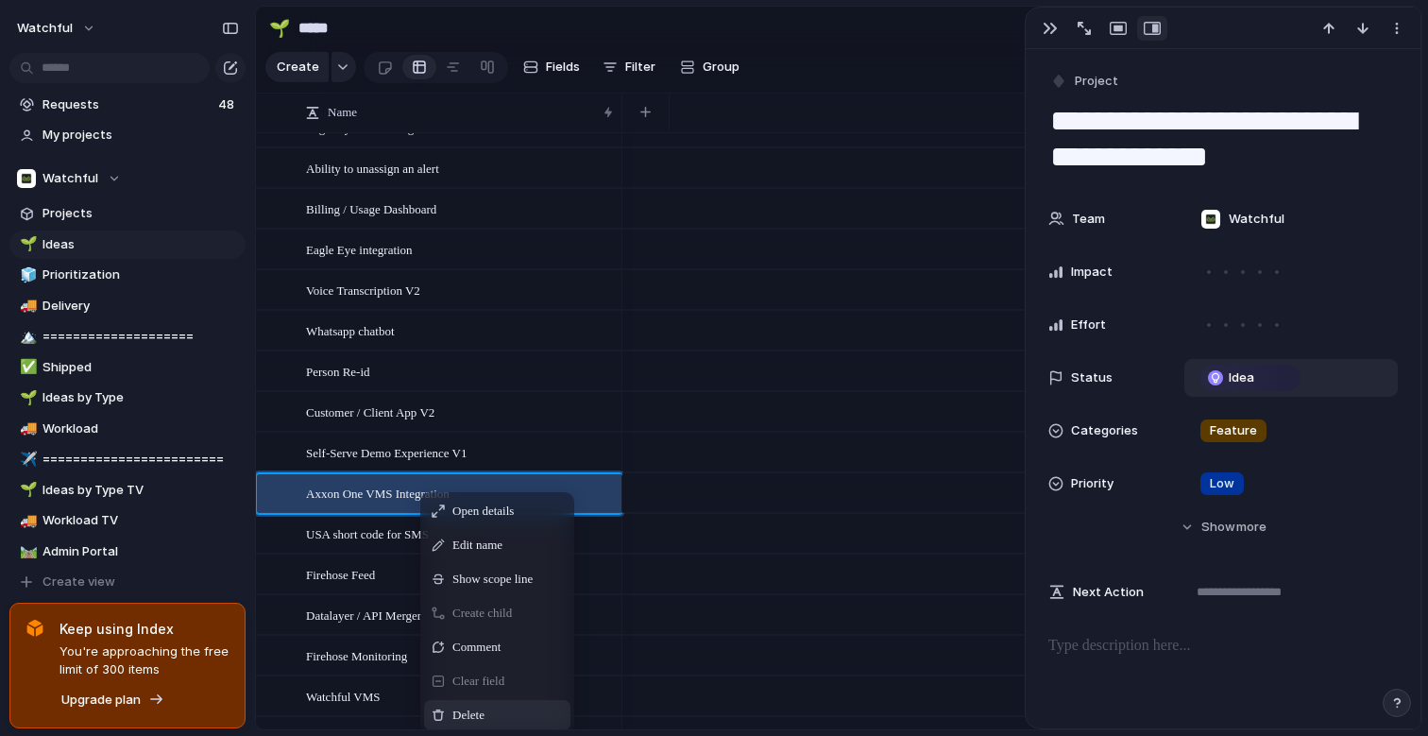
click at [460, 712] on span "Delete" at bounding box center [469, 715] width 32 height 19
click at [485, 716] on span "Delete" at bounding box center [473, 713] width 32 height 19
click at [450, 721] on span "Delete" at bounding box center [452, 717] width 32 height 19
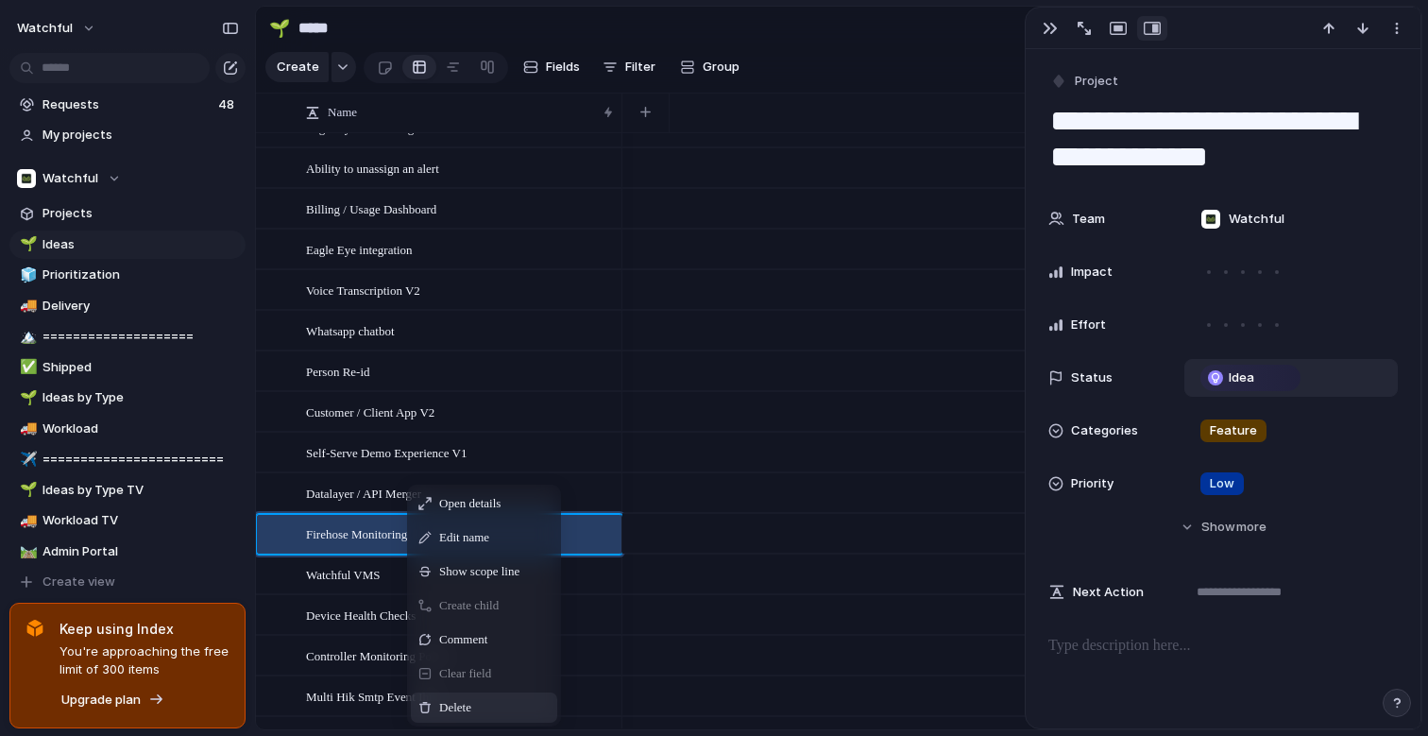
click at [449, 705] on span "Delete" at bounding box center [455, 707] width 32 height 19
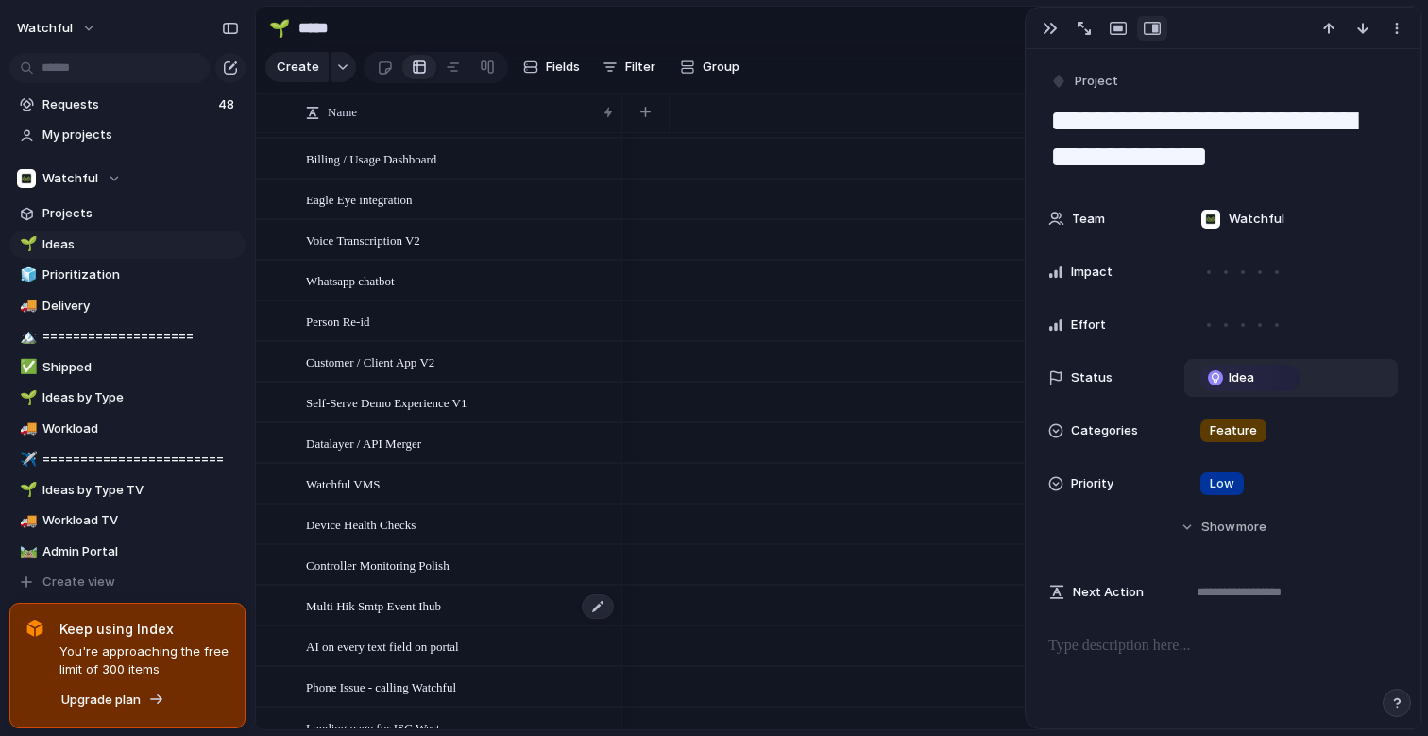
scroll to position [1042, 0]
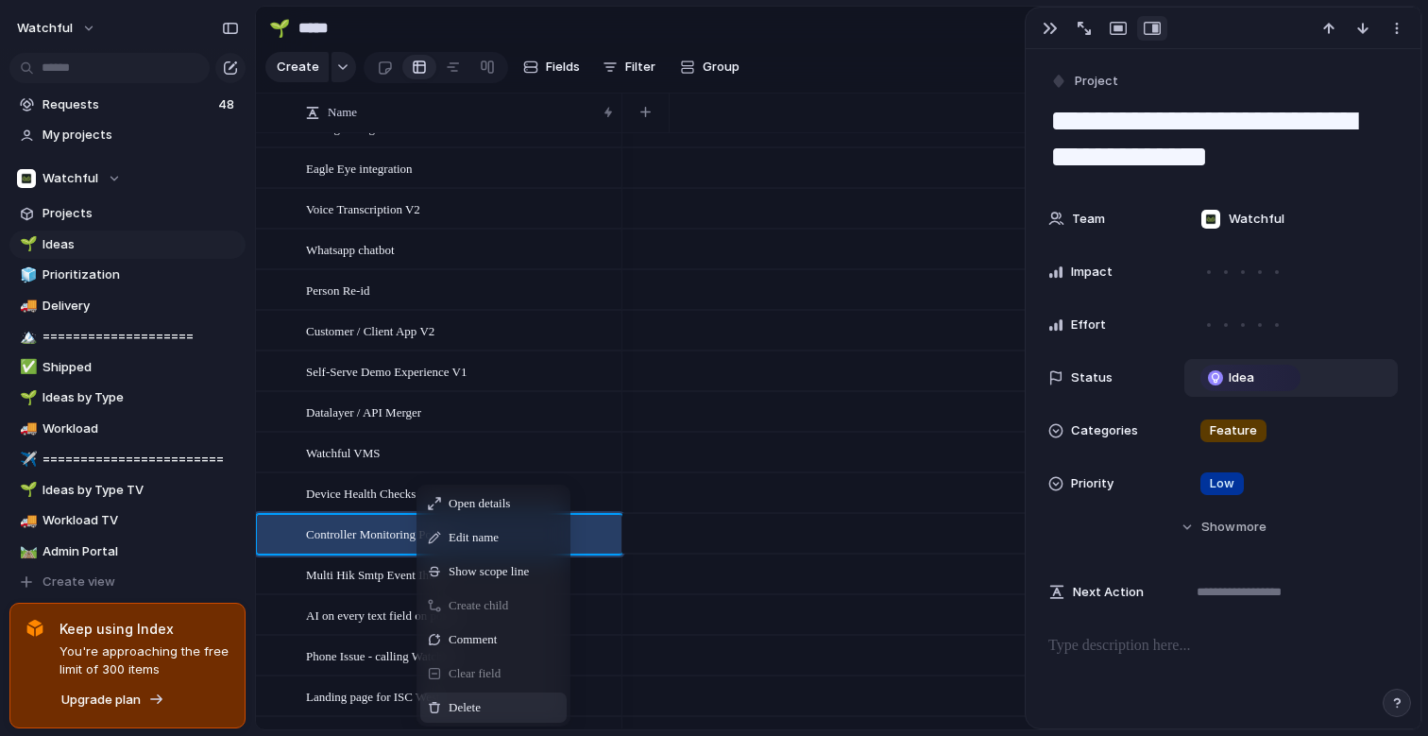
click at [461, 705] on span "Delete" at bounding box center [465, 707] width 32 height 19
click at [444, 699] on div "Delete" at bounding box center [496, 708] width 146 height 30
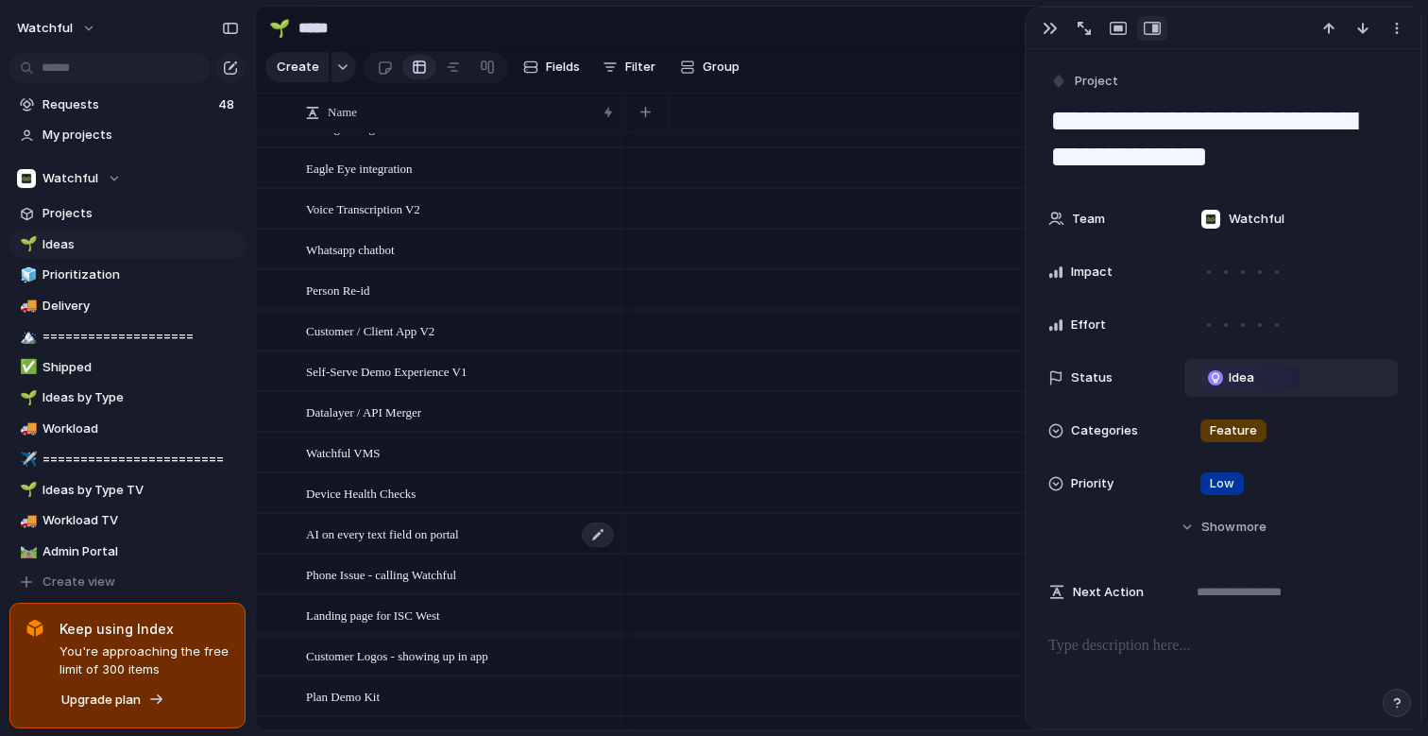
click at [436, 542] on span "AI on every text field on portal" at bounding box center [382, 533] width 153 height 22
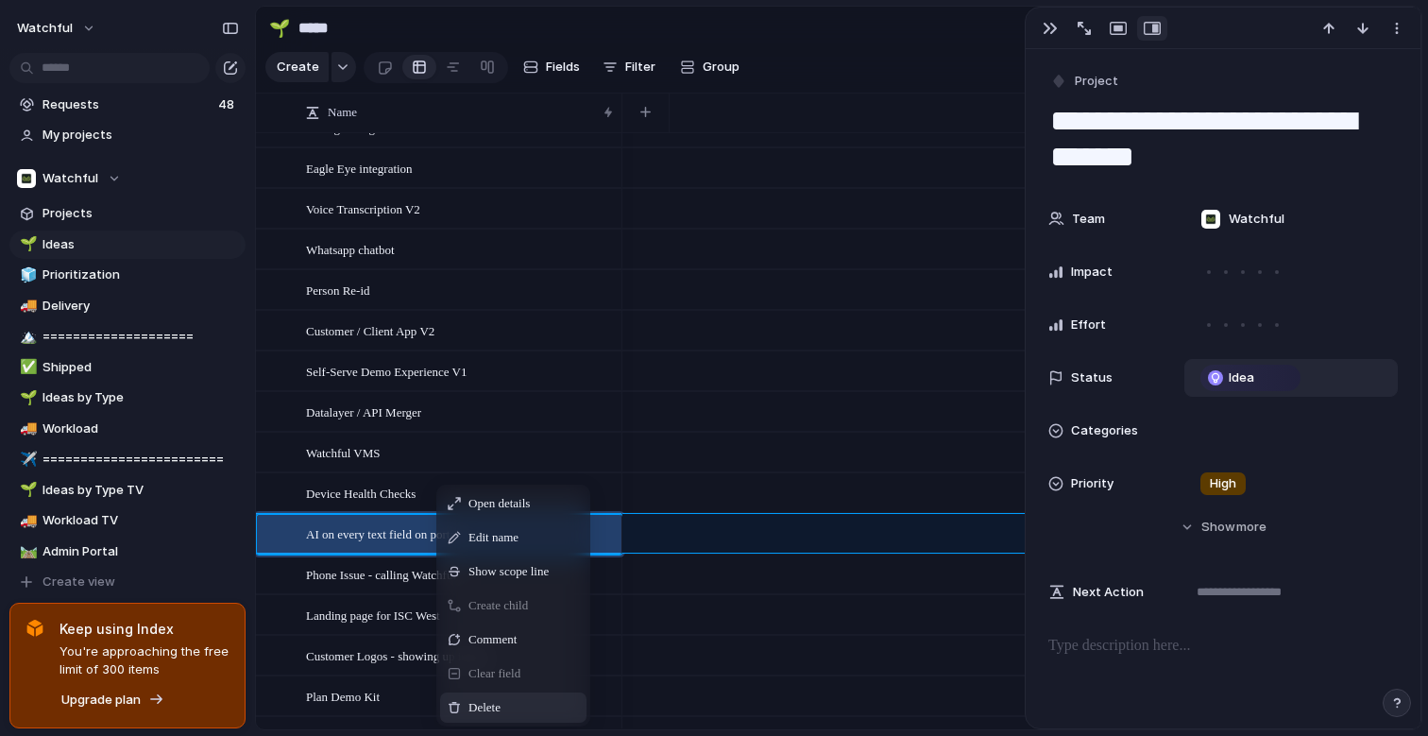
click at [501, 710] on span "Delete" at bounding box center [485, 707] width 32 height 19
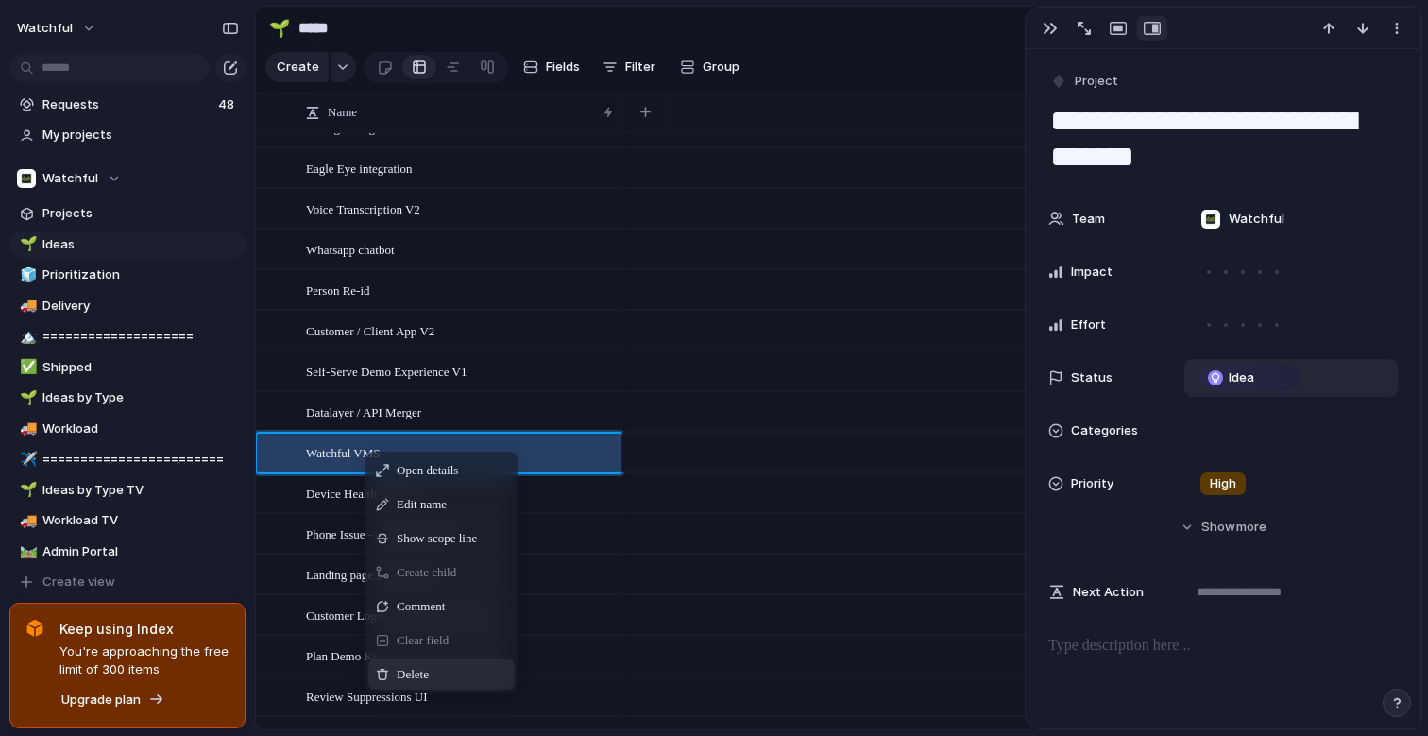
click at [426, 675] on span "Delete" at bounding box center [413, 674] width 32 height 19
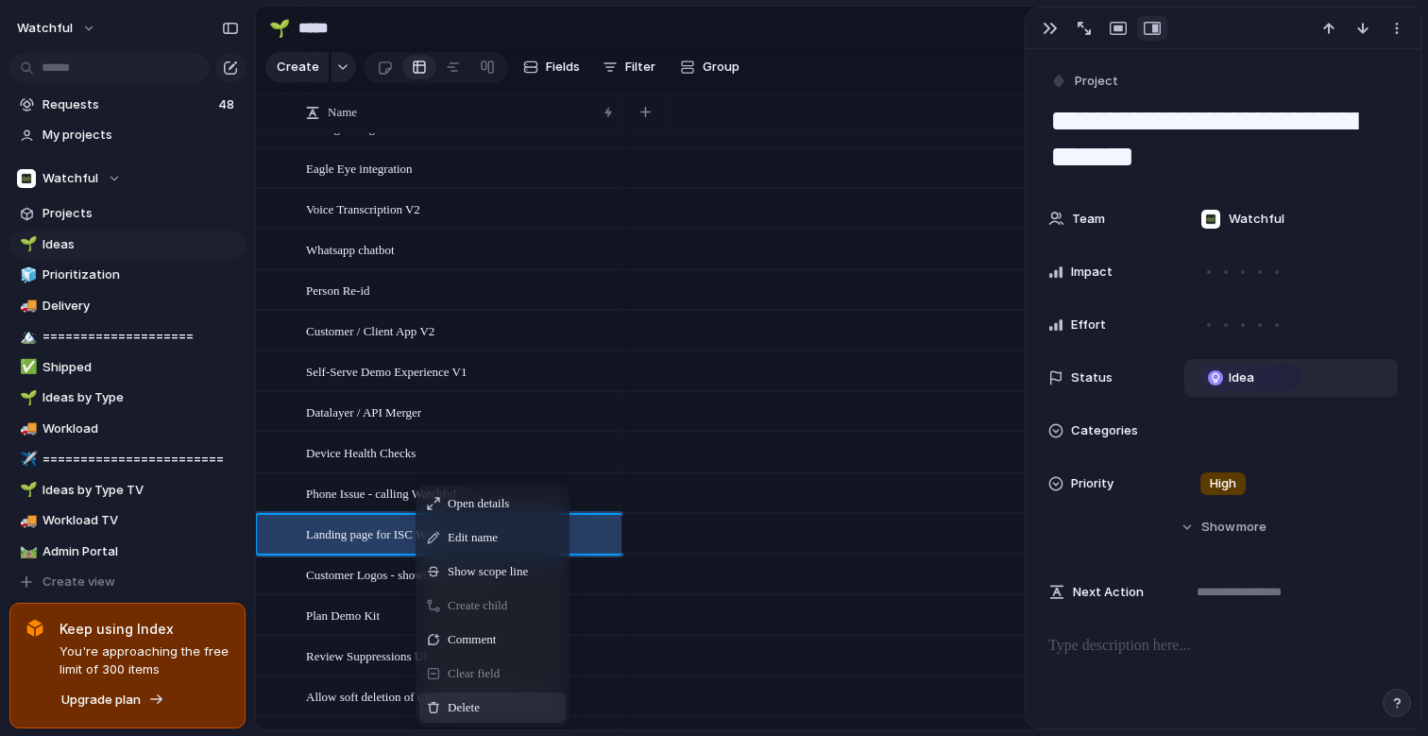
click at [462, 711] on span "Delete" at bounding box center [464, 707] width 32 height 19
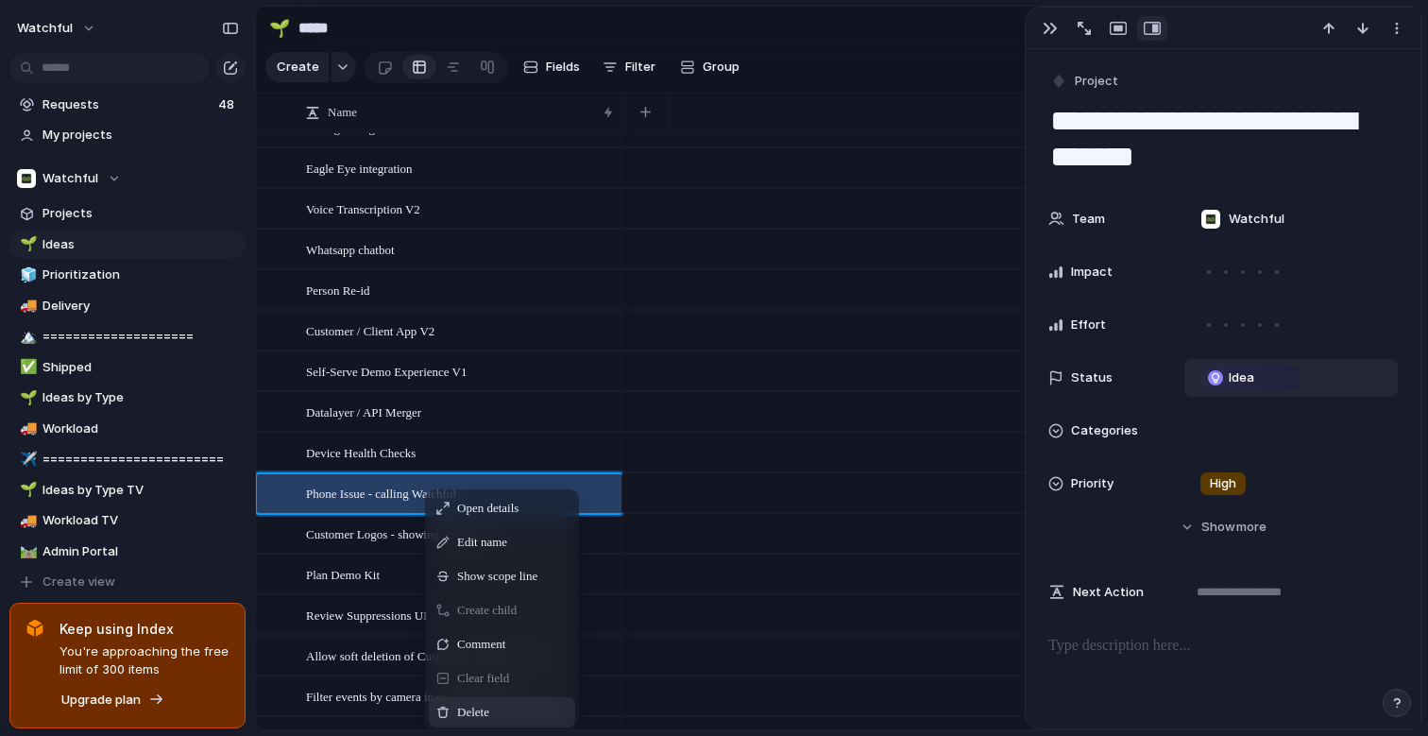
click at [489, 719] on span "Delete" at bounding box center [473, 712] width 32 height 19
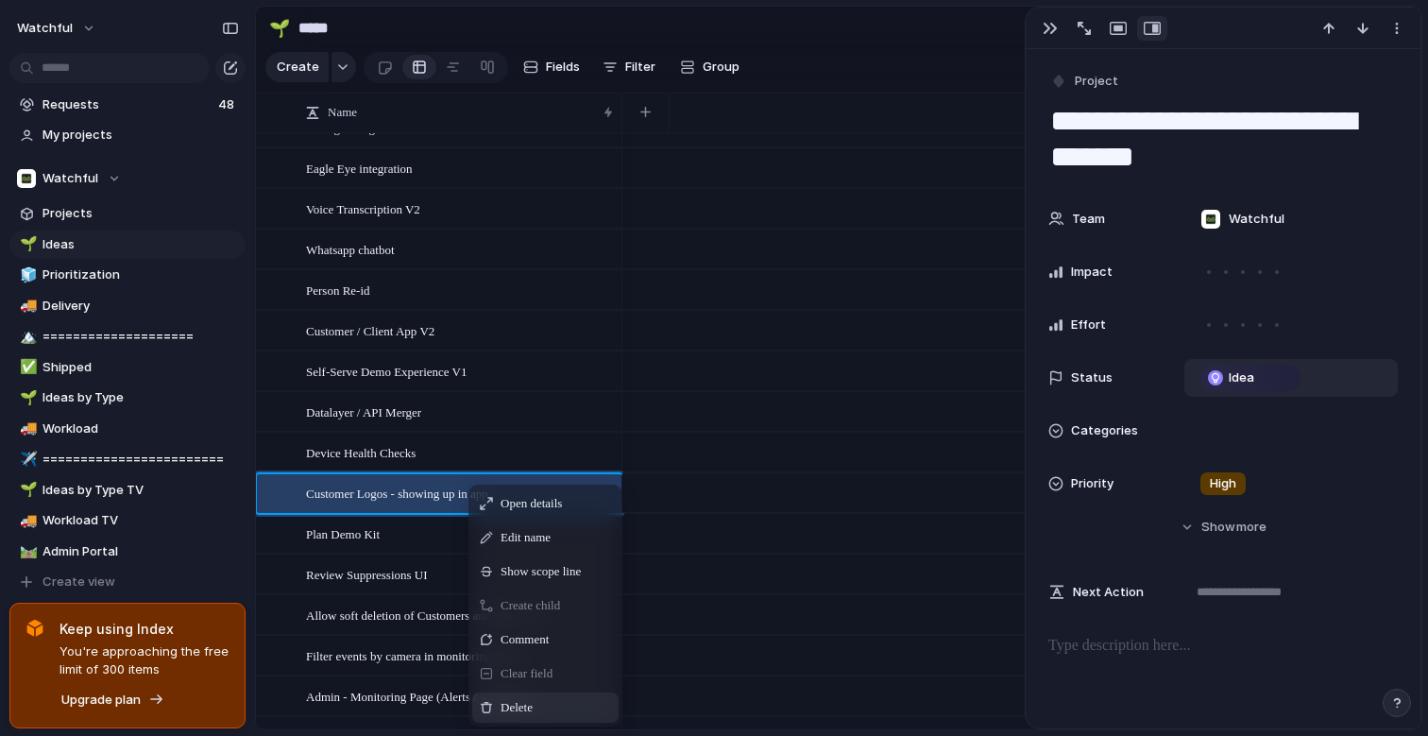
click at [514, 704] on span "Delete" at bounding box center [517, 707] width 32 height 19
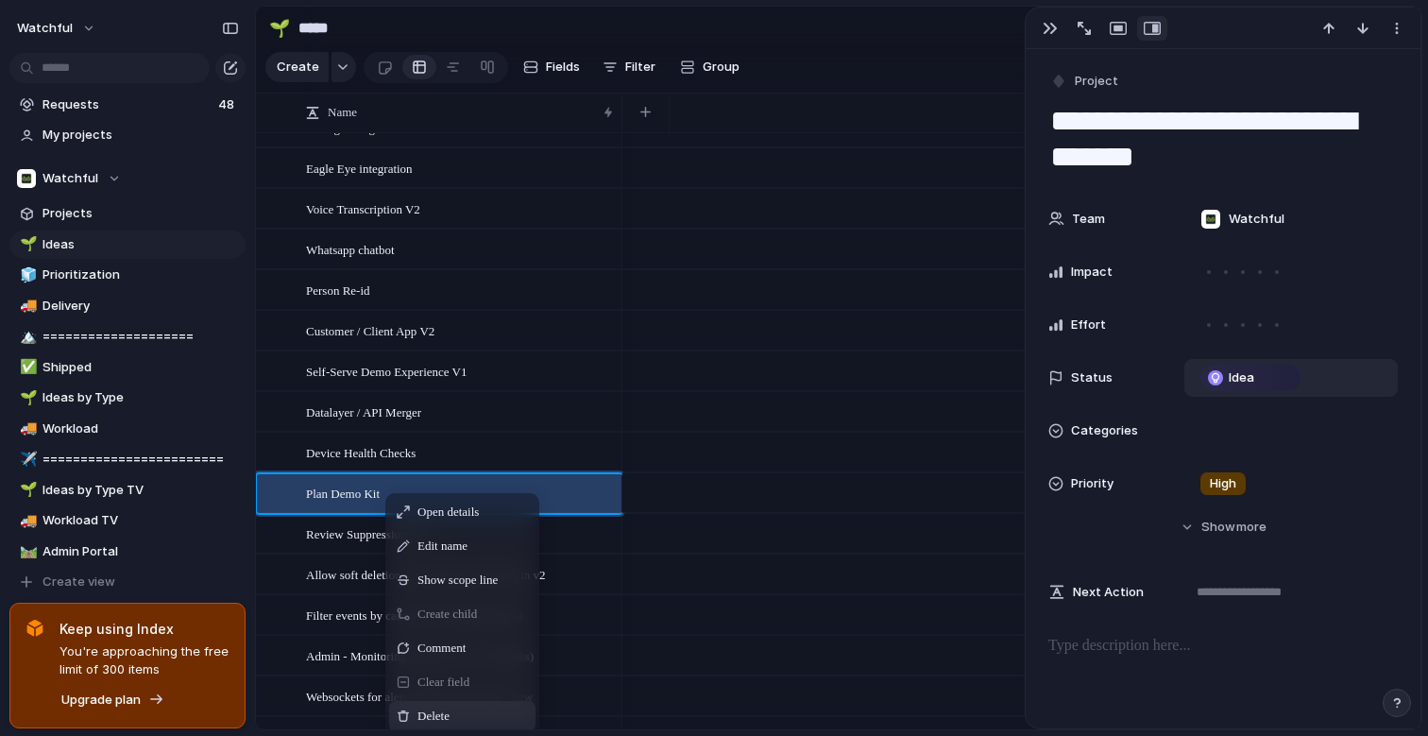
click at [435, 713] on span "Delete" at bounding box center [434, 716] width 32 height 19
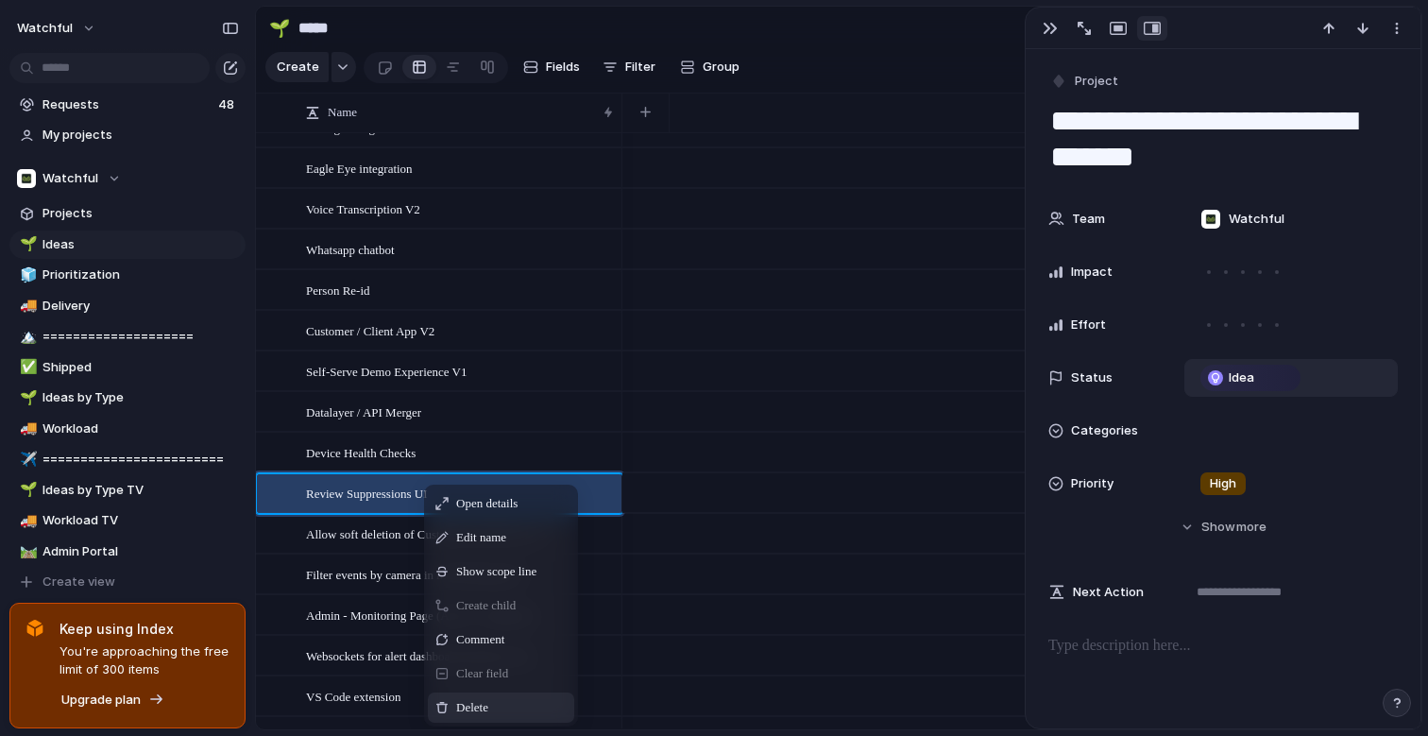
click at [473, 716] on span "Delete" at bounding box center [472, 707] width 32 height 19
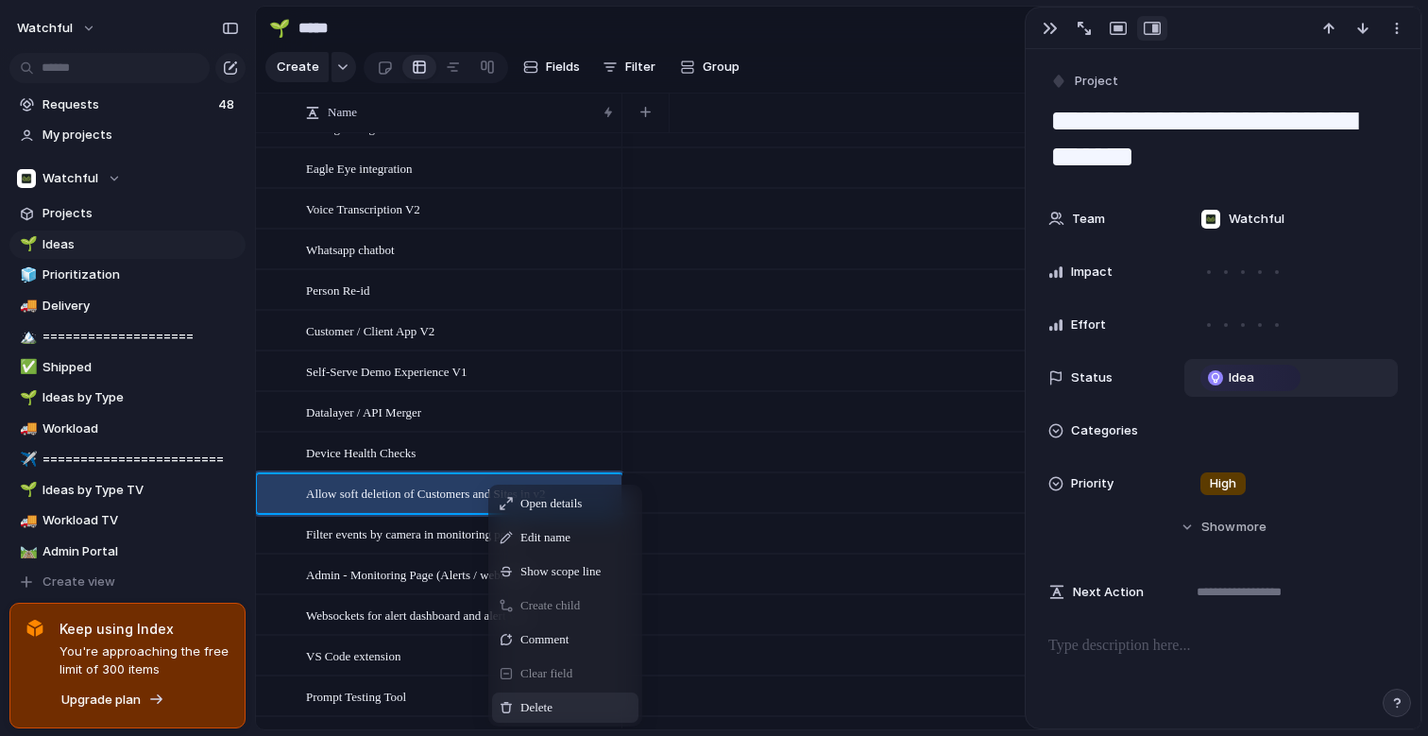
click at [521, 700] on span "Delete" at bounding box center [537, 707] width 32 height 19
click at [511, 710] on span "Delete" at bounding box center [525, 713] width 32 height 19
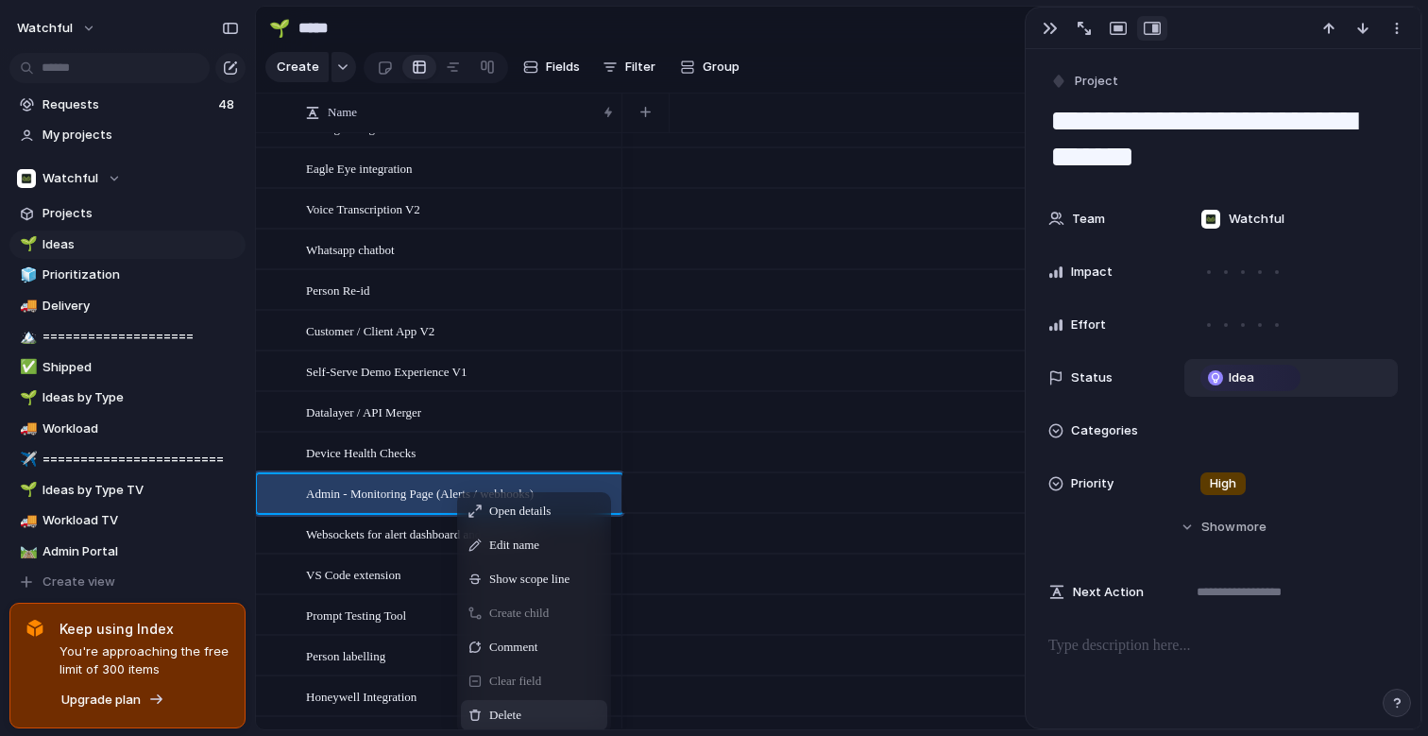
click at [490, 711] on span "Delete" at bounding box center [505, 715] width 32 height 19
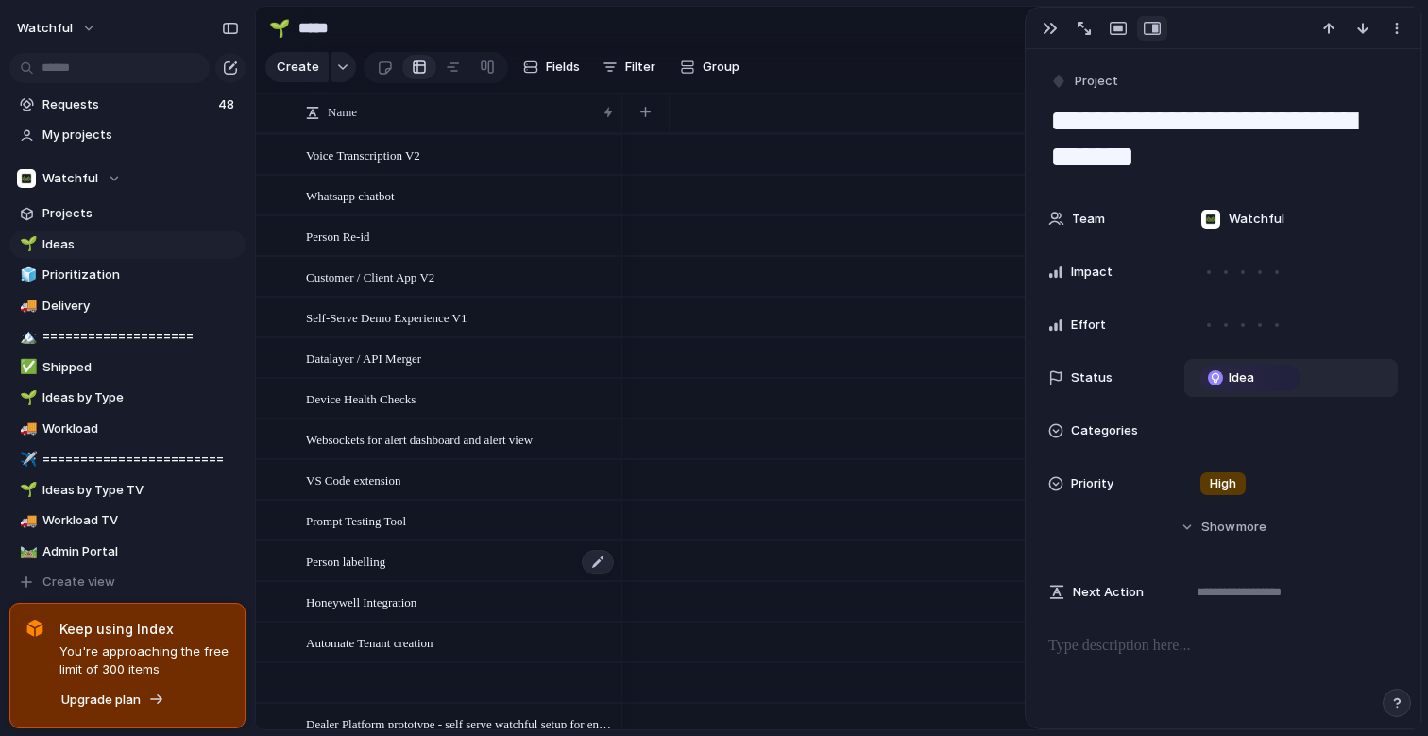
scroll to position [1100, 0]
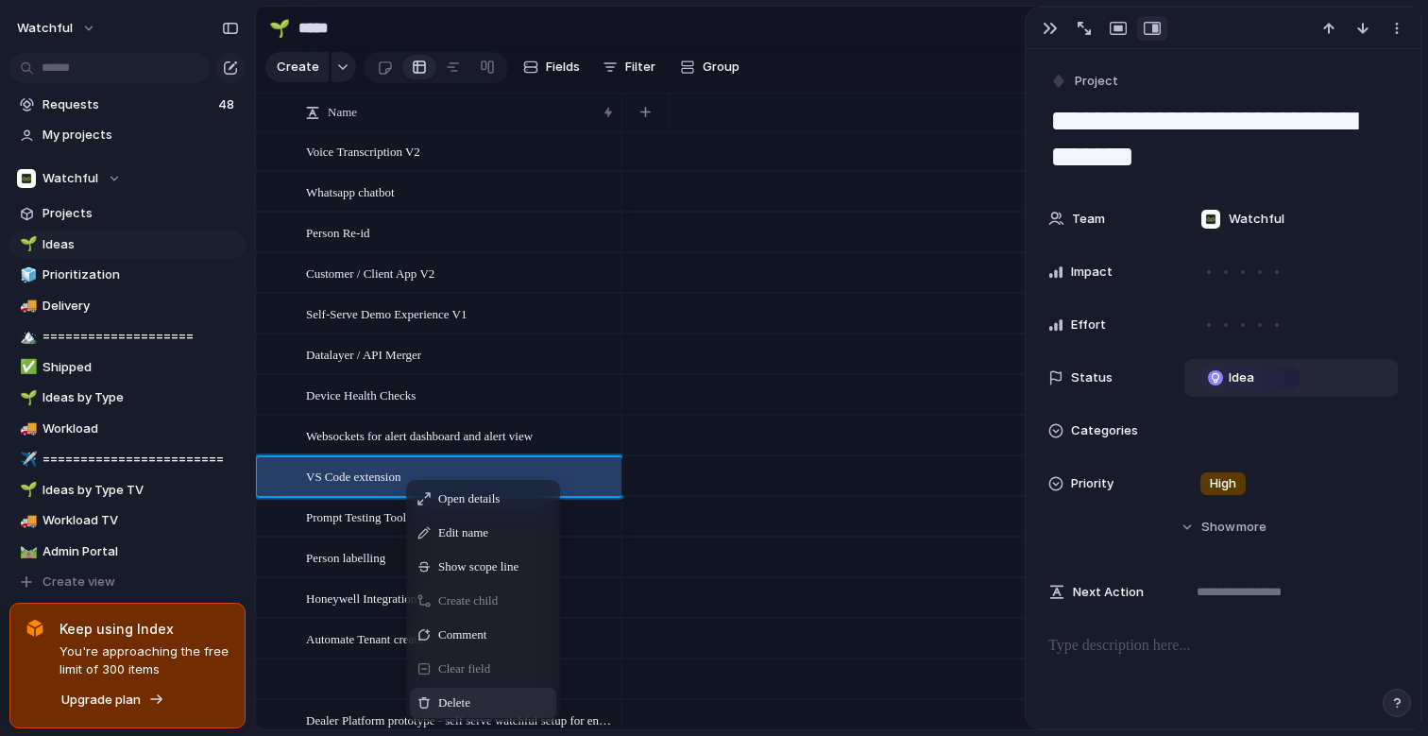
click at [456, 703] on span "Delete" at bounding box center [454, 702] width 32 height 19
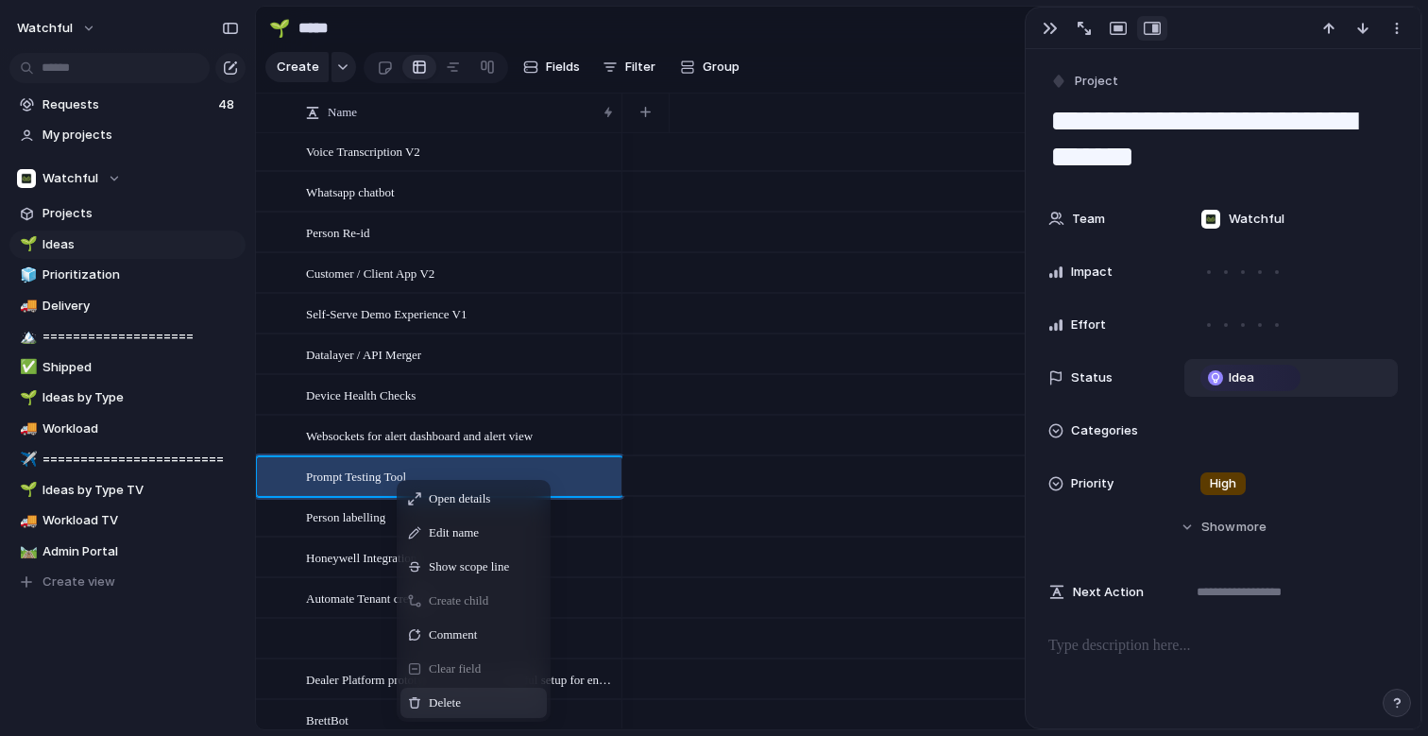
click at [429, 695] on span "Delete" at bounding box center [445, 702] width 32 height 19
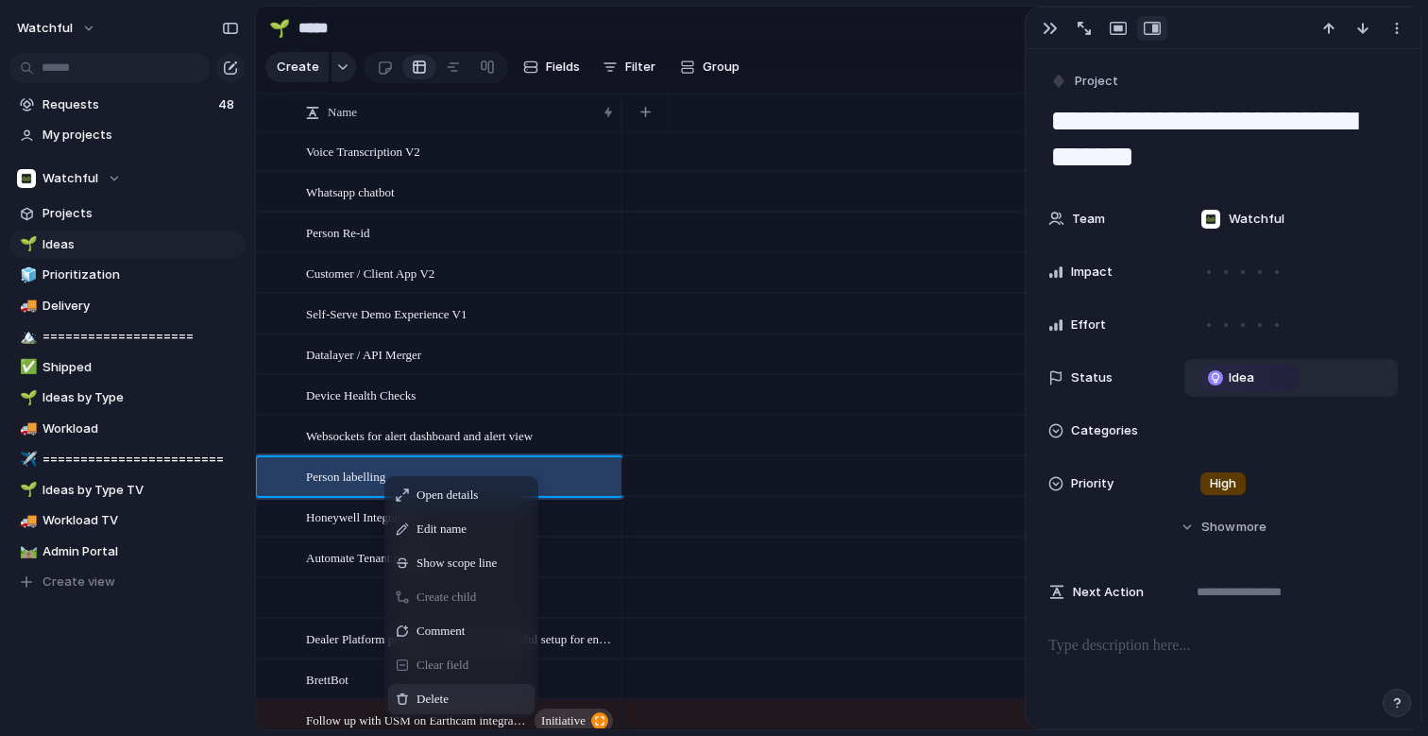
click at [429, 693] on span "Delete" at bounding box center [433, 699] width 32 height 19
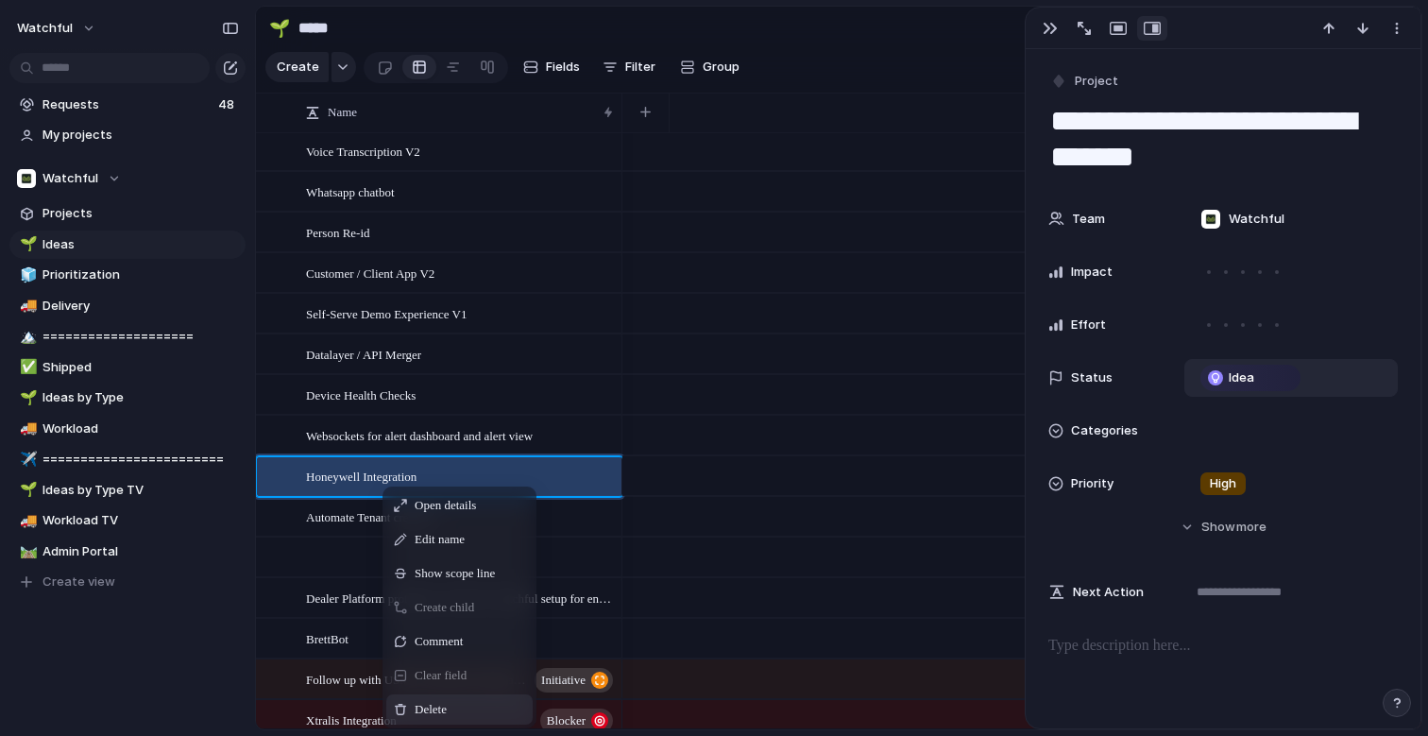
click at [418, 701] on span "Delete" at bounding box center [431, 709] width 32 height 19
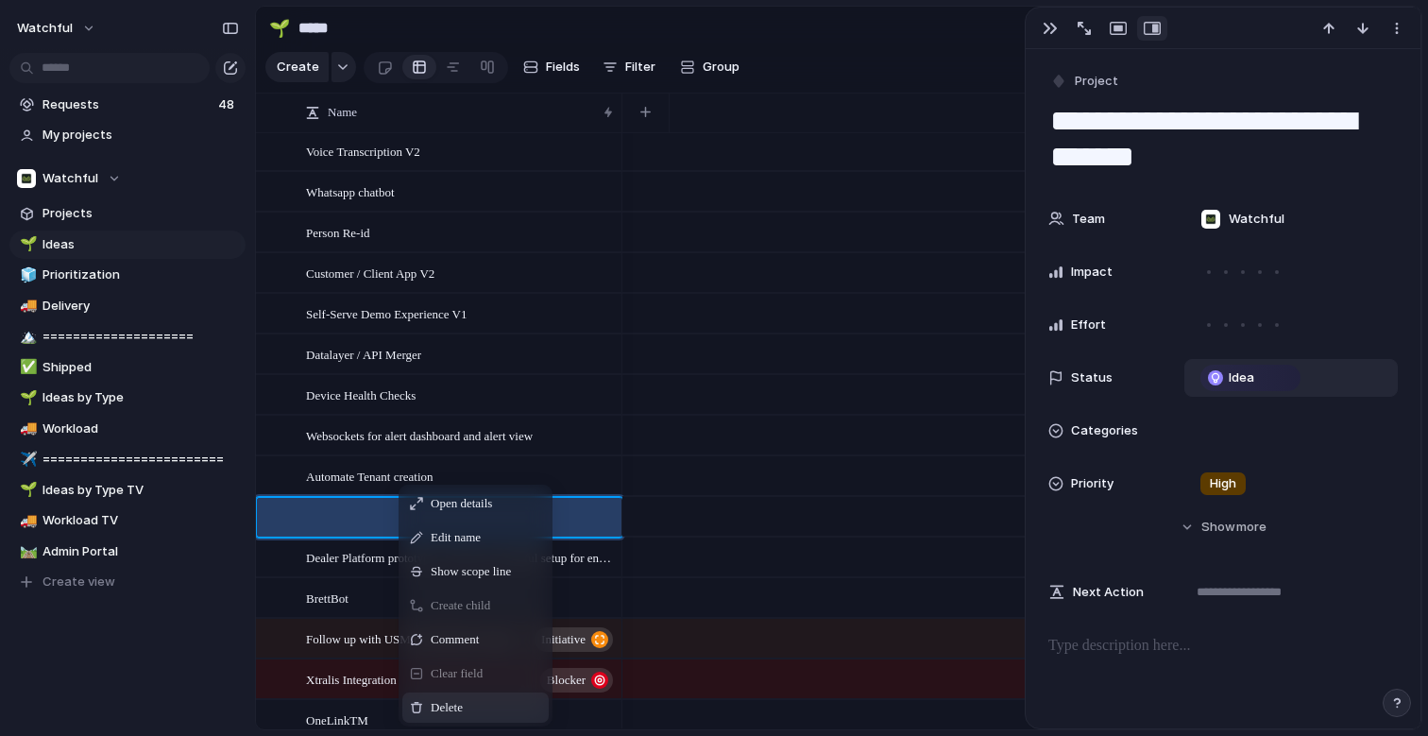
click at [477, 707] on span "Context Menu" at bounding box center [474, 707] width 8 height 19
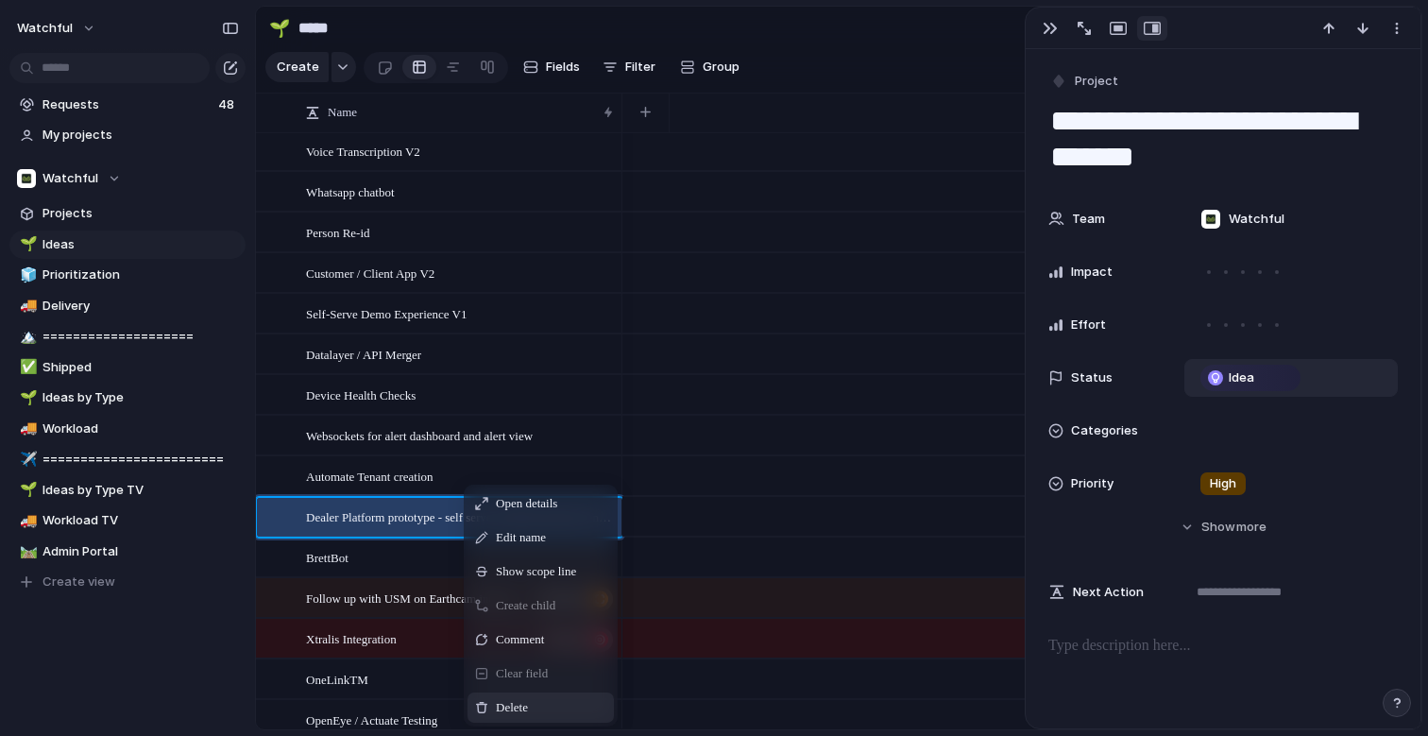
click at [502, 702] on span "Delete" at bounding box center [512, 707] width 32 height 19
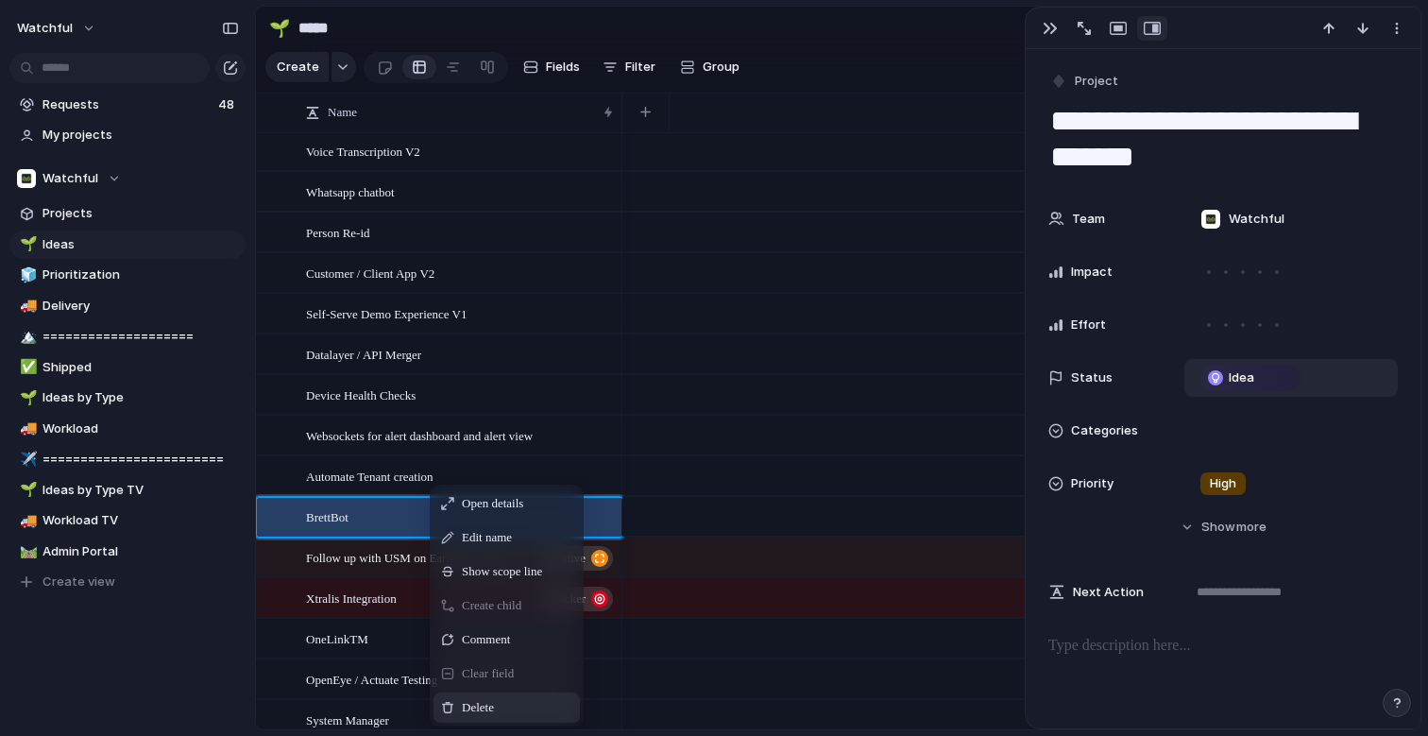
click at [472, 715] on span "Delete" at bounding box center [478, 707] width 32 height 19
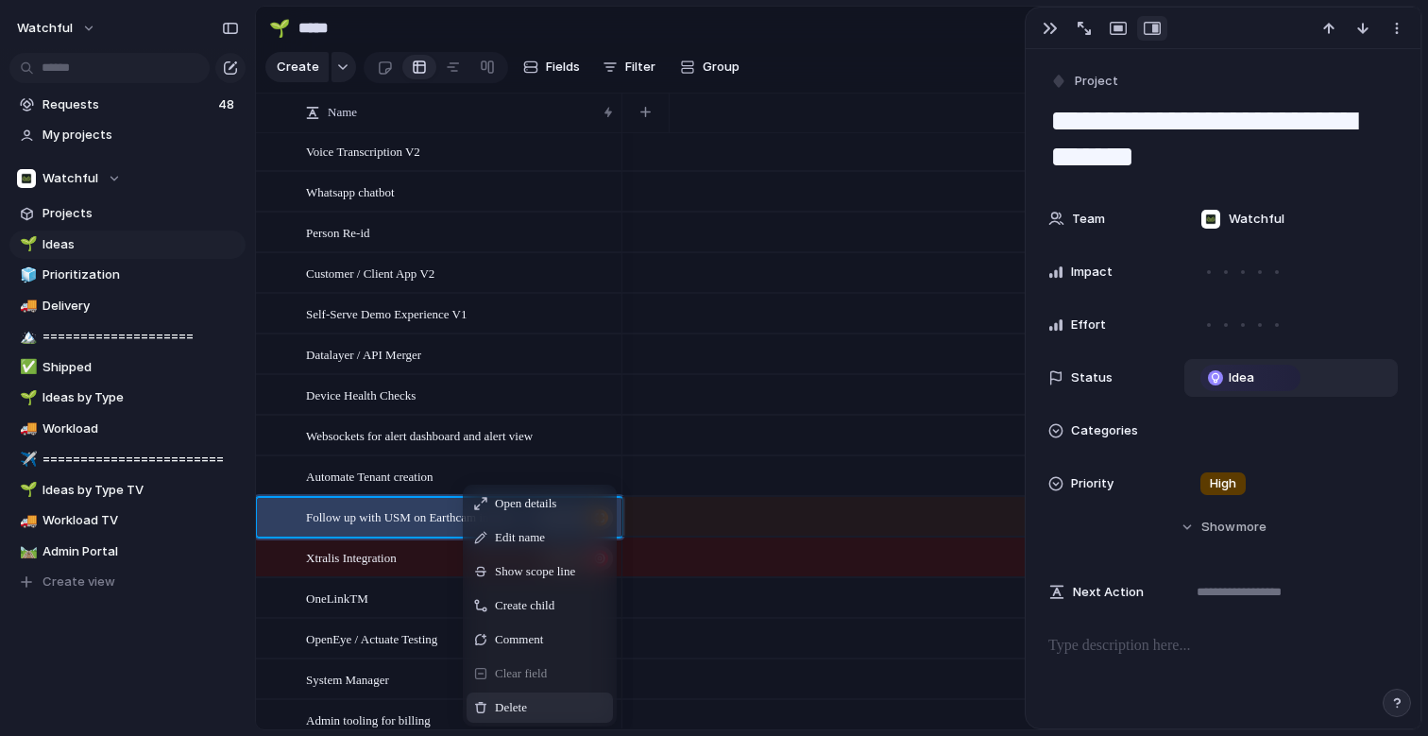
click at [516, 702] on span "Delete" at bounding box center [511, 707] width 32 height 19
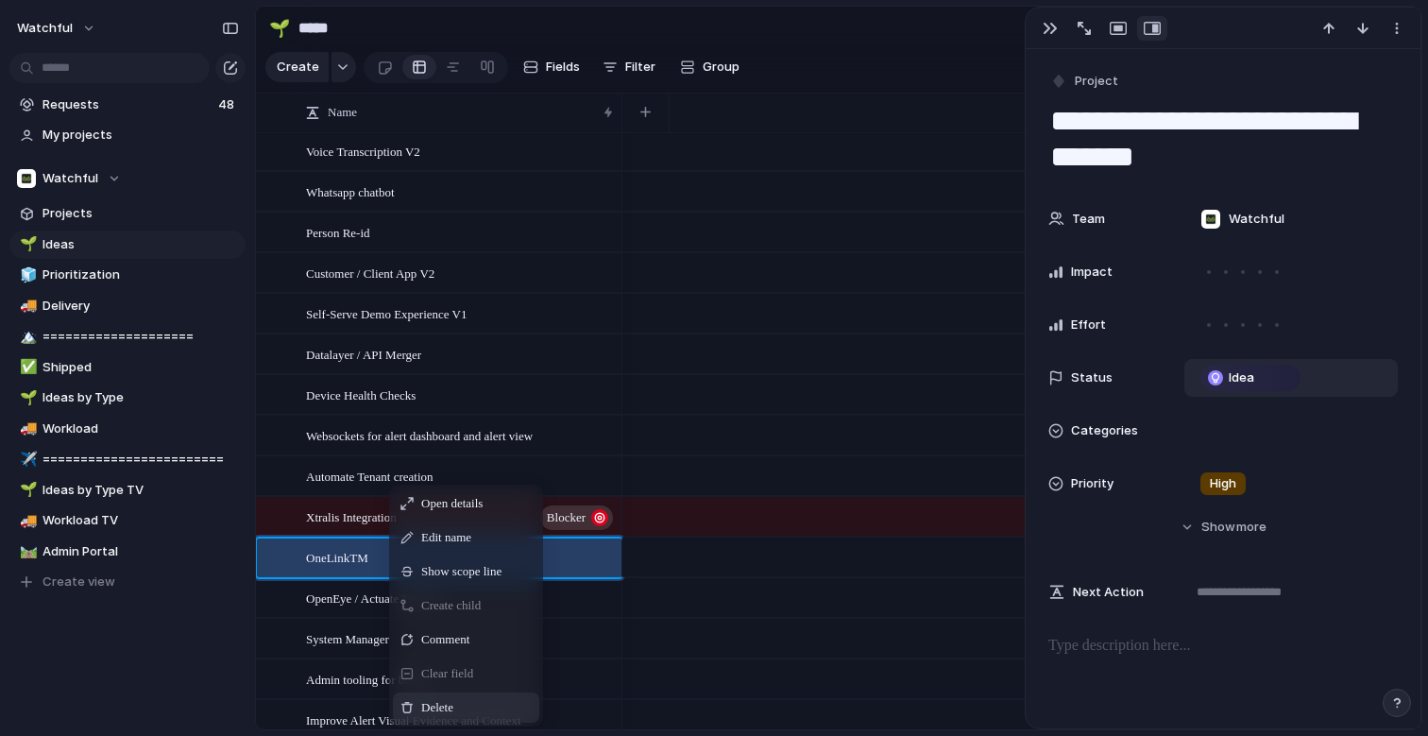
click at [427, 700] on span "Delete" at bounding box center [437, 707] width 32 height 19
click at [454, 698] on span "Delete" at bounding box center [453, 707] width 32 height 19
click at [449, 707] on span "Delete" at bounding box center [456, 707] width 32 height 19
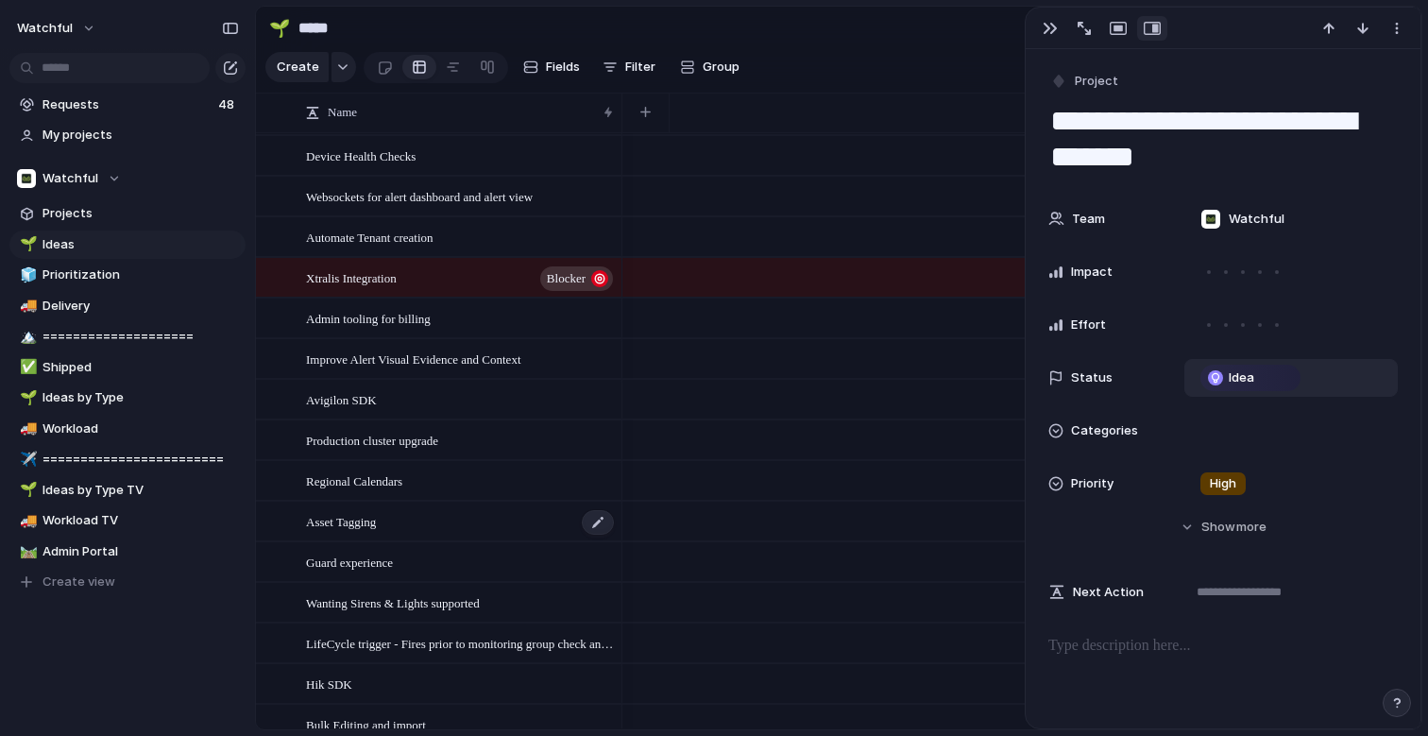
scroll to position [1387, 0]
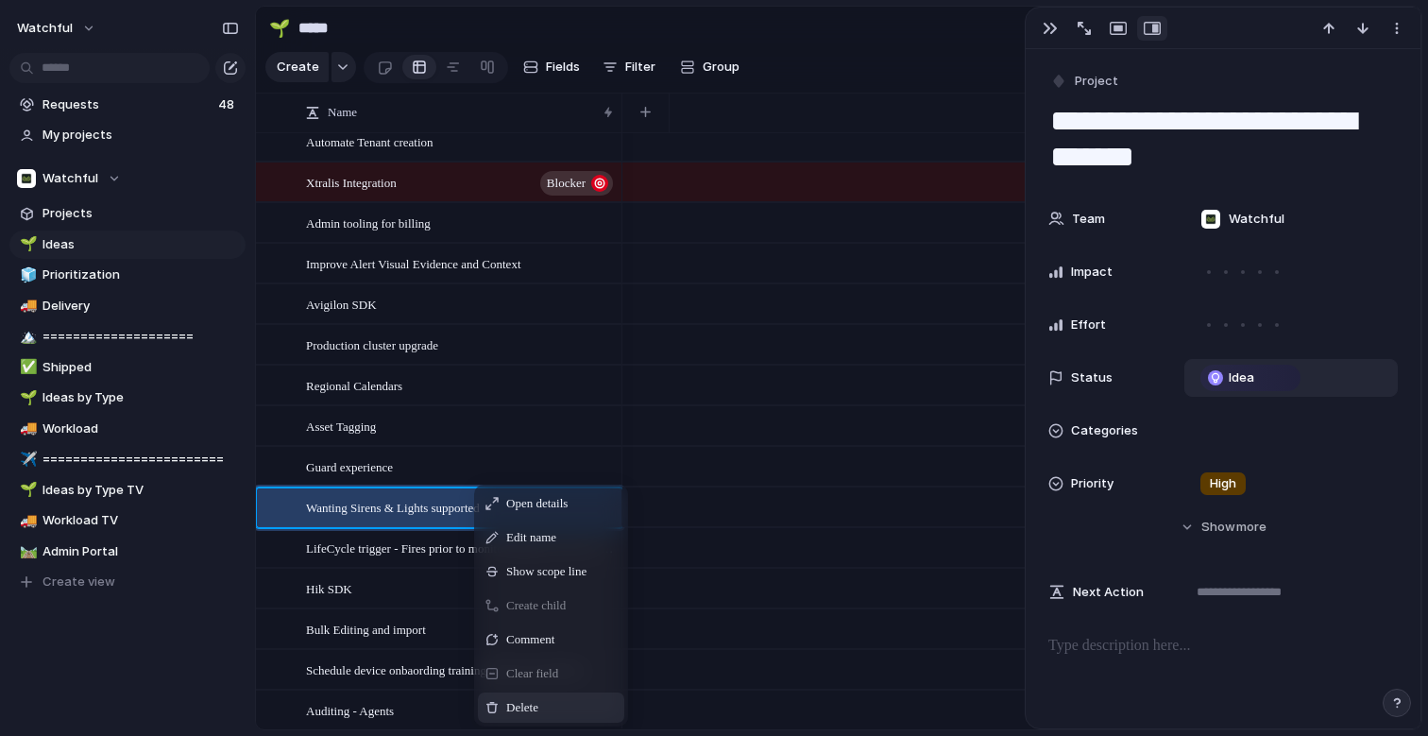
click at [516, 699] on span "Delete" at bounding box center [522, 707] width 32 height 19
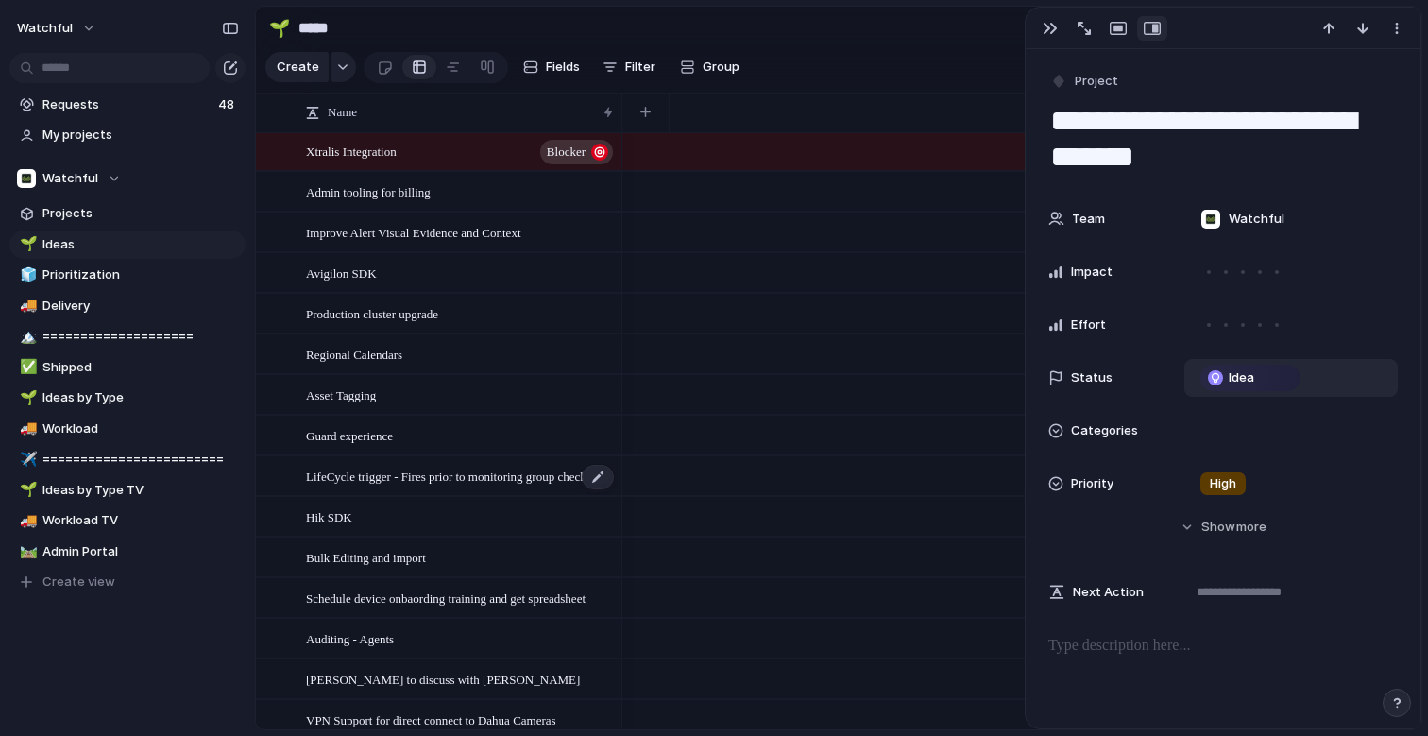
click at [487, 483] on span "LifeCycle trigger - Fires prior to monitoring group check and quill analysis" at bounding box center [461, 476] width 310 height 22
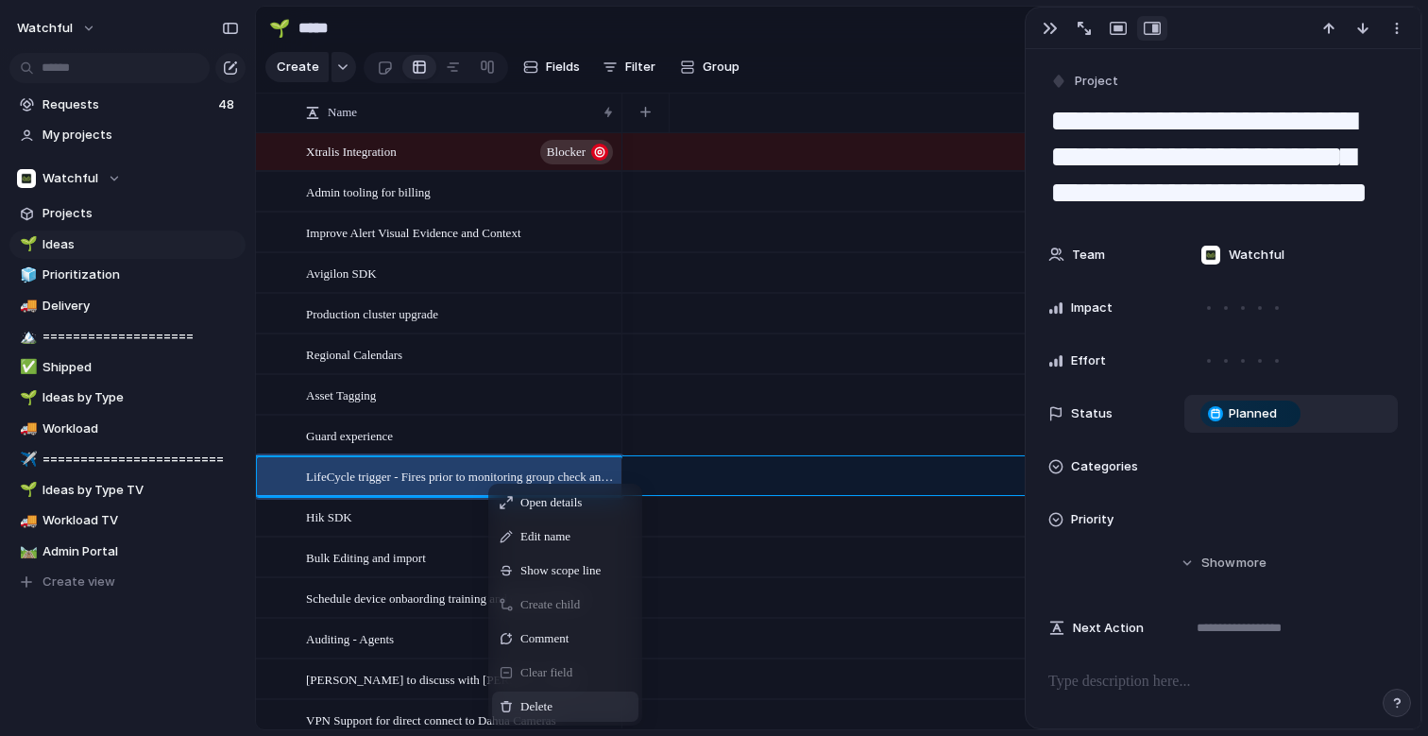
click at [521, 704] on span "Delete" at bounding box center [537, 706] width 32 height 19
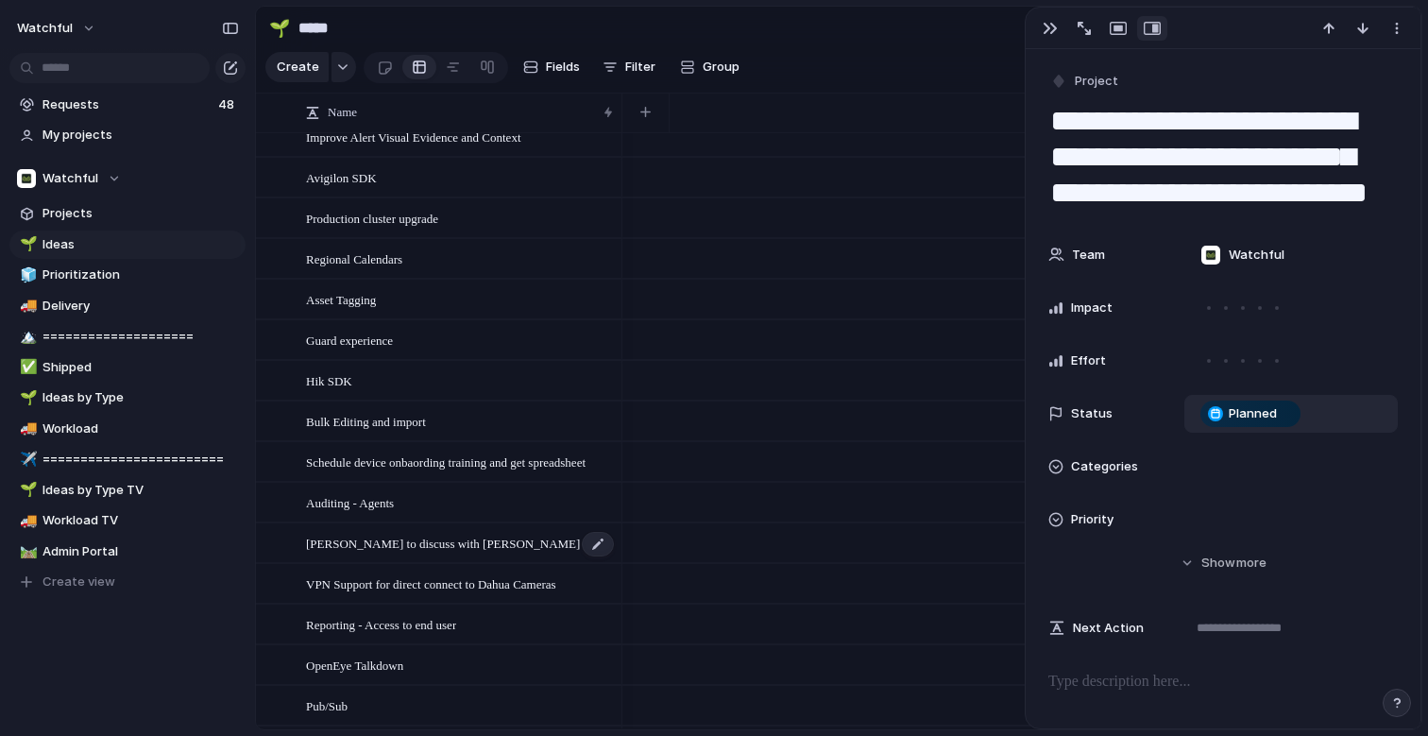
click at [477, 538] on span "[PERSON_NAME] to discuss with [PERSON_NAME]" at bounding box center [443, 543] width 274 height 22
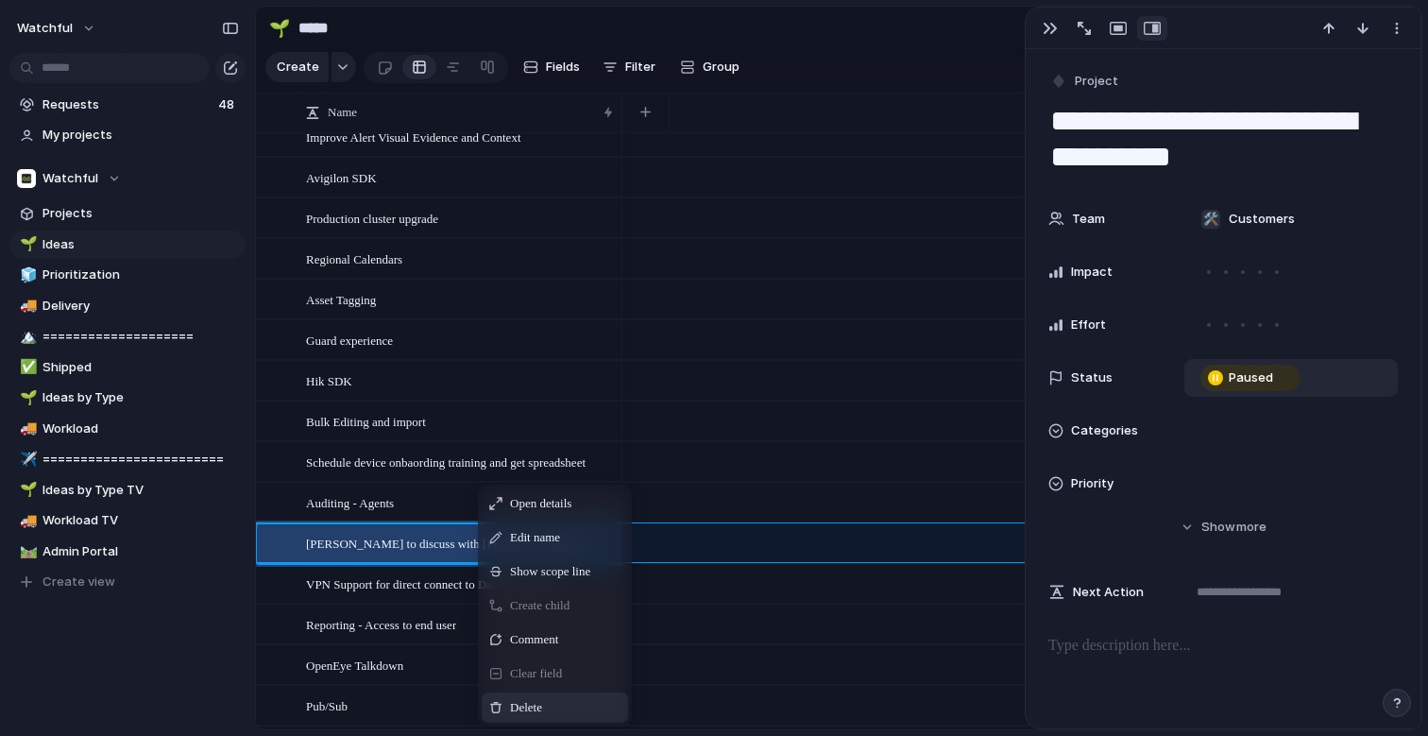
click at [530, 717] on div "Delete" at bounding box center [555, 708] width 146 height 30
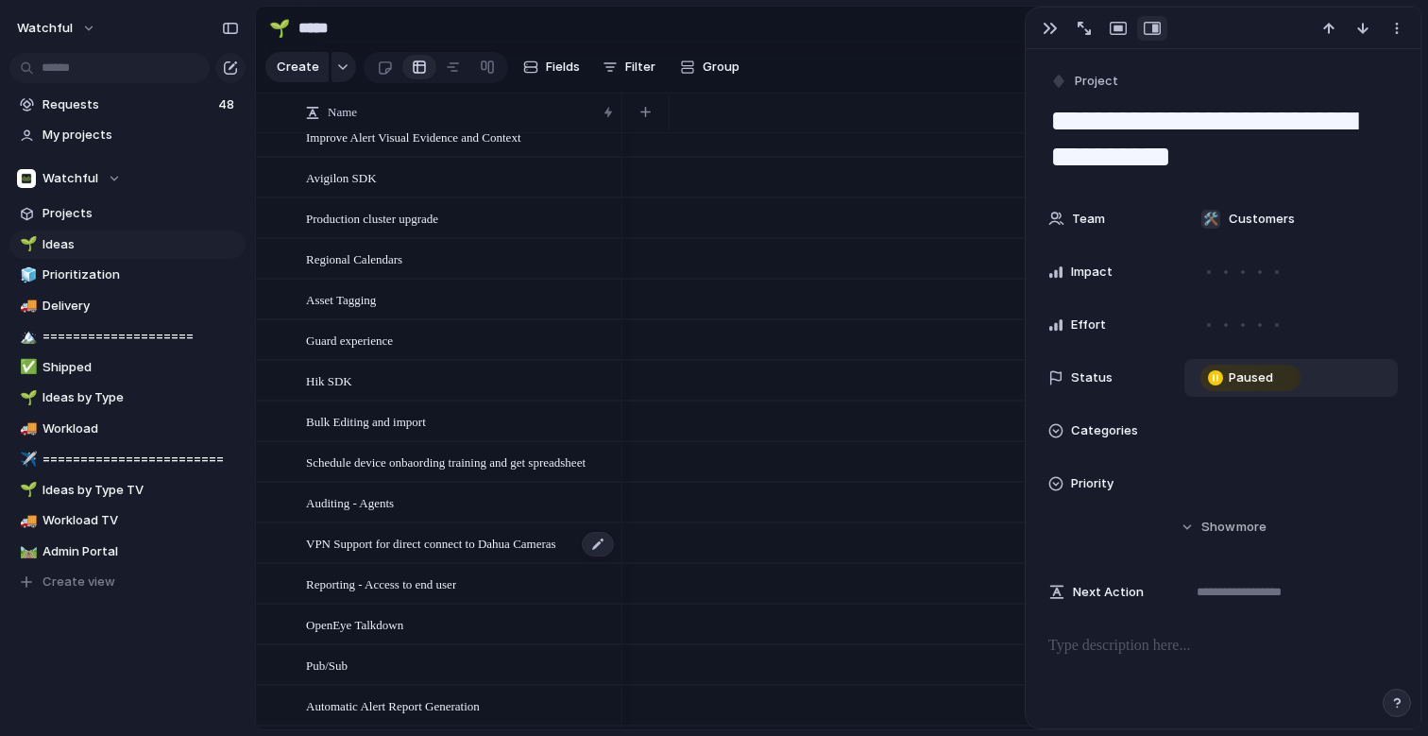
click at [490, 552] on span "VPN Support for direct connect to Dahua Cameras" at bounding box center [431, 543] width 250 height 22
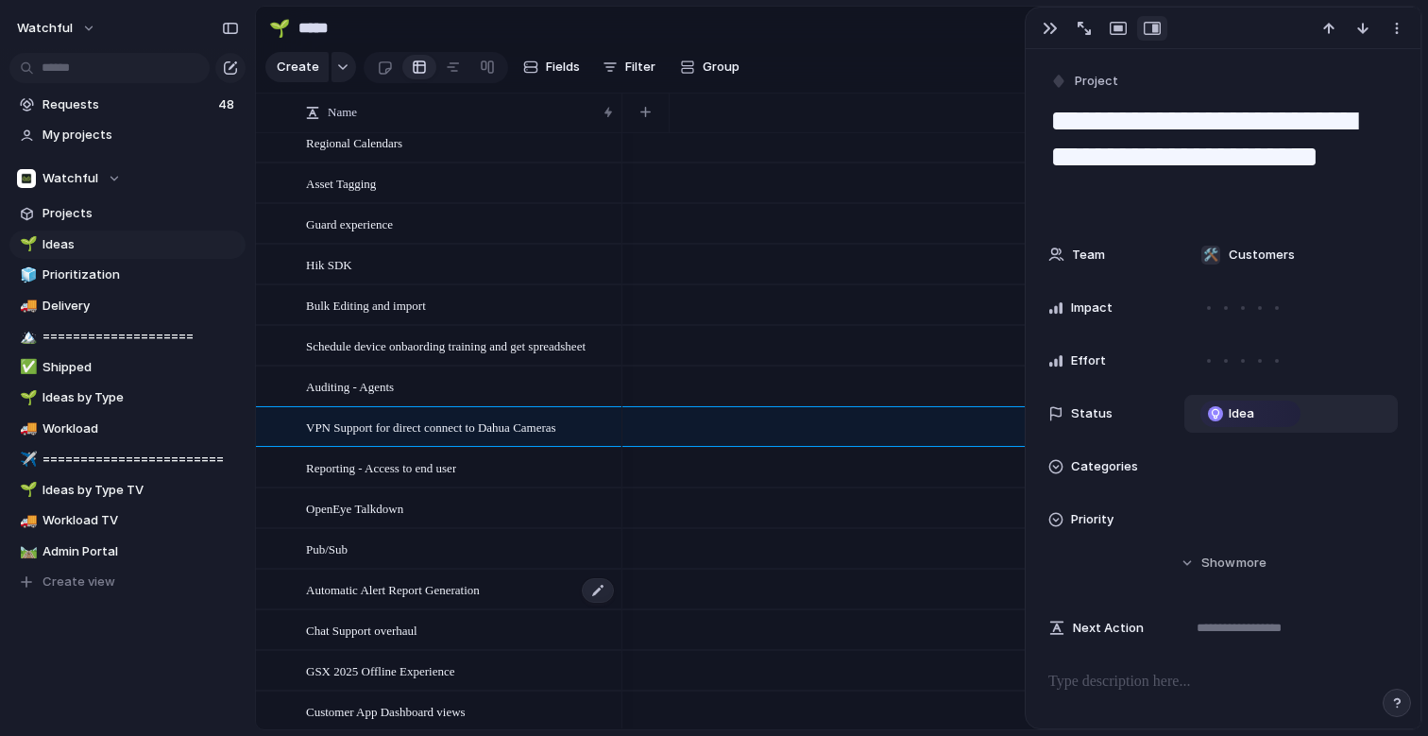
click at [398, 598] on span "Automatic Alert Report Generation" at bounding box center [393, 589] width 174 height 22
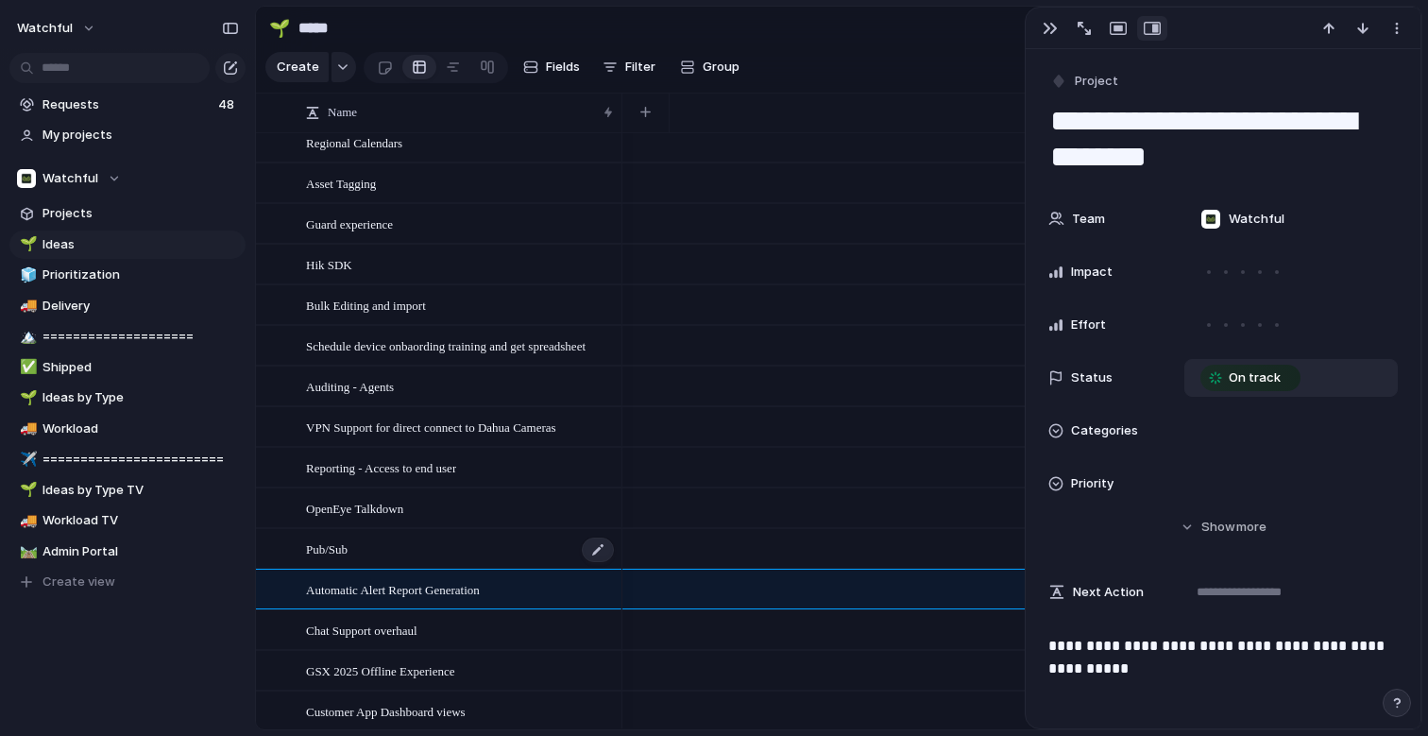
click at [321, 549] on span "Pub/Sub" at bounding box center [327, 549] width 42 height 22
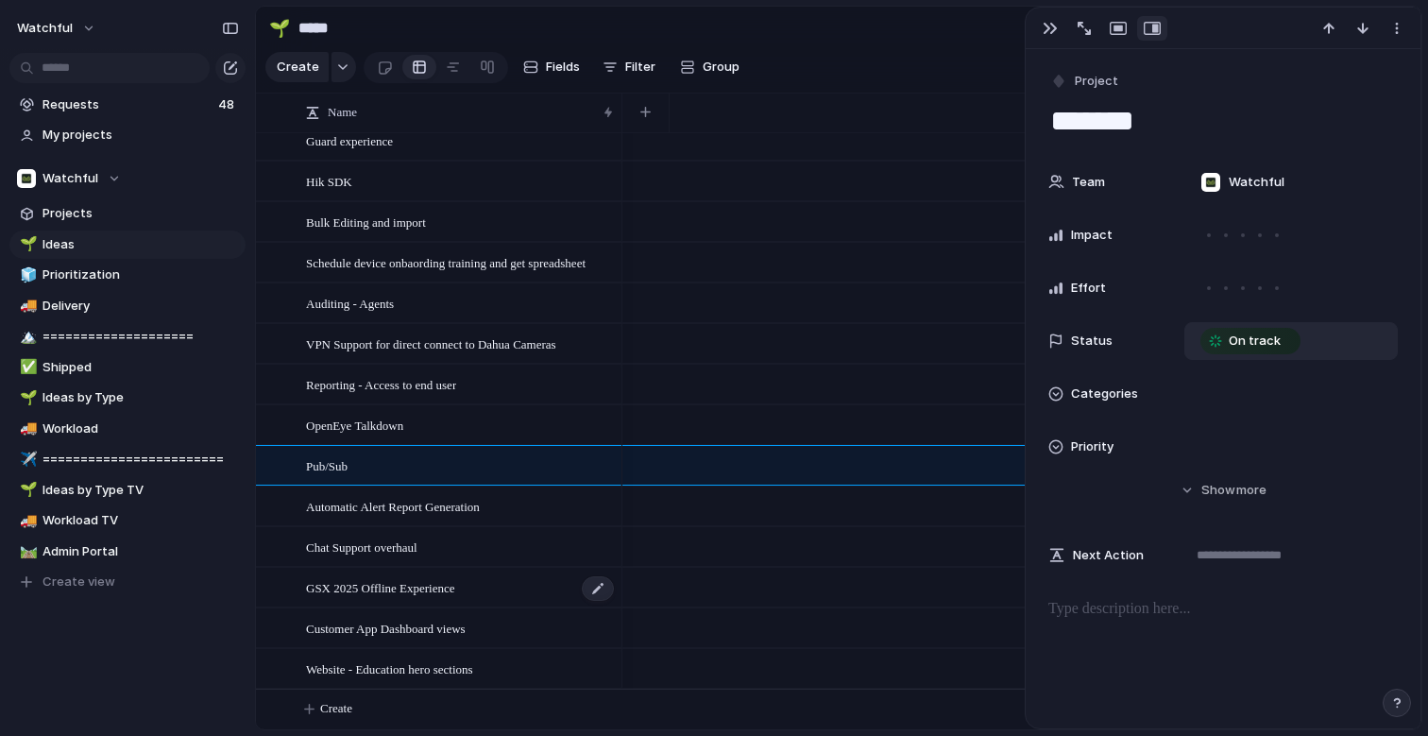
click at [420, 588] on span "GSX 2025 Offline Experience" at bounding box center [380, 587] width 149 height 22
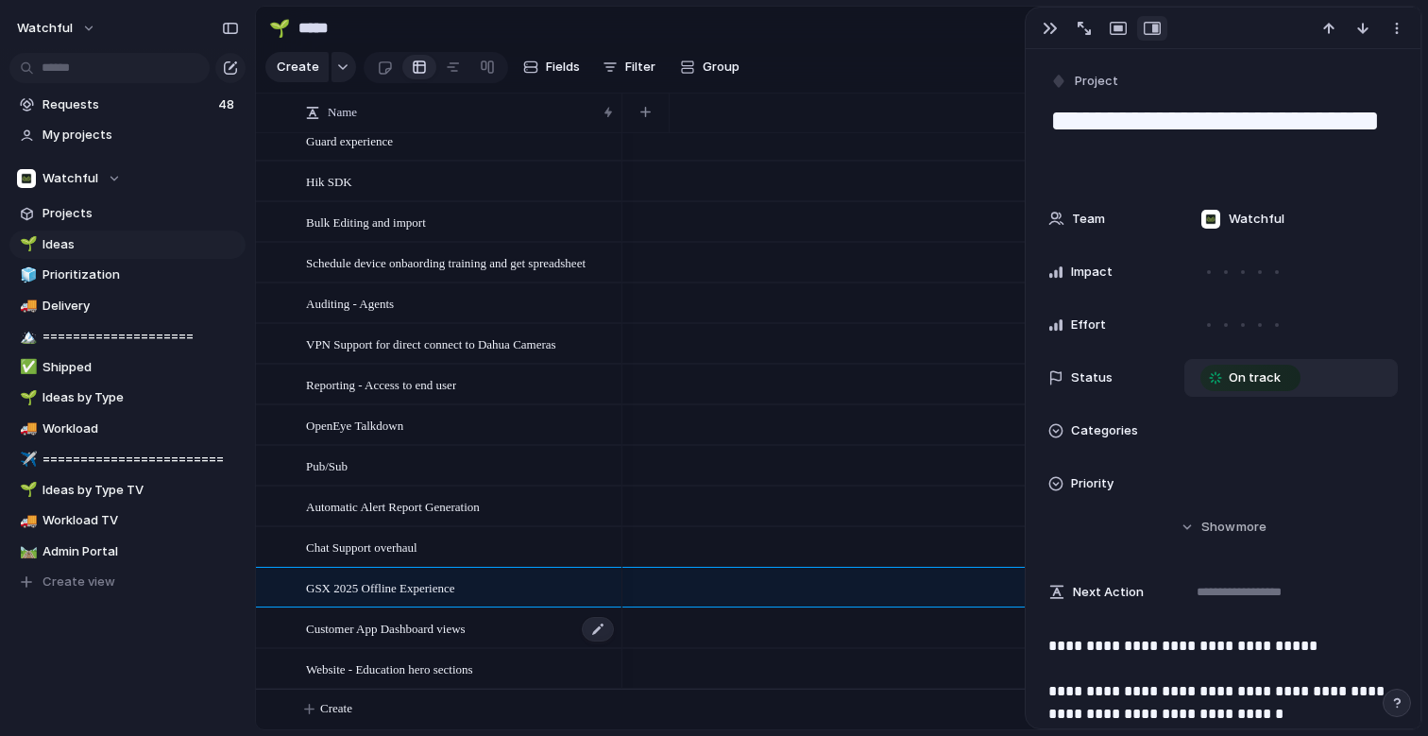
click at [429, 624] on span "Customer App Dashboard views" at bounding box center [386, 628] width 160 height 22
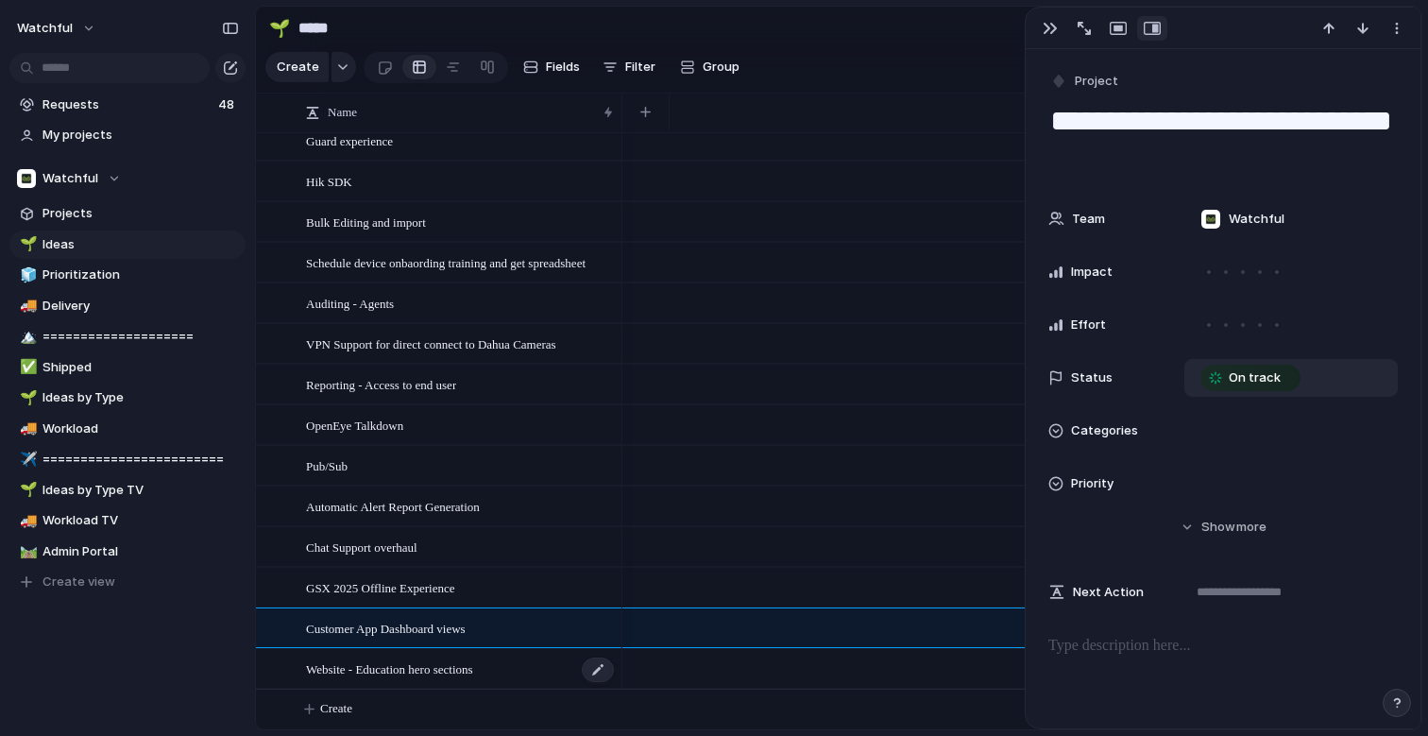
click at [416, 669] on span "Website - Education hero sections" at bounding box center [389, 669] width 167 height 22
type textarea "**********"
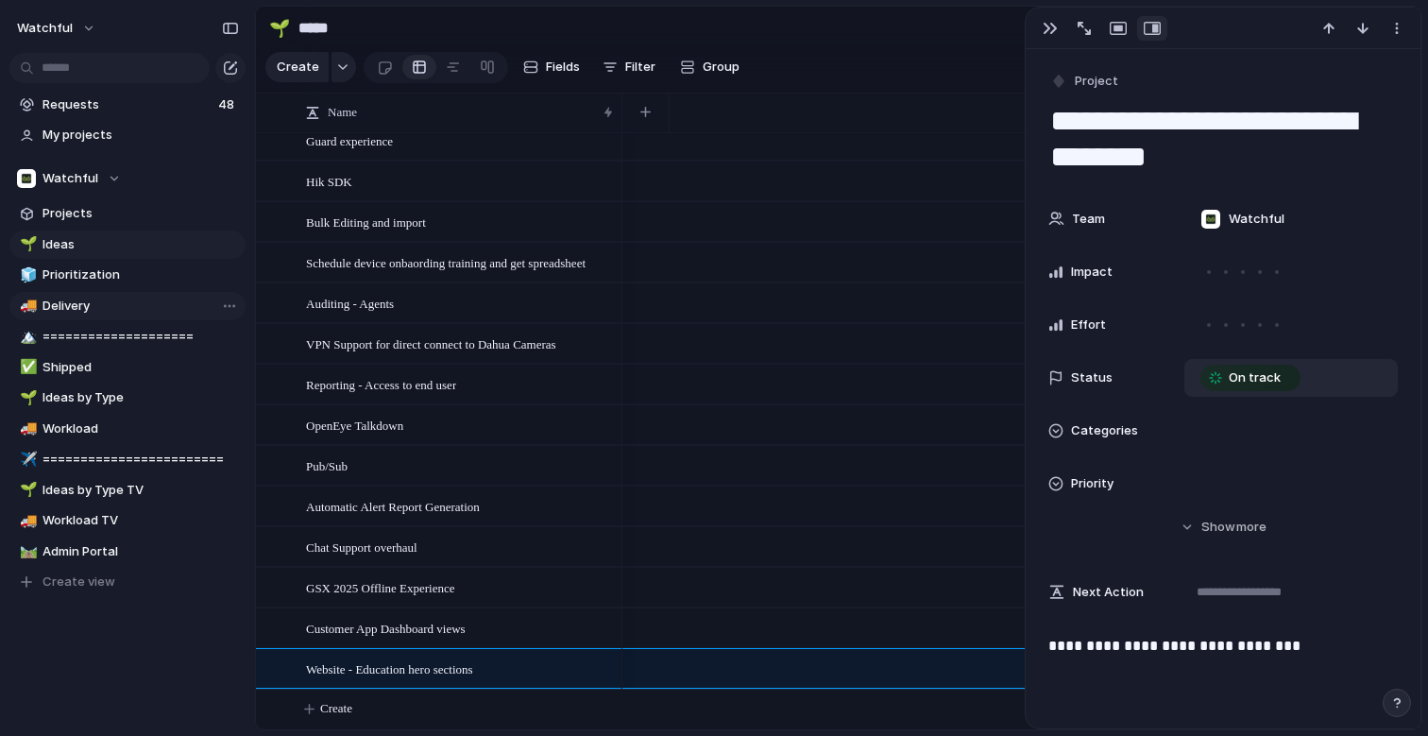
click at [94, 312] on span "Delivery" at bounding box center [141, 306] width 197 height 19
type input "********"
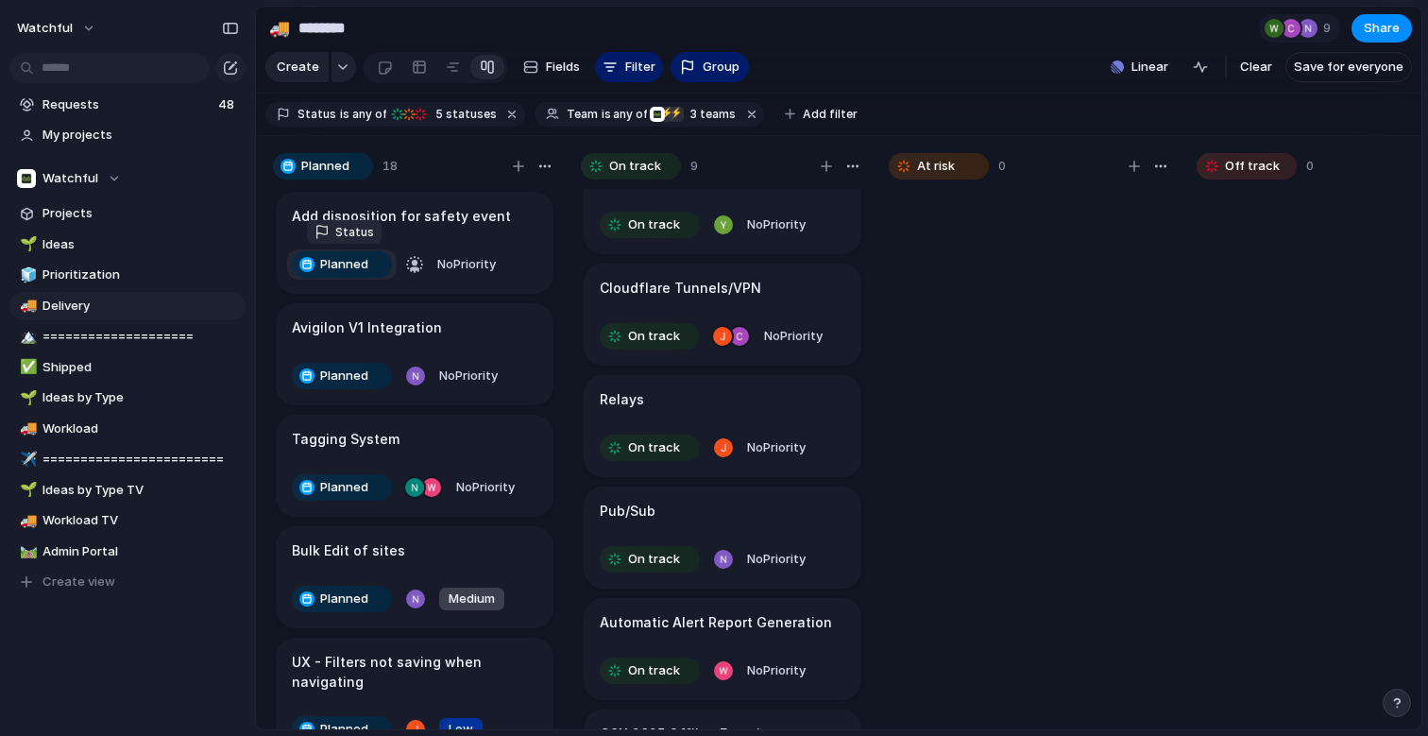
click at [354, 264] on span "Planned" at bounding box center [344, 264] width 48 height 19
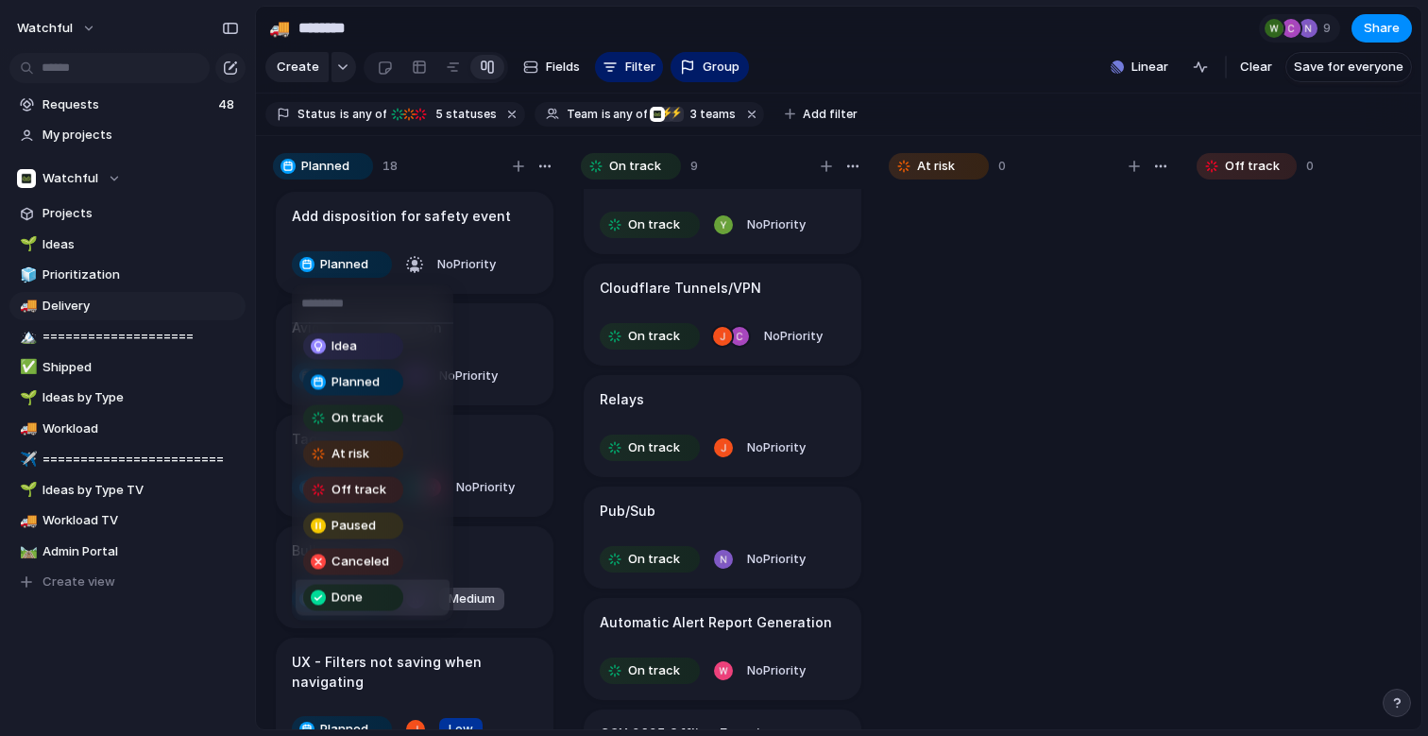
click at [394, 602] on div "Done" at bounding box center [353, 598] width 96 height 23
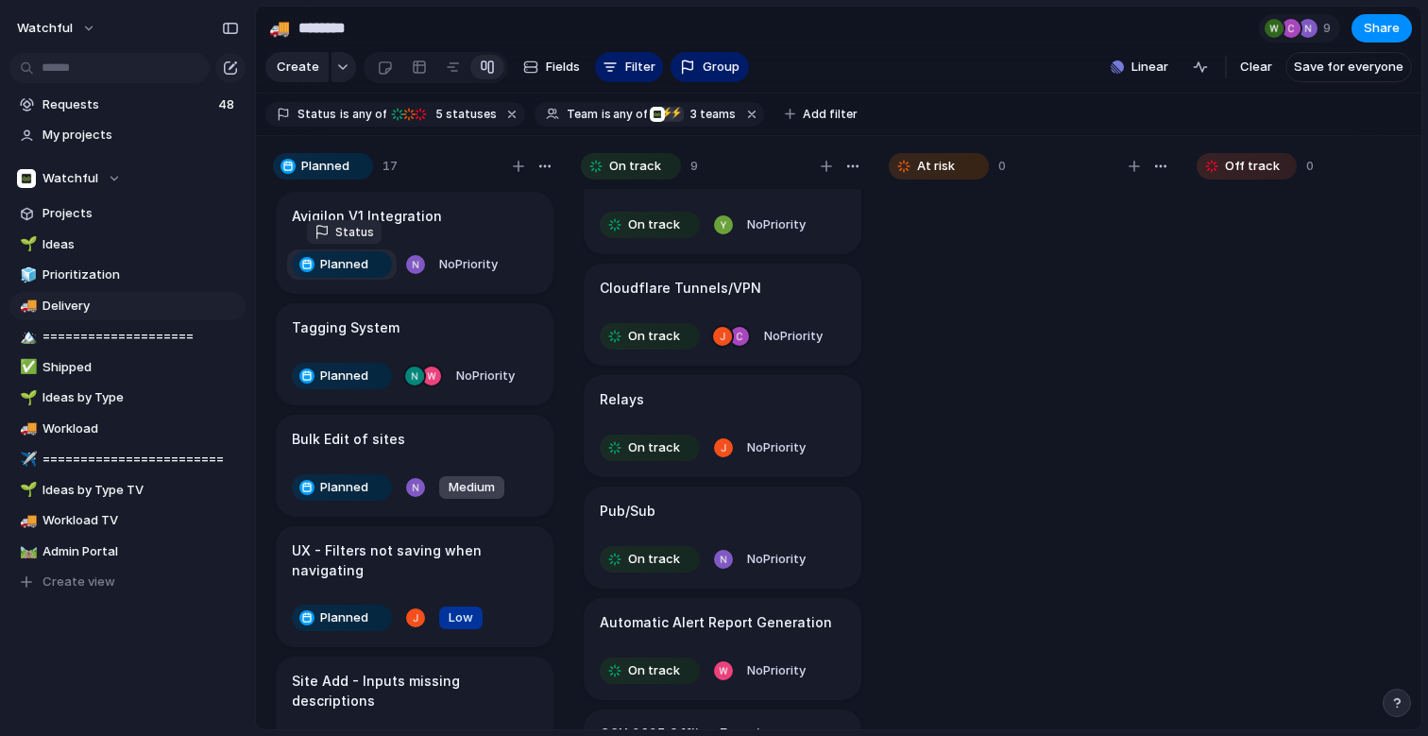
click at [353, 265] on span "Planned" at bounding box center [344, 264] width 48 height 19
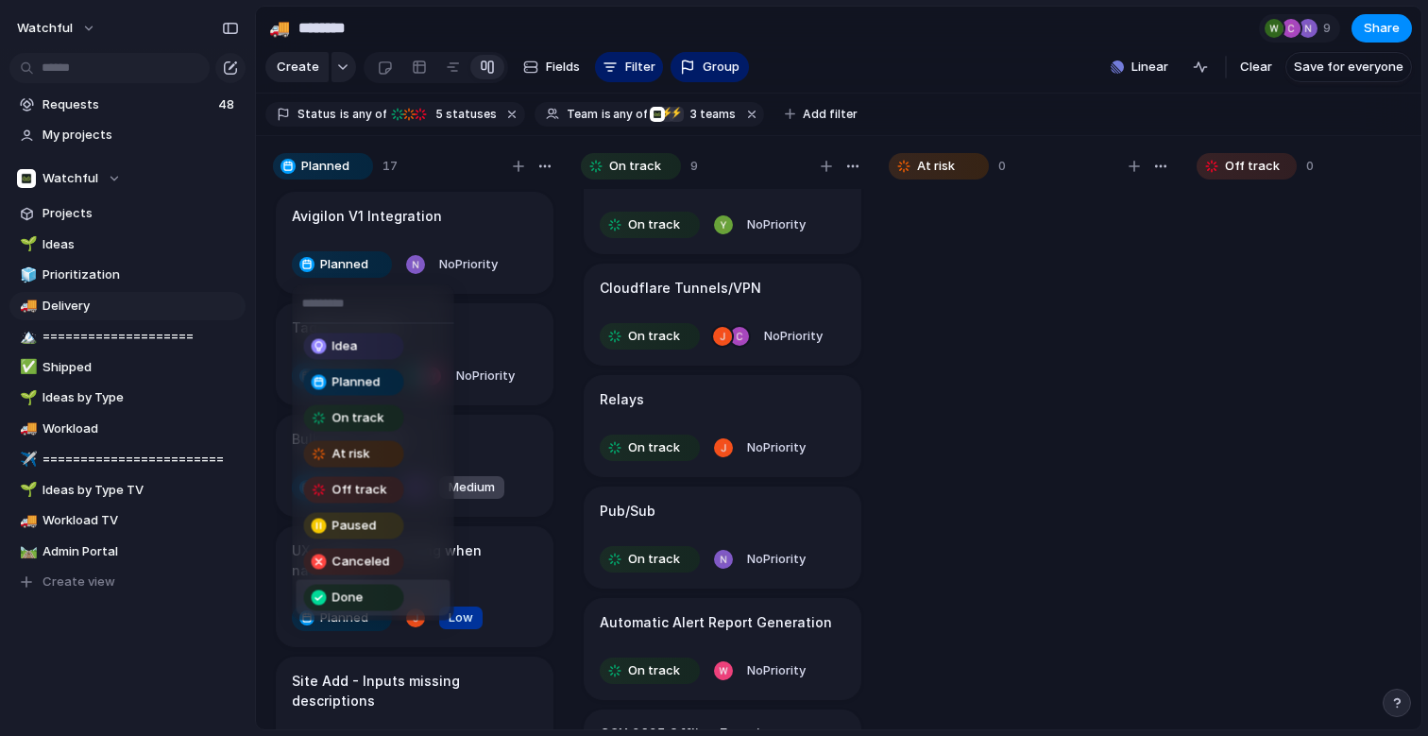
click at [352, 595] on span "Done" at bounding box center [348, 598] width 31 height 19
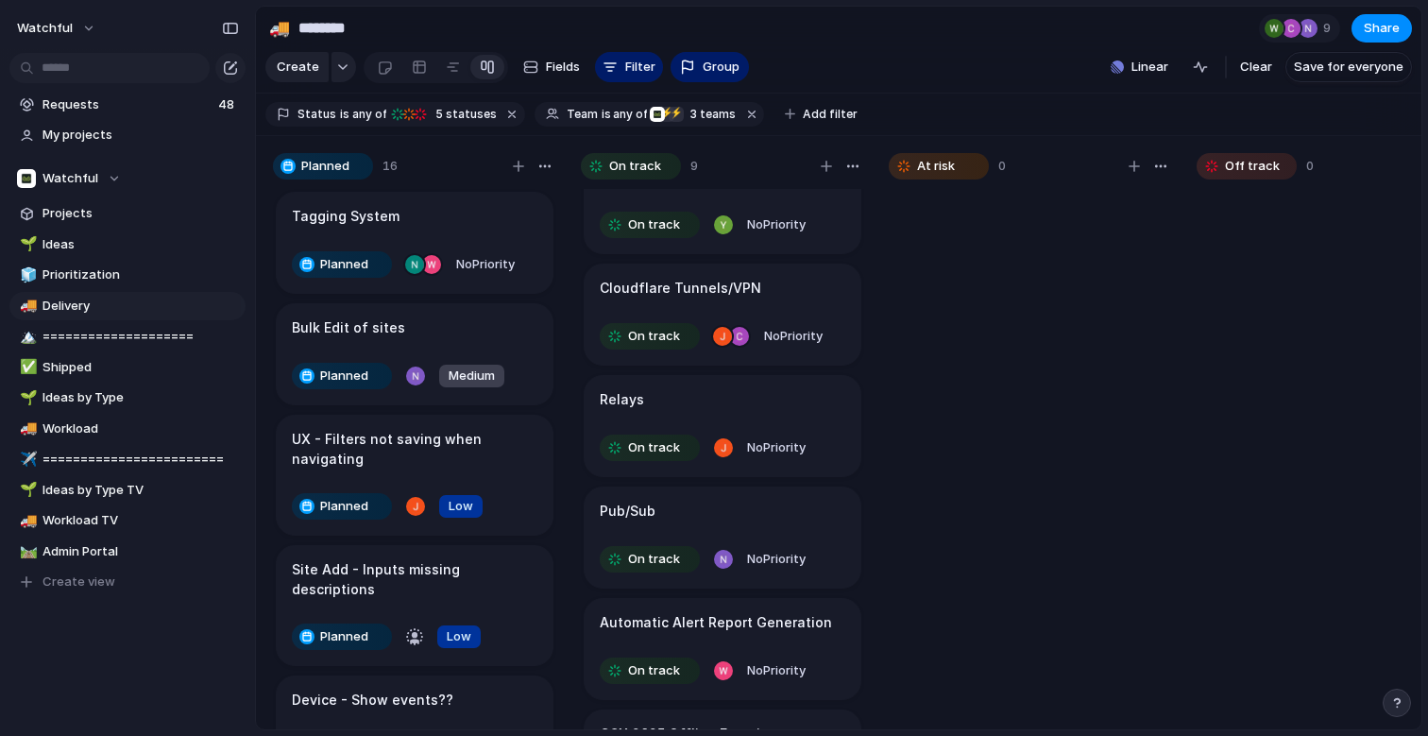
click at [414, 223] on div "Tagging System" at bounding box center [415, 216] width 246 height 21
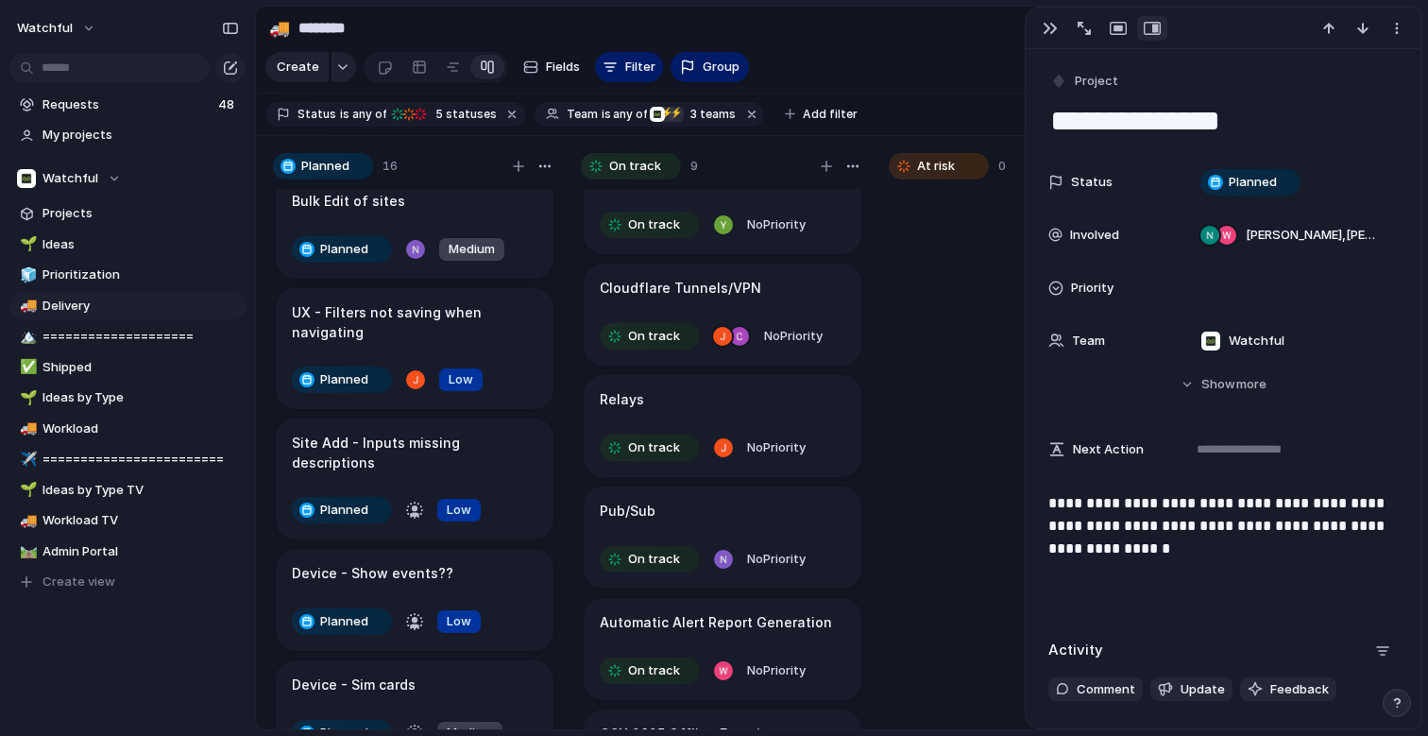
scroll to position [130, 0]
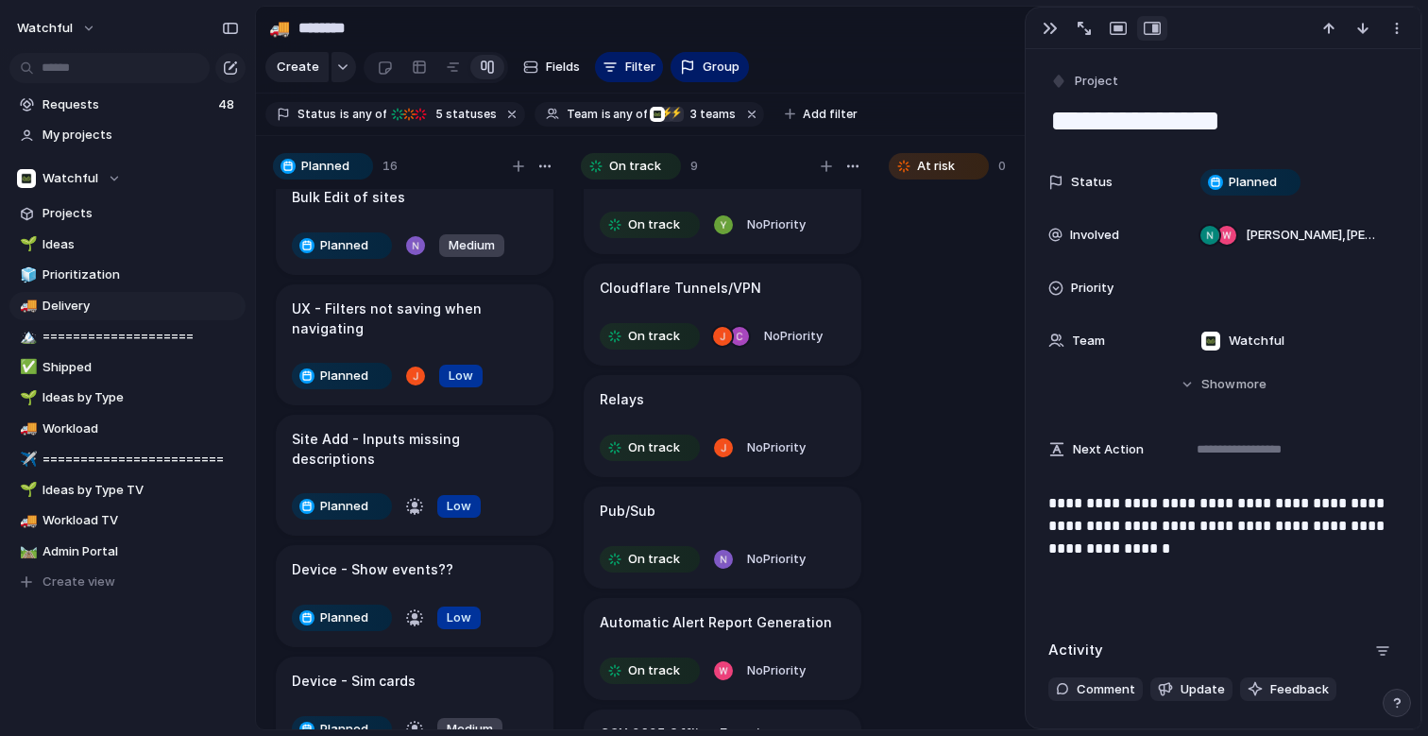
click at [431, 319] on h1 "UX - Filters not saving when navigating" at bounding box center [415, 319] width 246 height 40
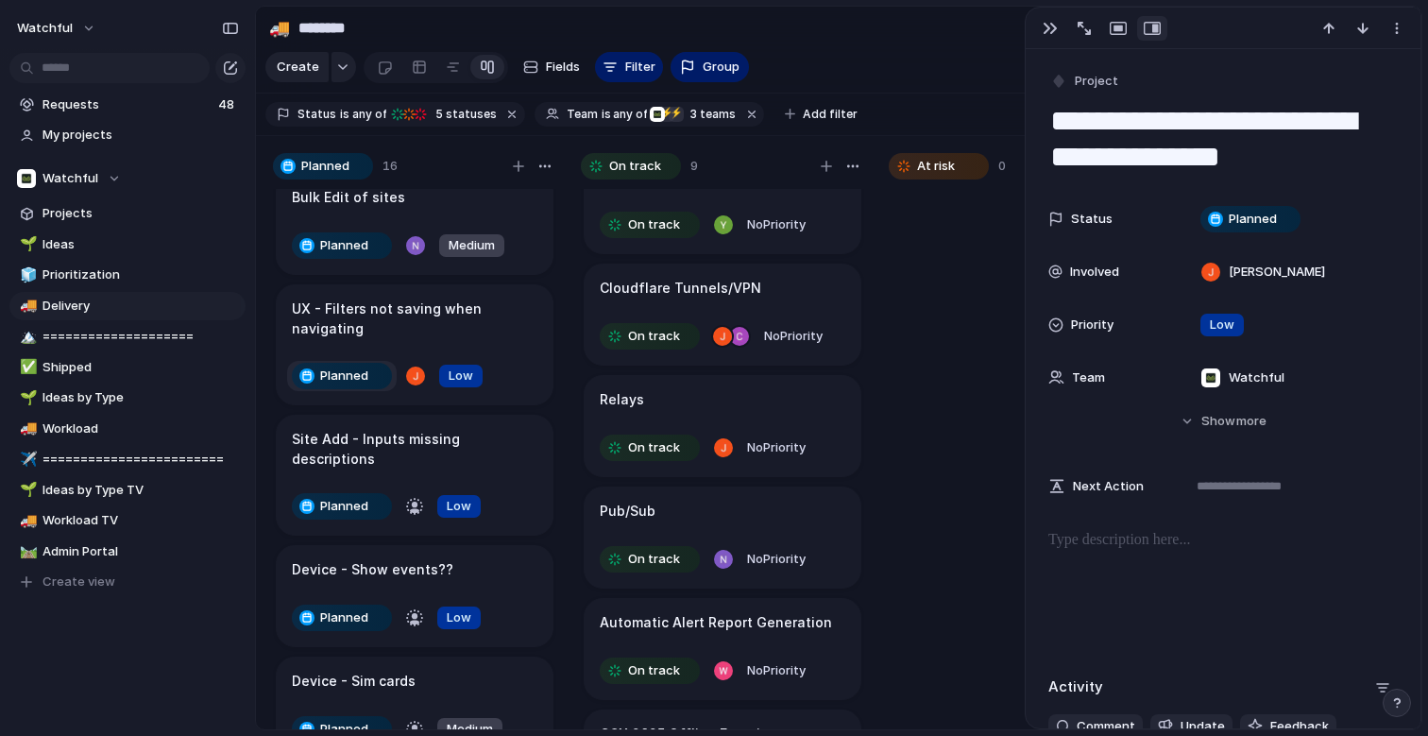
click at [347, 380] on span "Planned" at bounding box center [344, 376] width 48 height 19
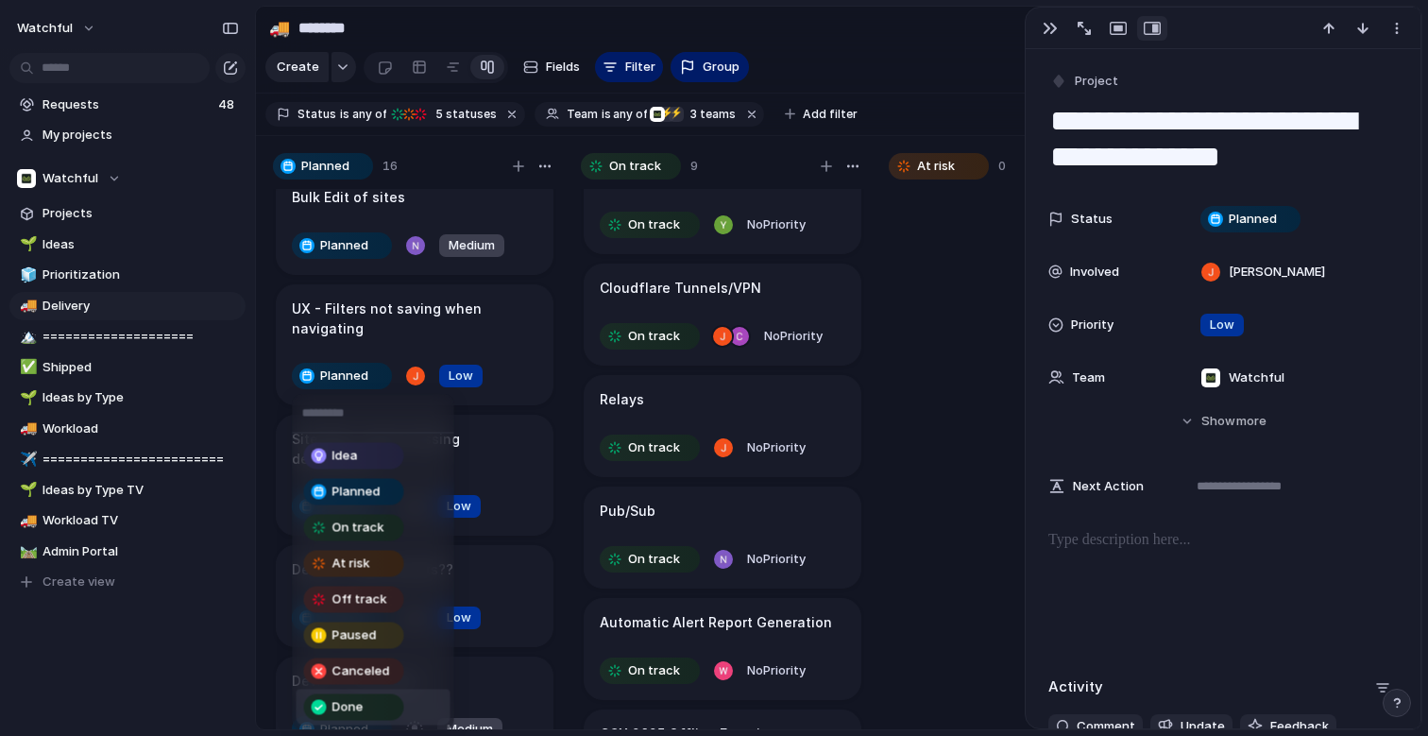
click at [356, 706] on span "Done" at bounding box center [348, 707] width 31 height 19
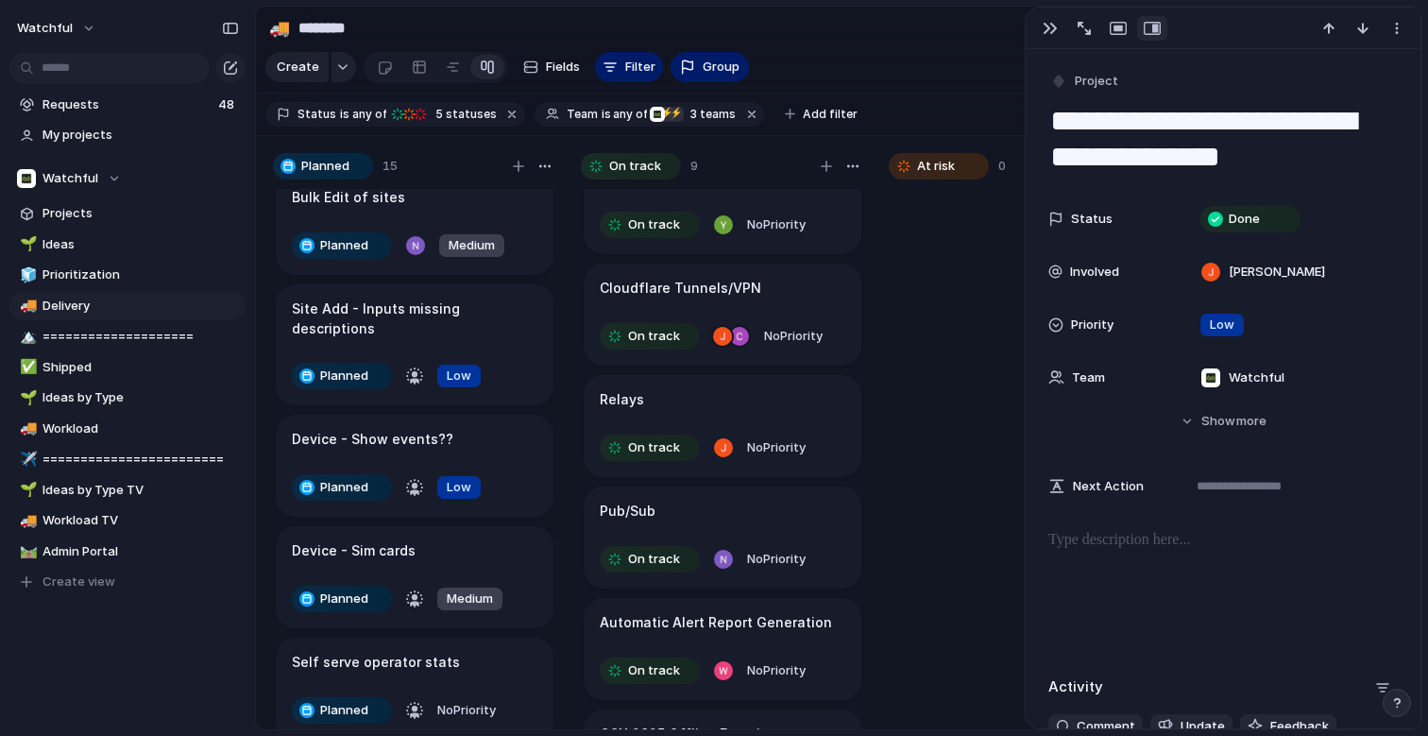
click at [354, 317] on article "Site Add - Inputs missing descriptions Planned Low" at bounding box center [415, 344] width 278 height 121
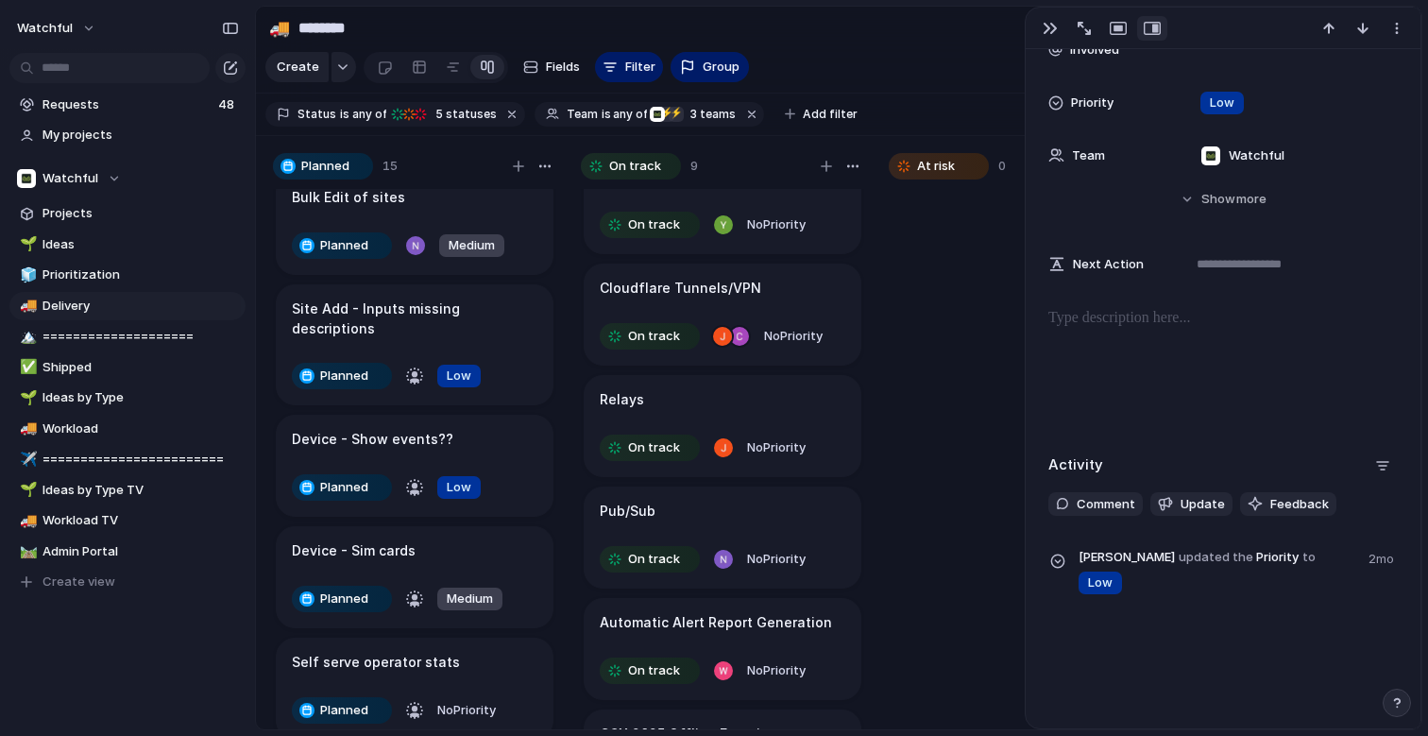
click at [445, 429] on div "Device - Show events??" at bounding box center [415, 439] width 246 height 21
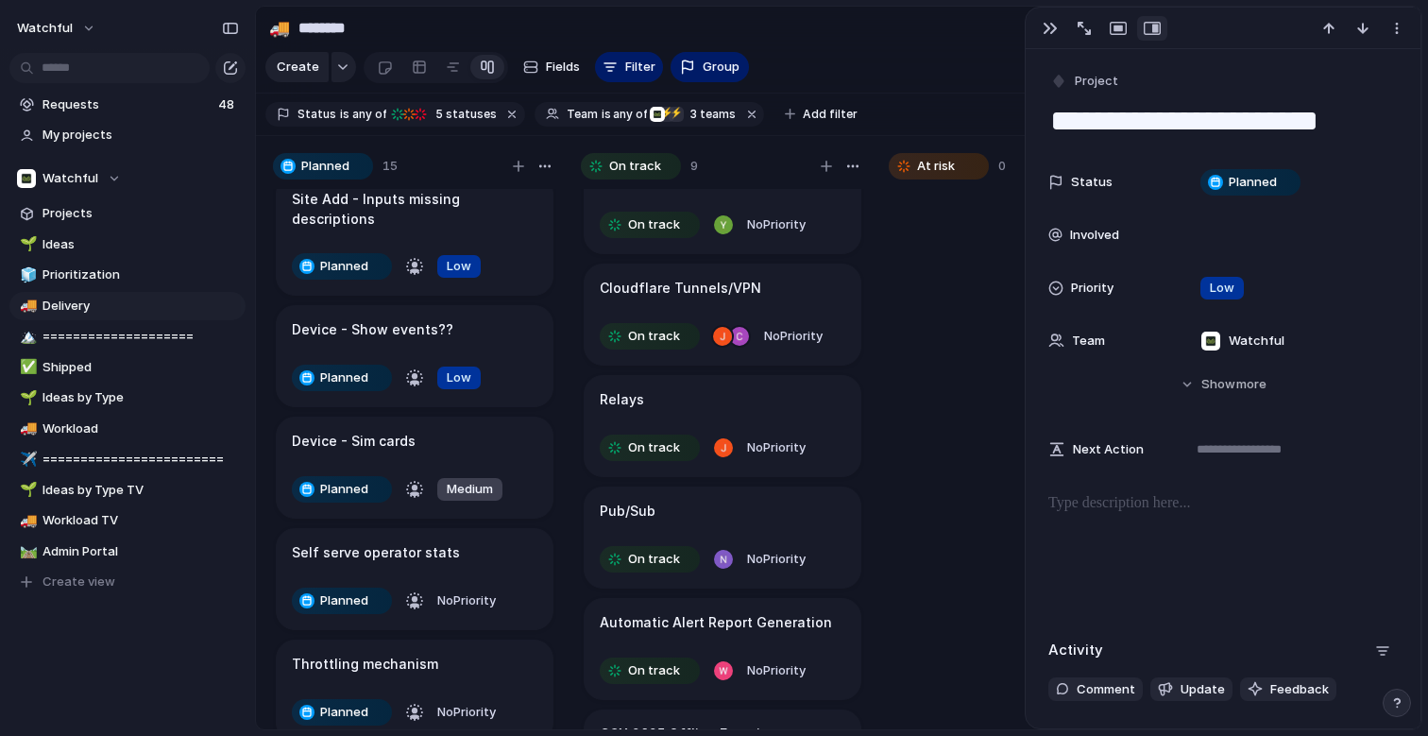
scroll to position [242, 0]
click at [462, 540] on div "Self serve operator stats" at bounding box center [415, 550] width 246 height 21
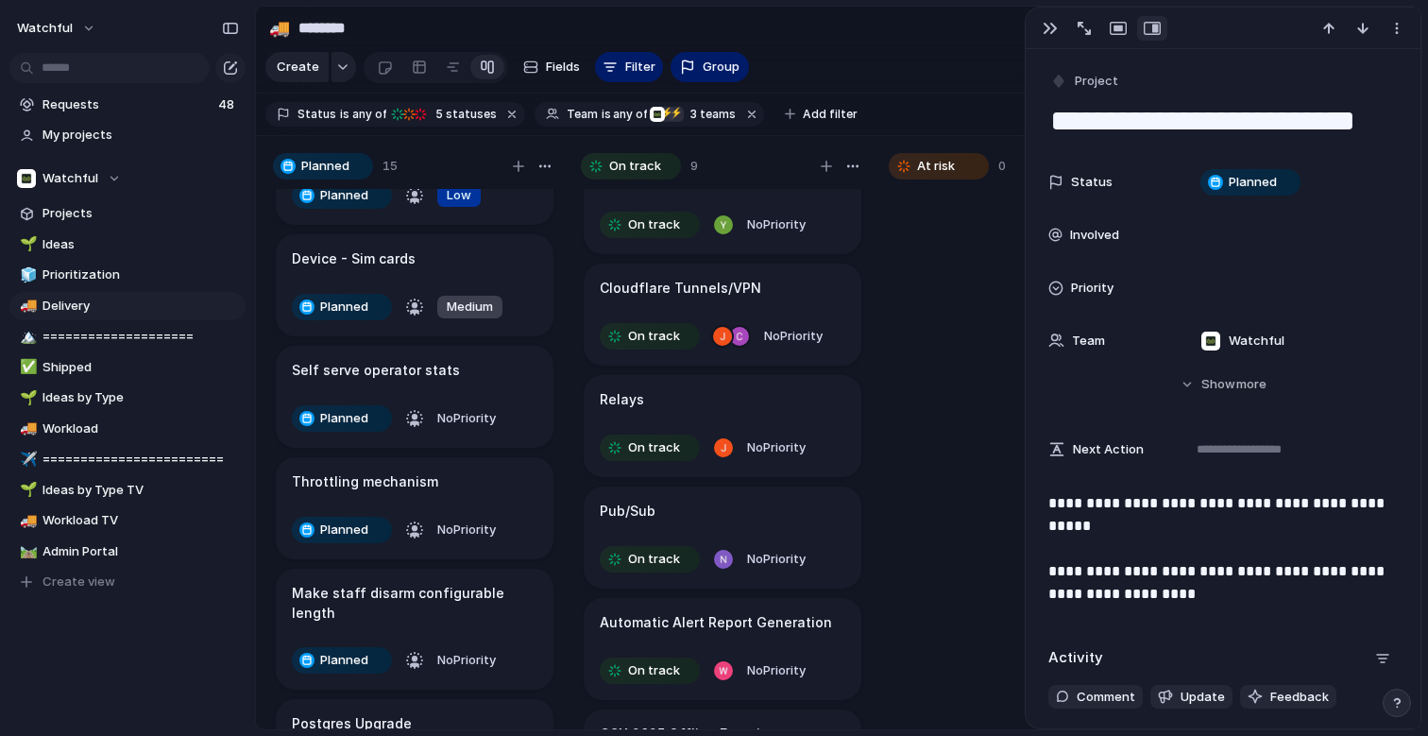
scroll to position [420, 0]
click at [458, 473] on div "Throttling mechanism" at bounding box center [415, 483] width 246 height 21
type textarea "**********"
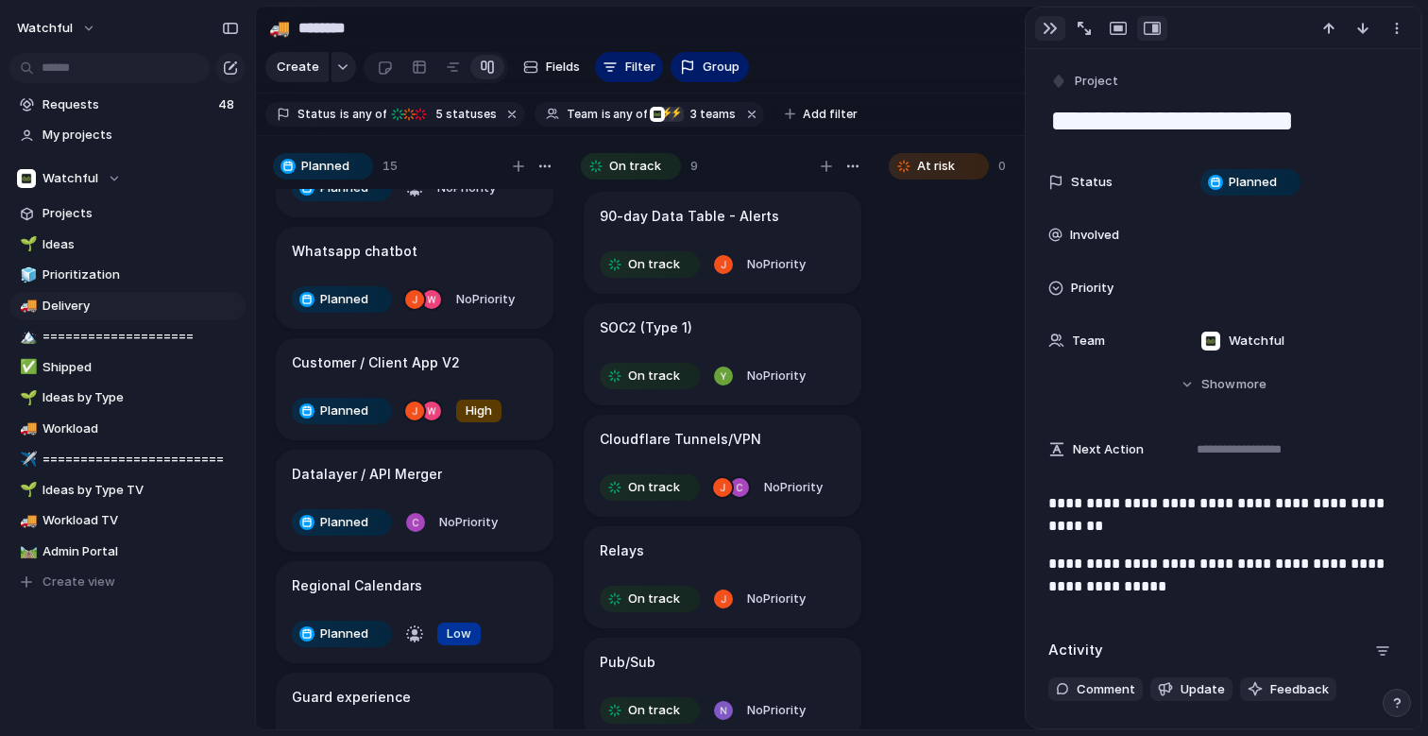
click at [1050, 26] on div "button" at bounding box center [1050, 28] width 15 height 15
